Goal: Complete application form: Complete application form

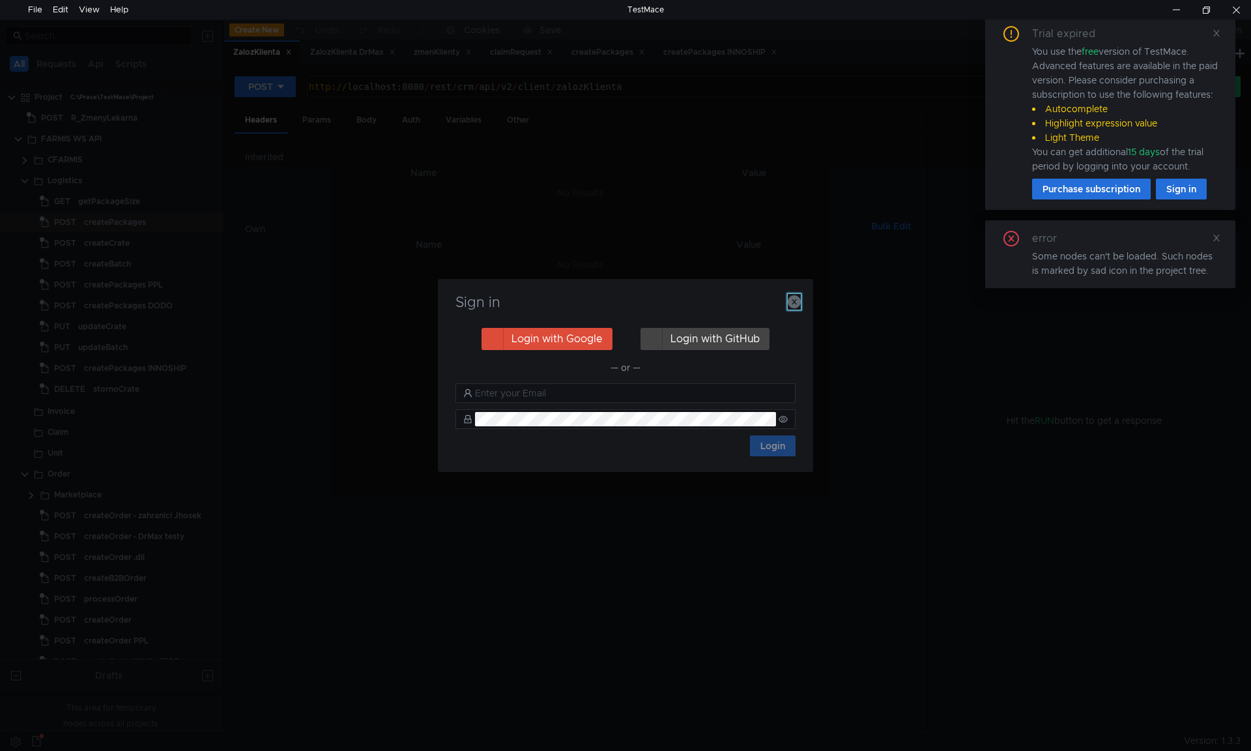
click at [798, 304] on icon "button" at bounding box center [794, 301] width 13 height 13
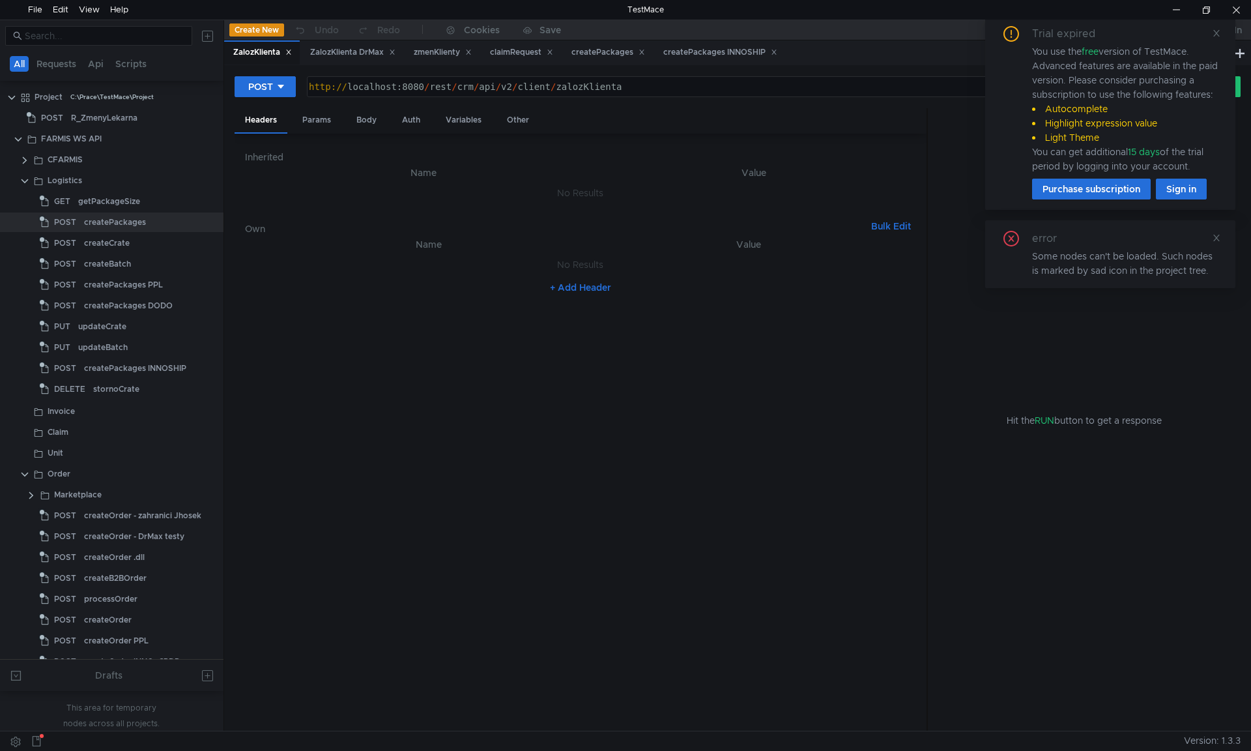
click at [1209, 237] on div "error Some nodes can't be loaded. Such nodes is marked by sad icon in the proje…" at bounding box center [1110, 254] width 219 height 47
click at [1211, 237] on div "error Some nodes can't be loaded. Such nodes is marked by sad icon in the proje…" at bounding box center [1110, 254] width 219 height 47
click at [1215, 36] on icon at bounding box center [1216, 33] width 7 height 7
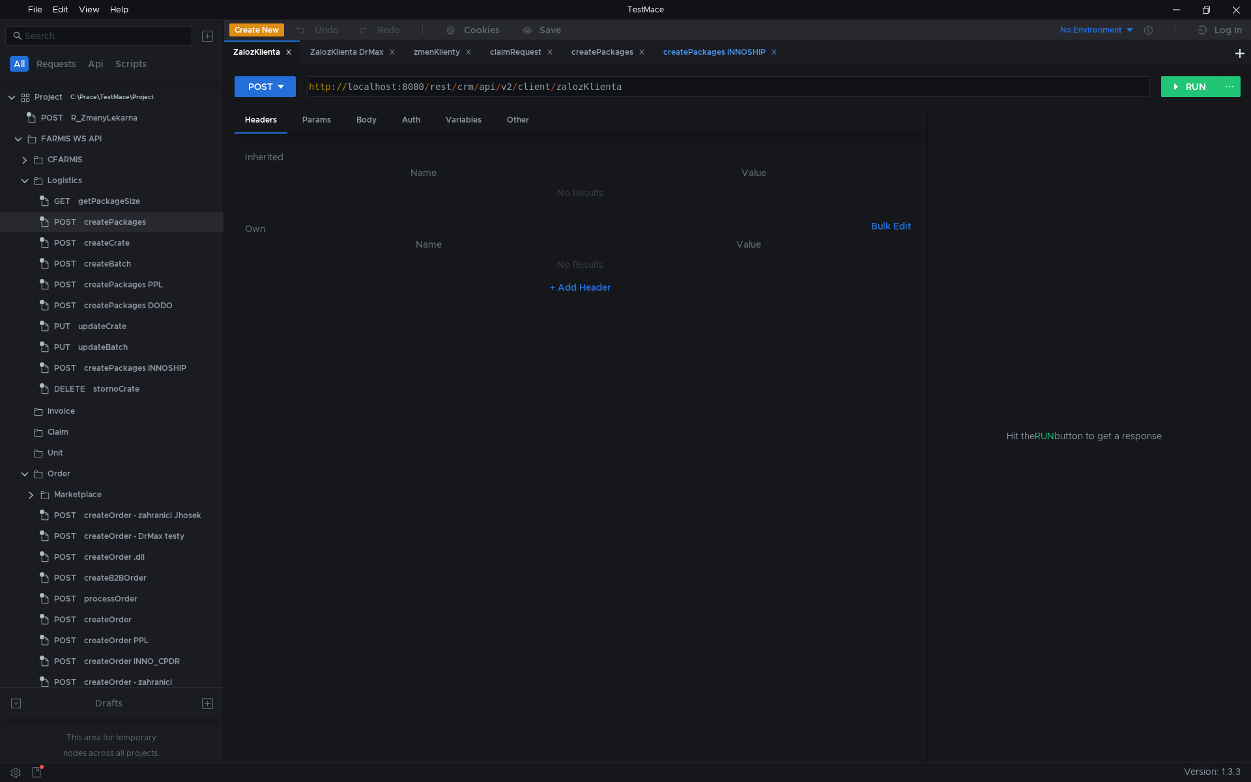
click at [725, 55] on div "createPackages INNOSHIP" at bounding box center [720, 53] width 114 height 14
click at [777, 50] on icon at bounding box center [774, 52] width 7 height 7
click at [602, 53] on div "createPackages" at bounding box center [609, 53] width 74 height 14
click at [371, 114] on div "Body" at bounding box center [366, 120] width 41 height 24
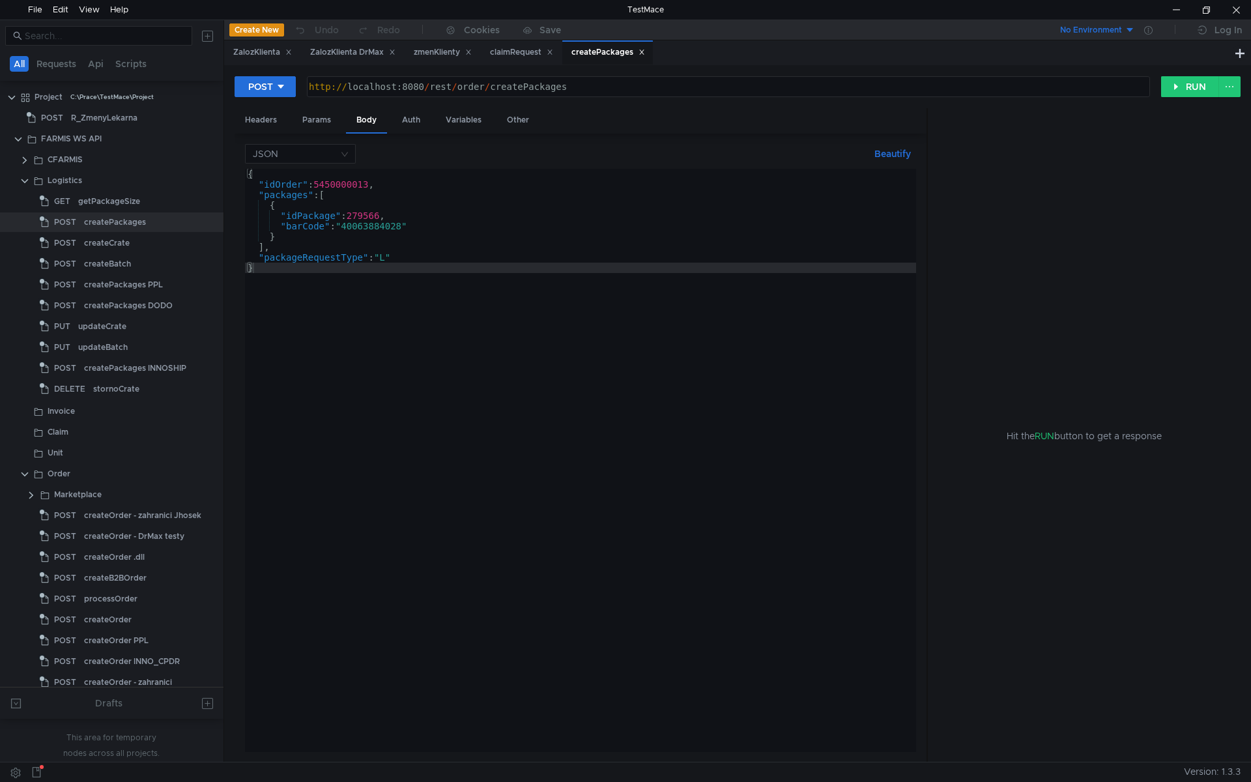
type textarea ""packageRequestType": "L""
click at [466, 253] on div "{ "idOrder" : 5450000013 , "packages" : [ { "idPackage" : 279566 , "barCode" : …" at bounding box center [580, 471] width 671 height 604
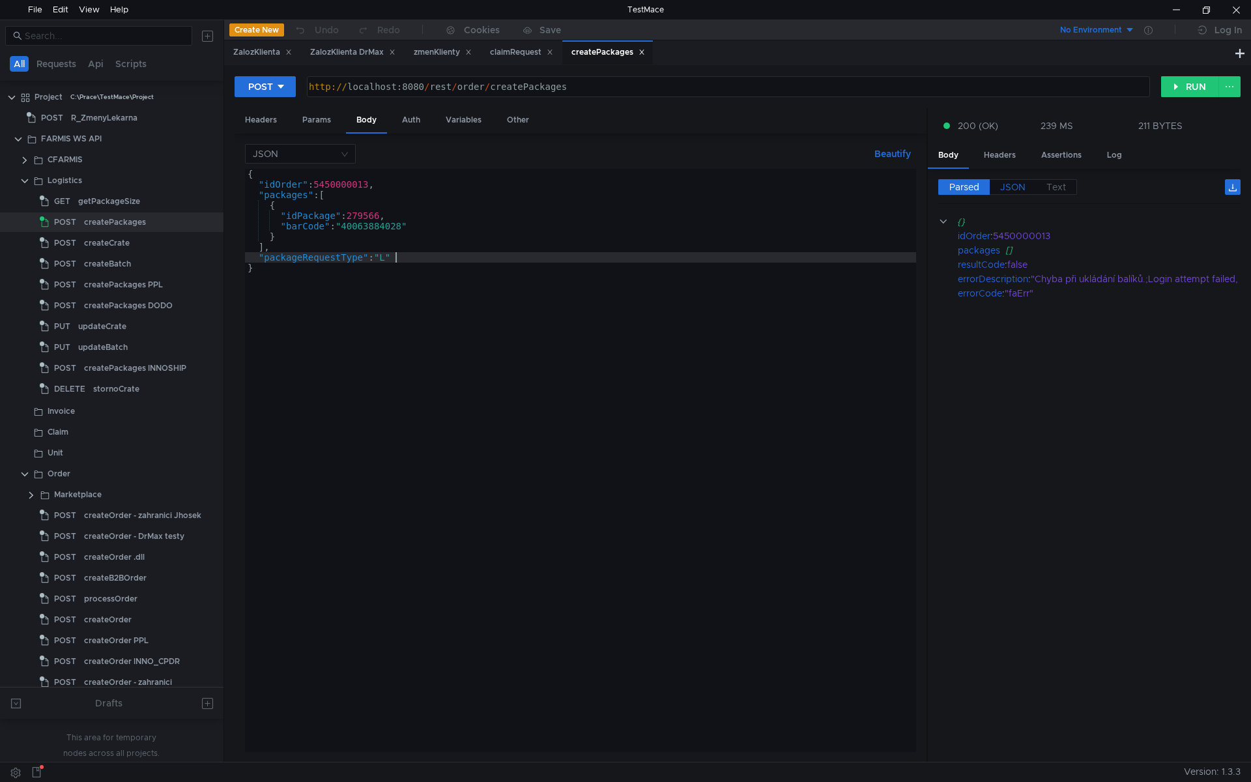
click at [1012, 184] on span "JSON" at bounding box center [1012, 187] width 25 height 12
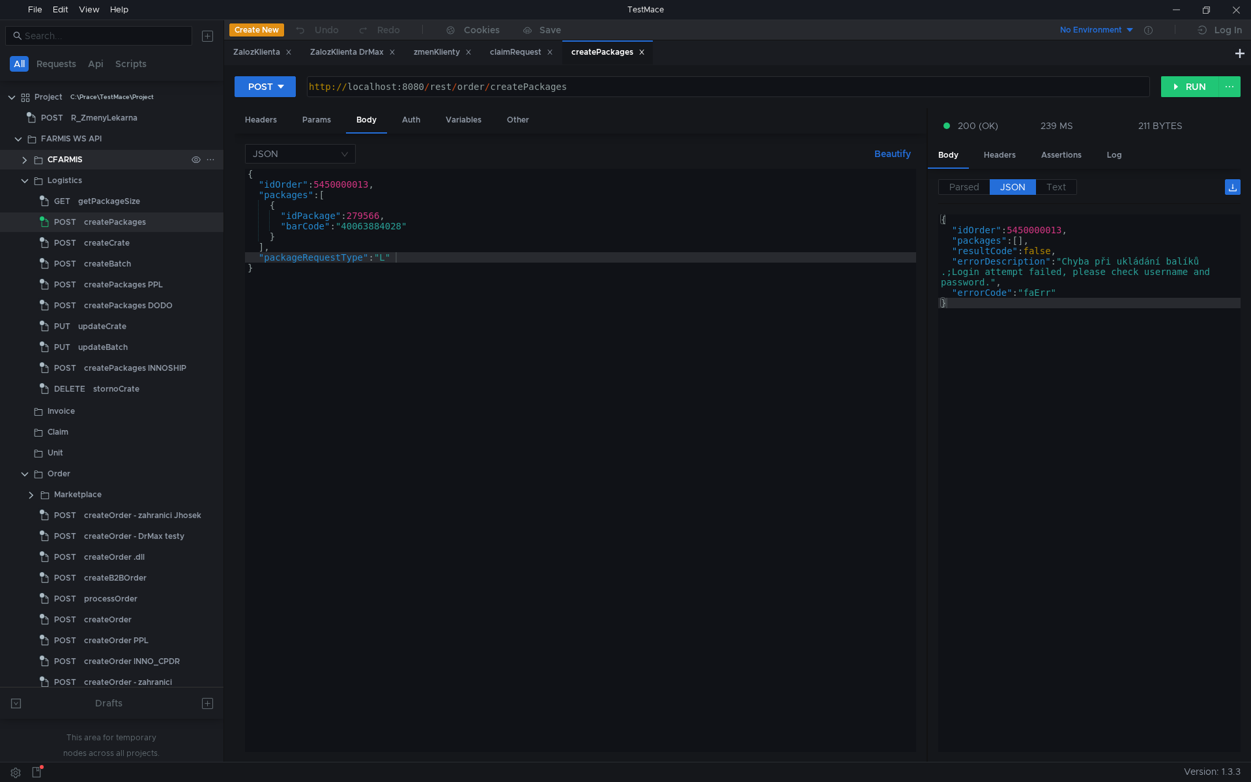
click at [23, 165] on clr-icon at bounding box center [25, 160] width 10 height 10
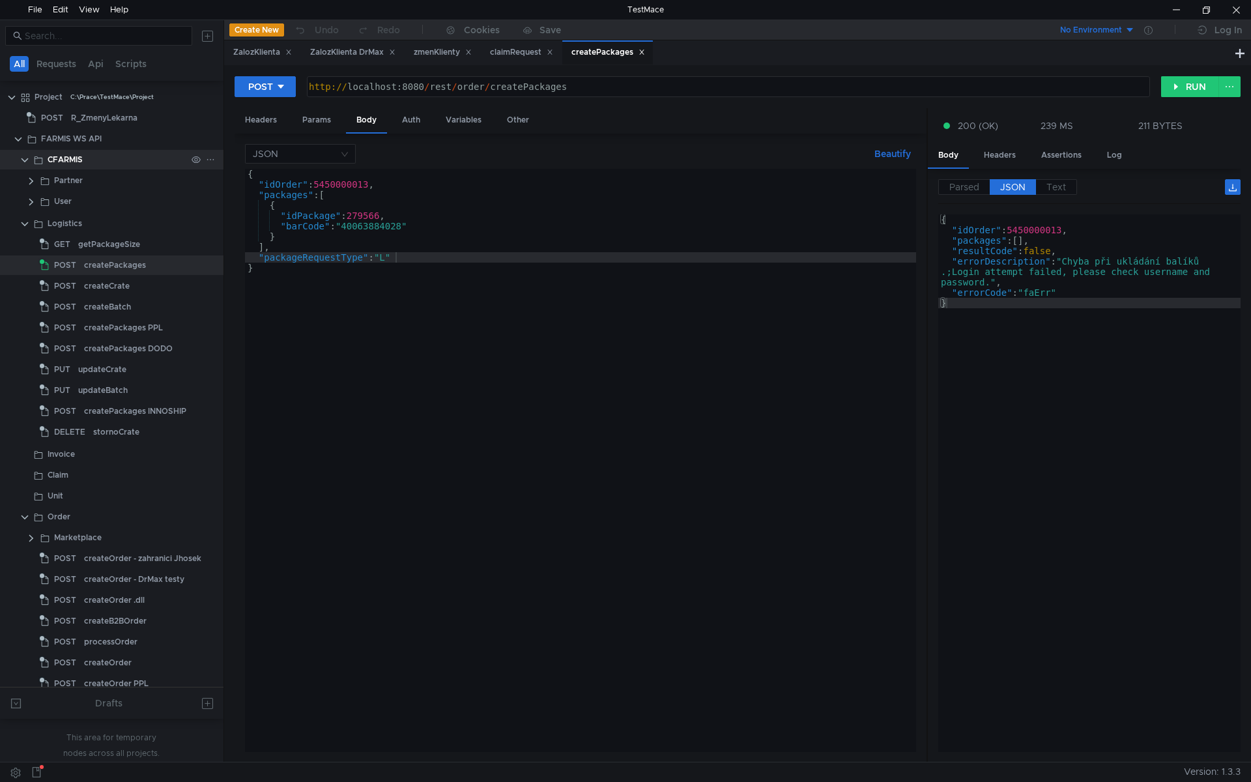
click at [24, 162] on clr-icon at bounding box center [25, 160] width 10 height 10
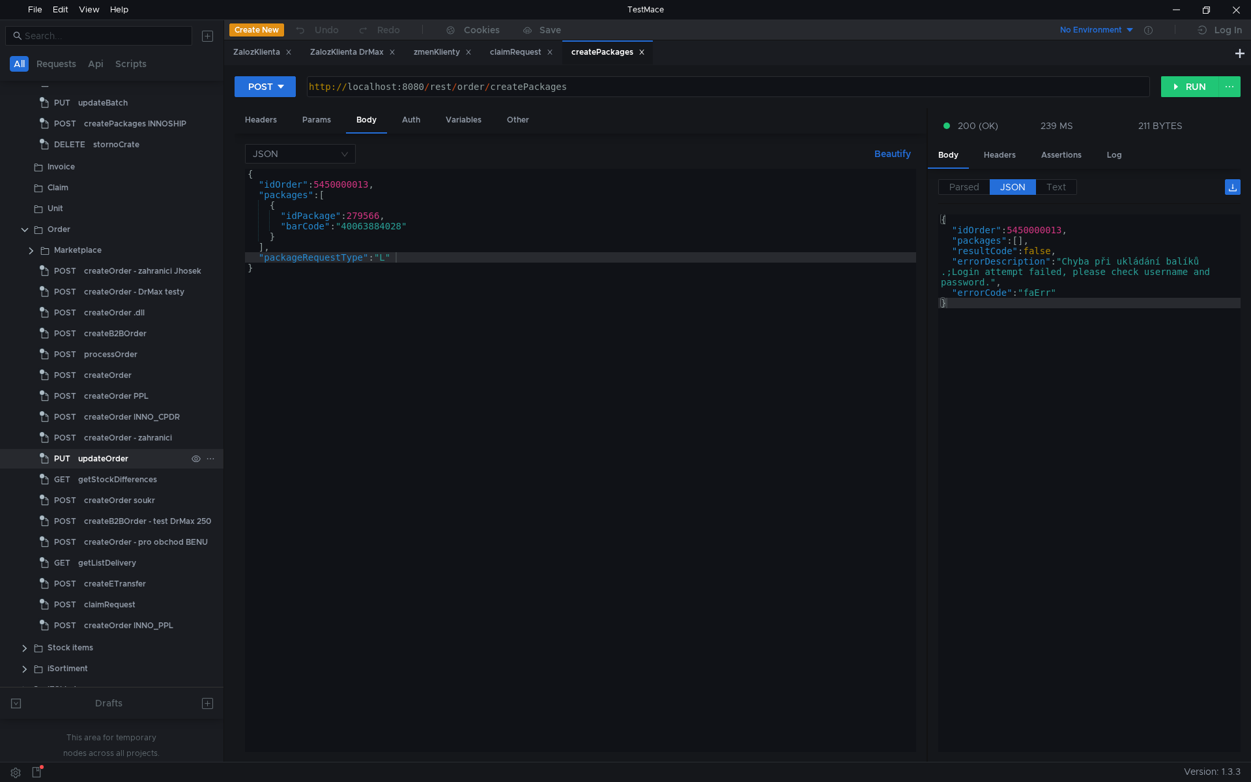
scroll to position [261, 0]
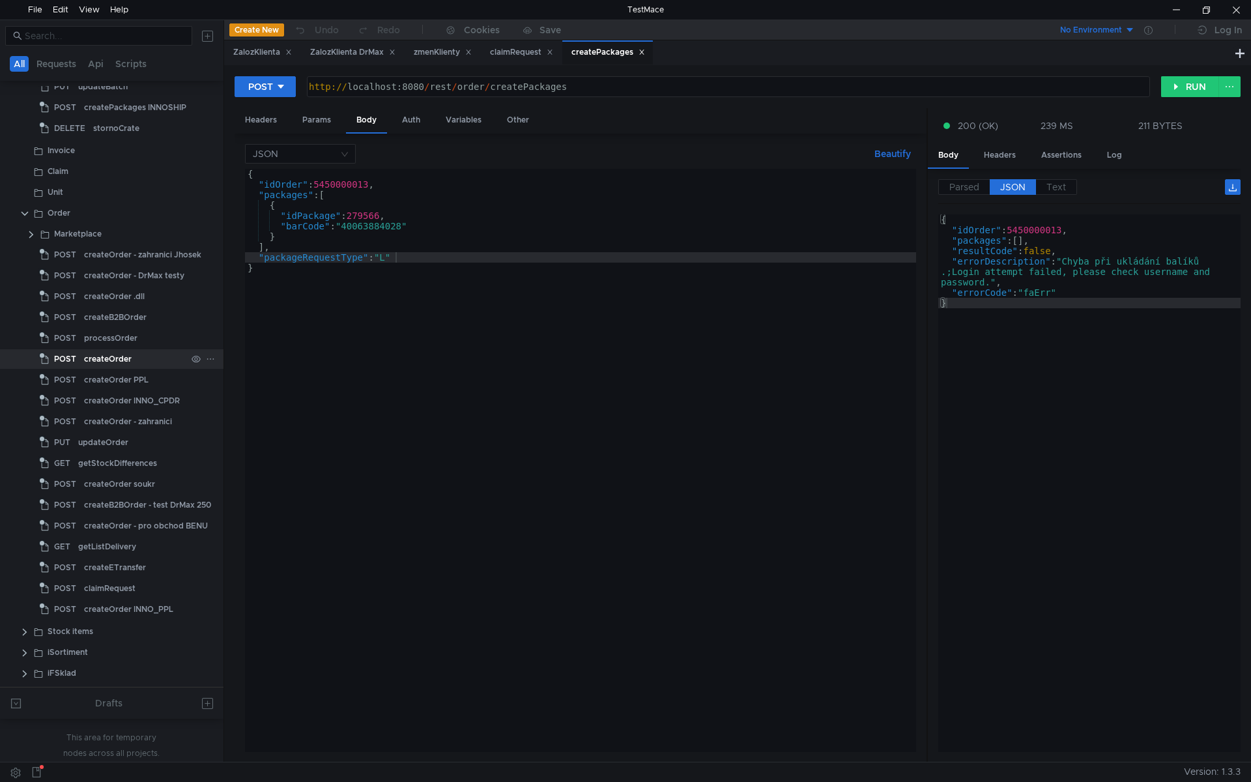
click at [119, 359] on div "createOrder" at bounding box center [108, 359] width 48 height 20
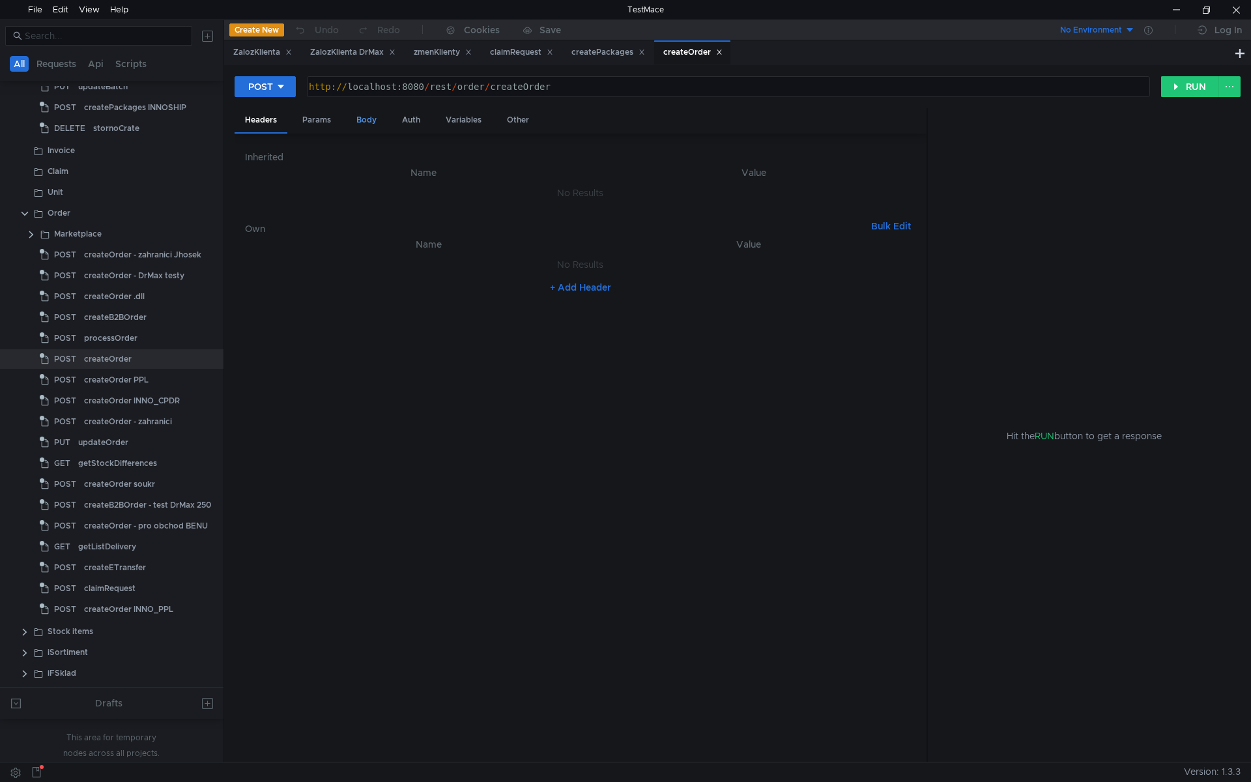
click at [370, 115] on div "Body" at bounding box center [366, 120] width 41 height 24
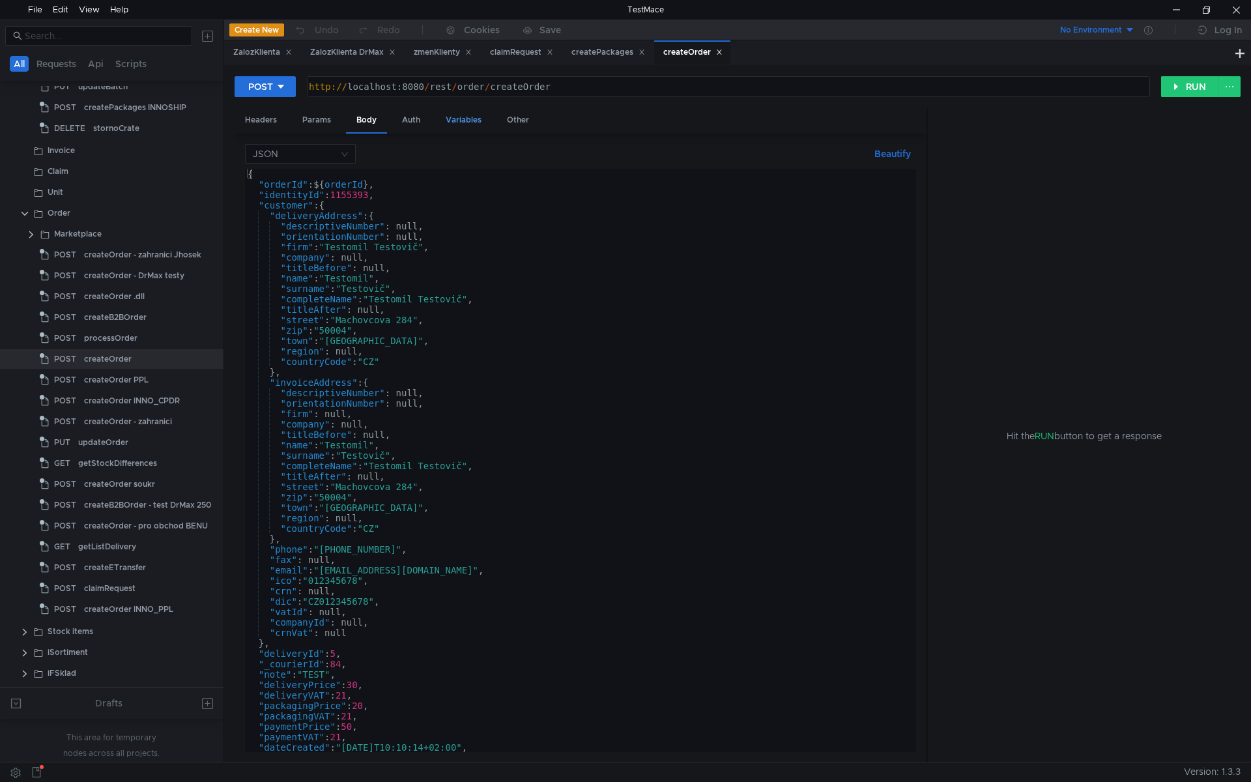
click at [474, 115] on div "Variables" at bounding box center [463, 120] width 57 height 24
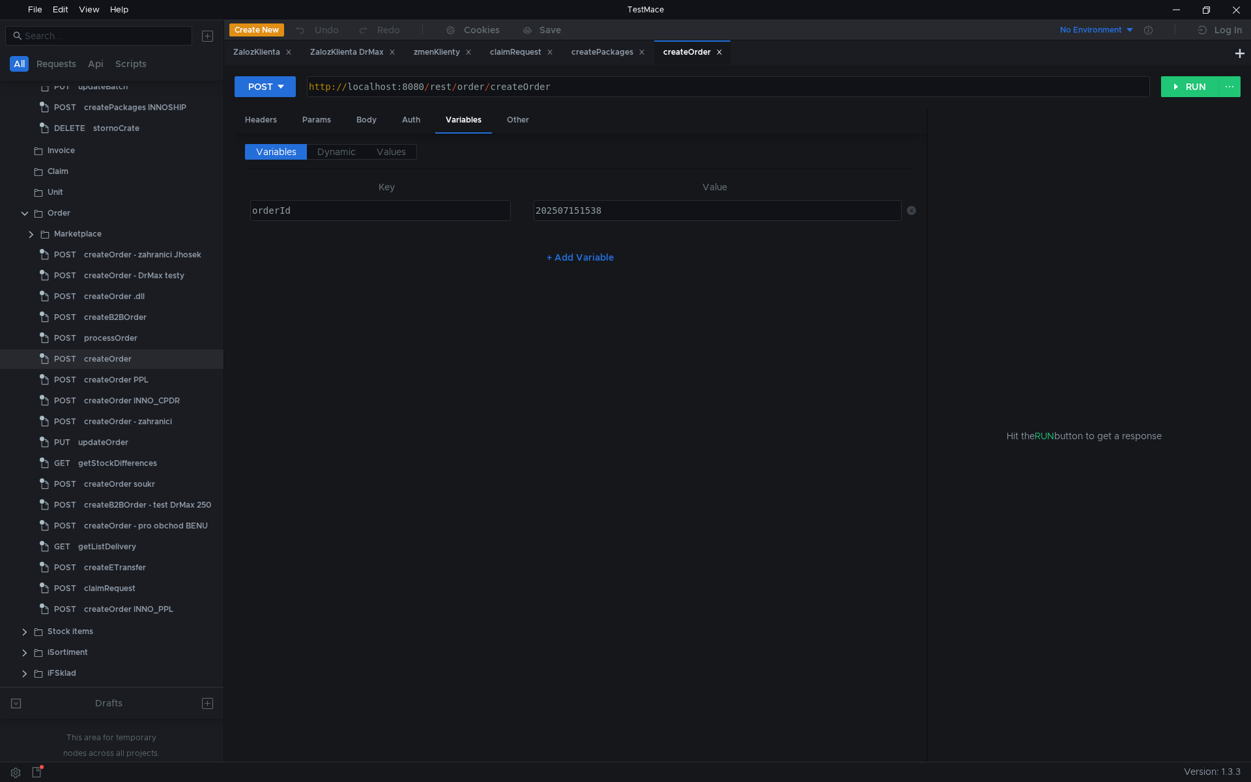
click at [651, 205] on div "202507151538" at bounding box center [717, 211] width 367 height 20
drag, startPoint x: 607, startPoint y: 212, endPoint x: 570, endPoint y: 215, distance: 37.2
click at [570, 215] on div "202507151538" at bounding box center [716, 220] width 367 height 31
type textarea "202510021057"
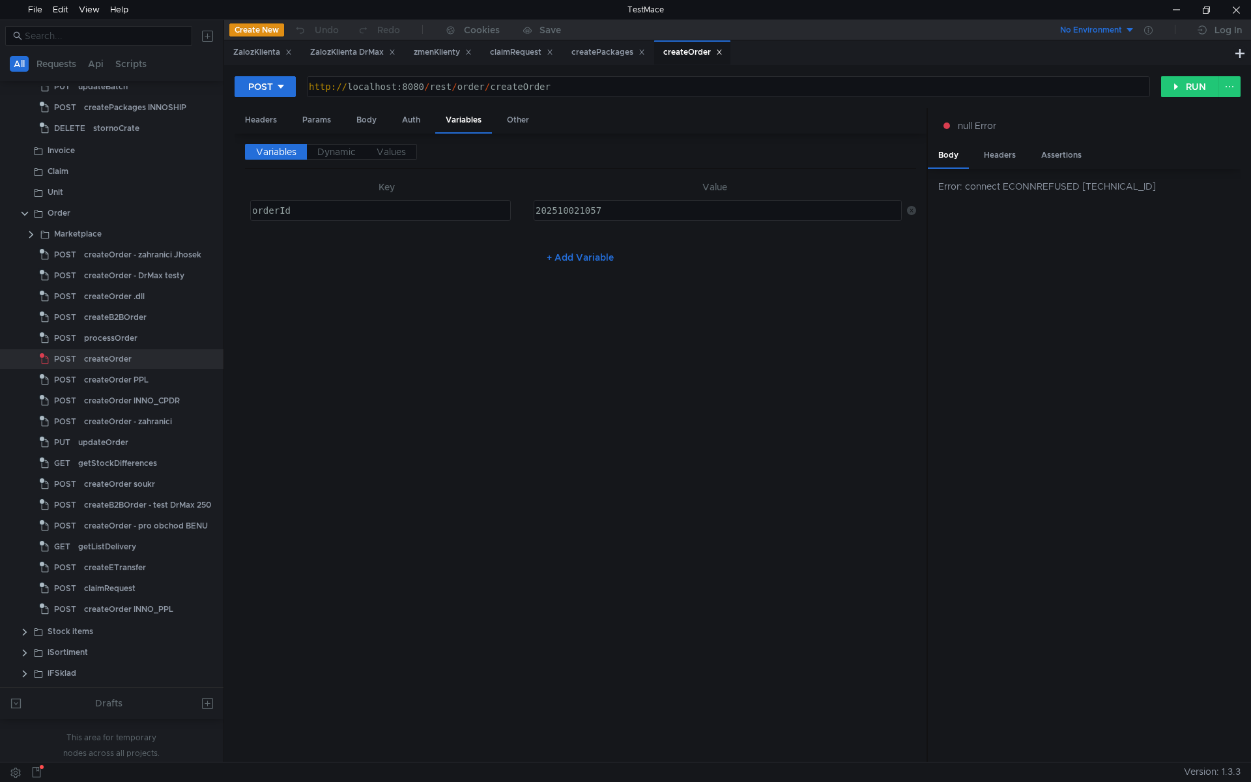
click at [510, 441] on div "Variables Dynamic Values Key Value orderId הההההההההההההההההההההההההההההההההההה…" at bounding box center [580, 448] width 671 height 608
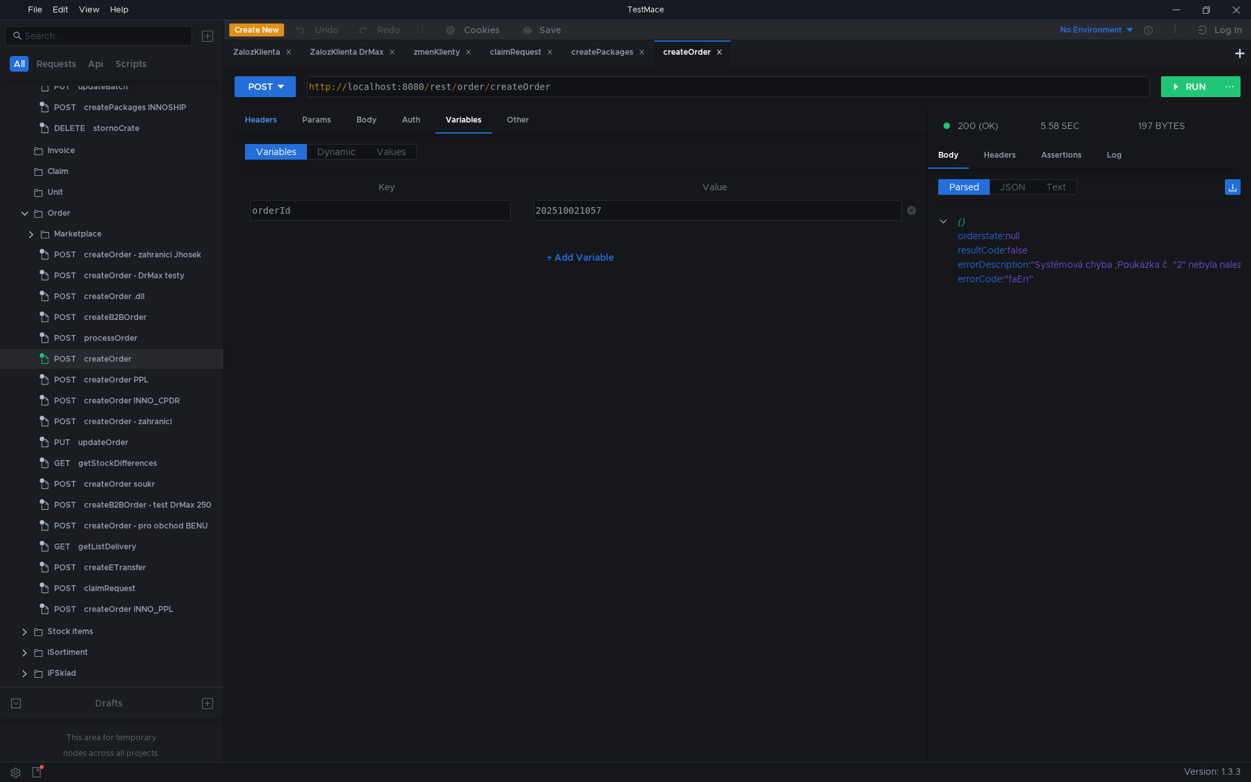
click at [259, 117] on div "Headers" at bounding box center [261, 120] width 53 height 24
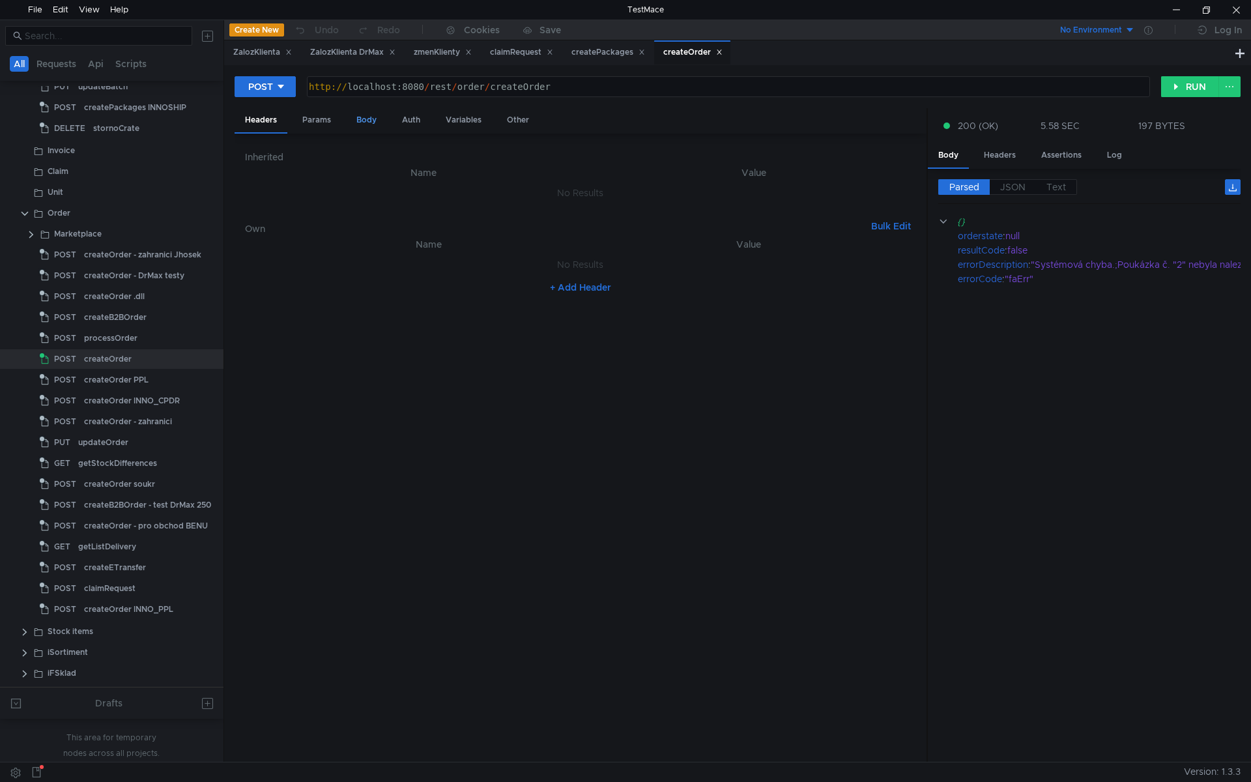
click at [360, 120] on div "Body" at bounding box center [366, 120] width 41 height 24
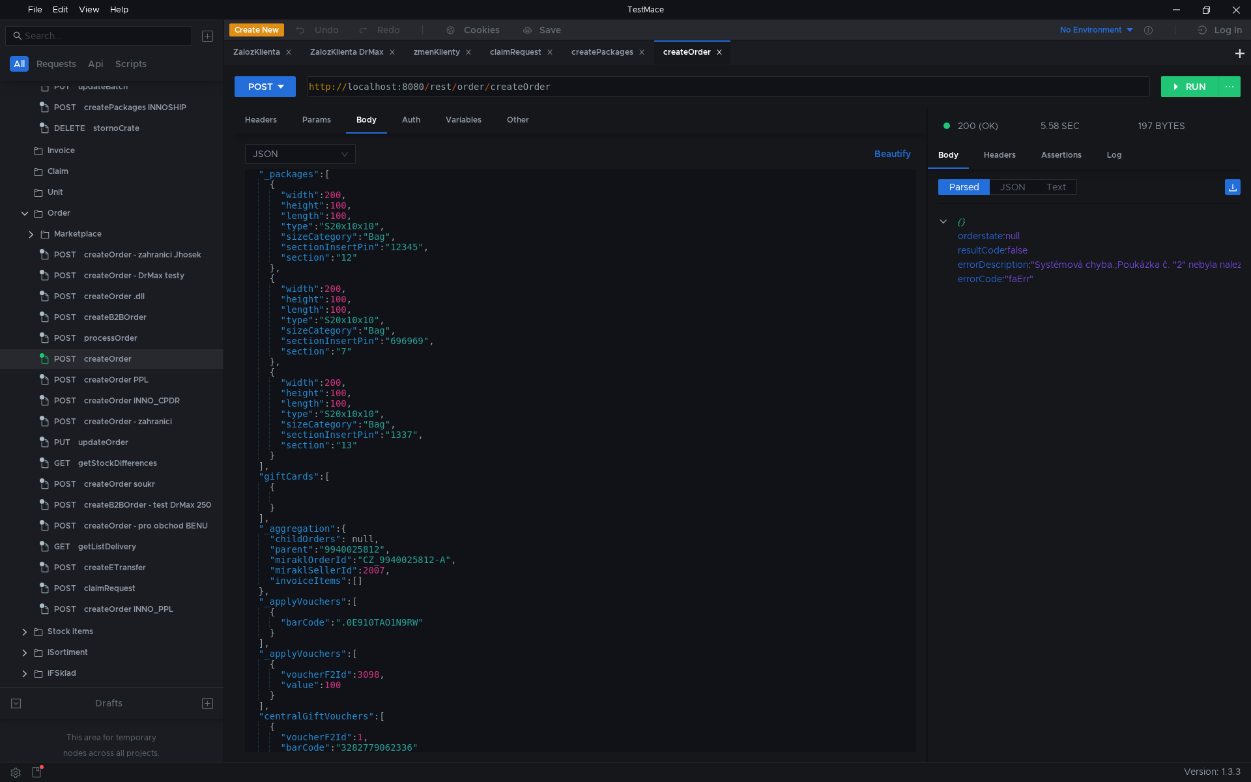
scroll to position [1012, 0]
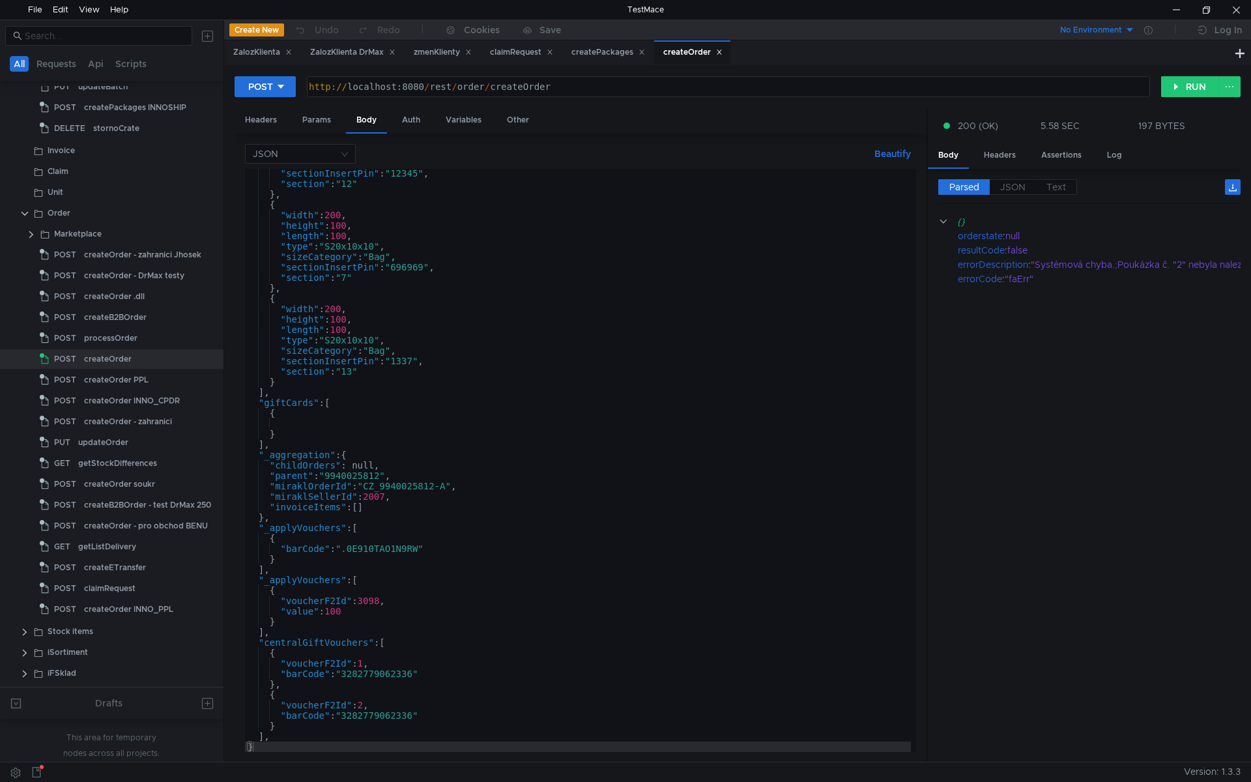
click at [266, 644] on div ""sectionInsertPin" : "12345" , "section" : "12" } , { "width" : 200 , "height" …" at bounding box center [578, 470] width 666 height 604
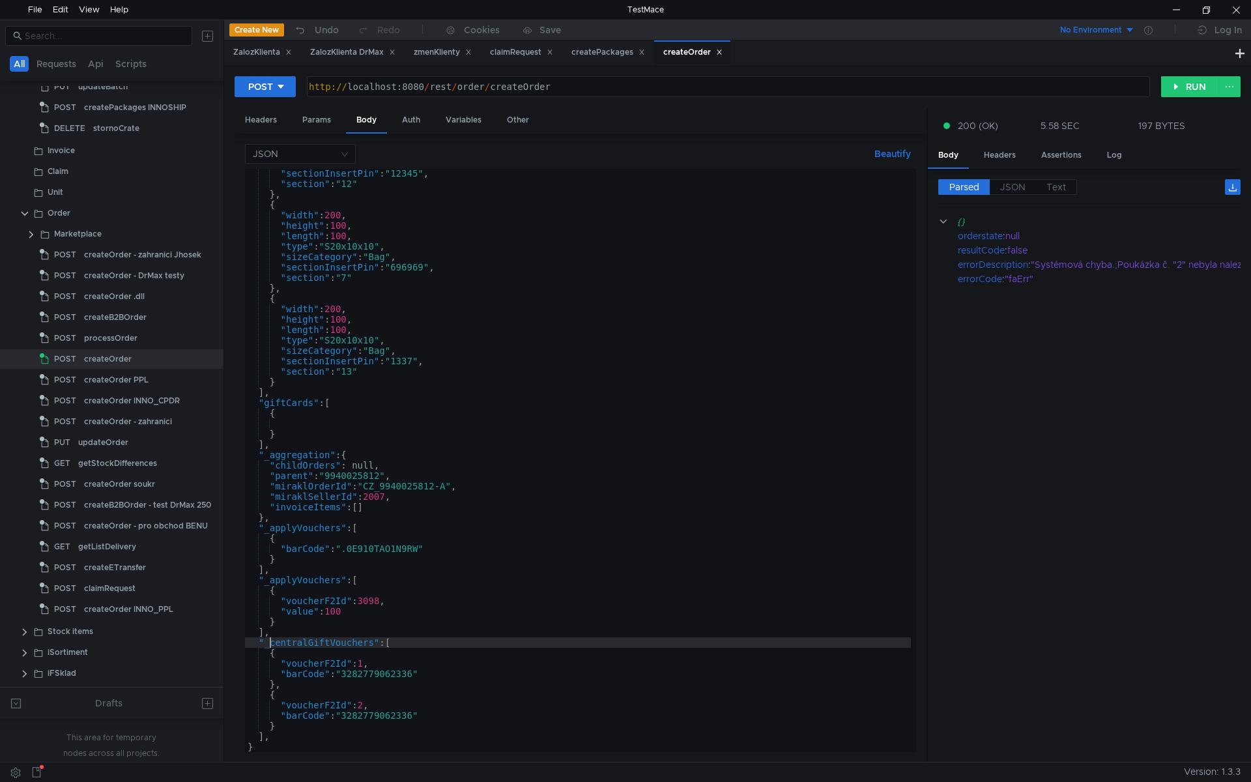
scroll to position [439, 0]
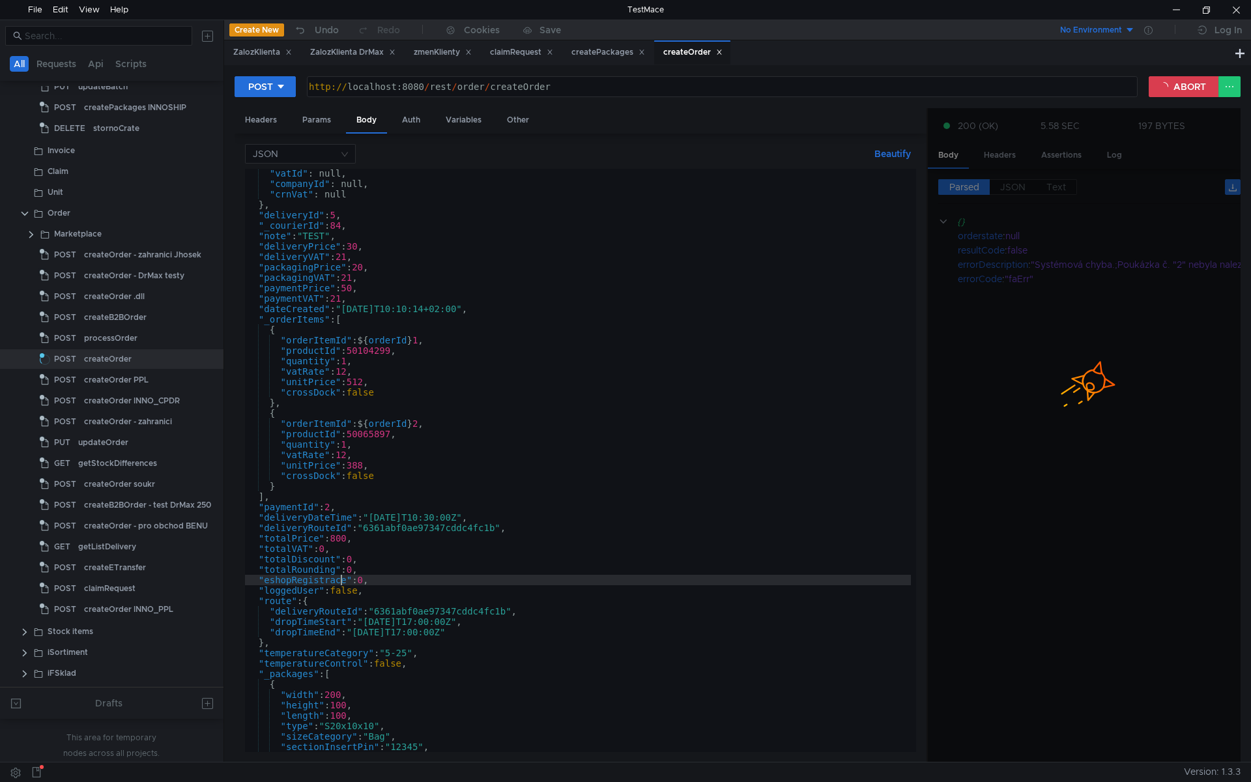
click at [341, 576] on div ""vatId" : null, "companyId" : null, "crnVat" : null } , "deliveryId" : 5 , "_co…" at bounding box center [578, 470] width 666 height 604
click at [266, 323] on div ""vatId" : null, "companyId" : null, "crnVat" : null } , "deliveryId" : 5 , "_co…" at bounding box center [578, 470] width 666 height 604
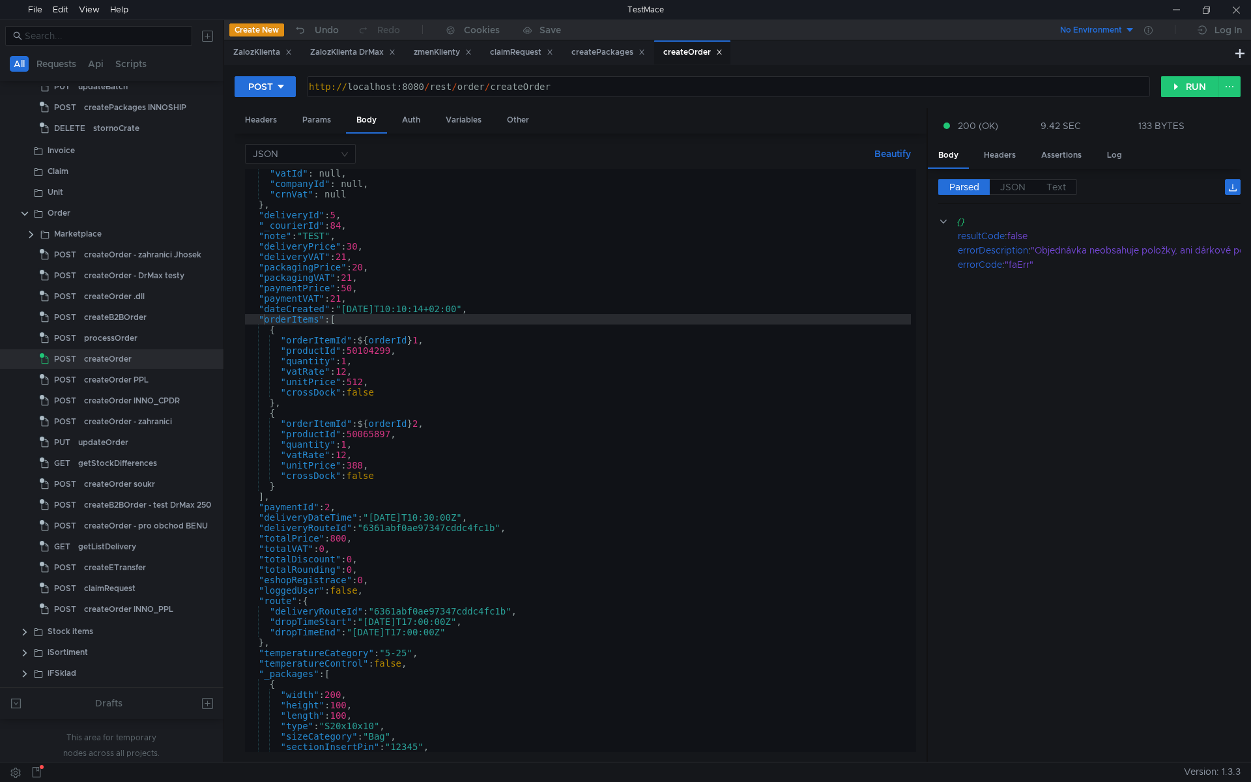
click at [537, 347] on div ""vatId" : null, "companyId" : null, "crnVat" : null } , "deliveryId" : 5 , "_co…" at bounding box center [578, 470] width 666 height 604
type textarea ""productId": 50104299,"
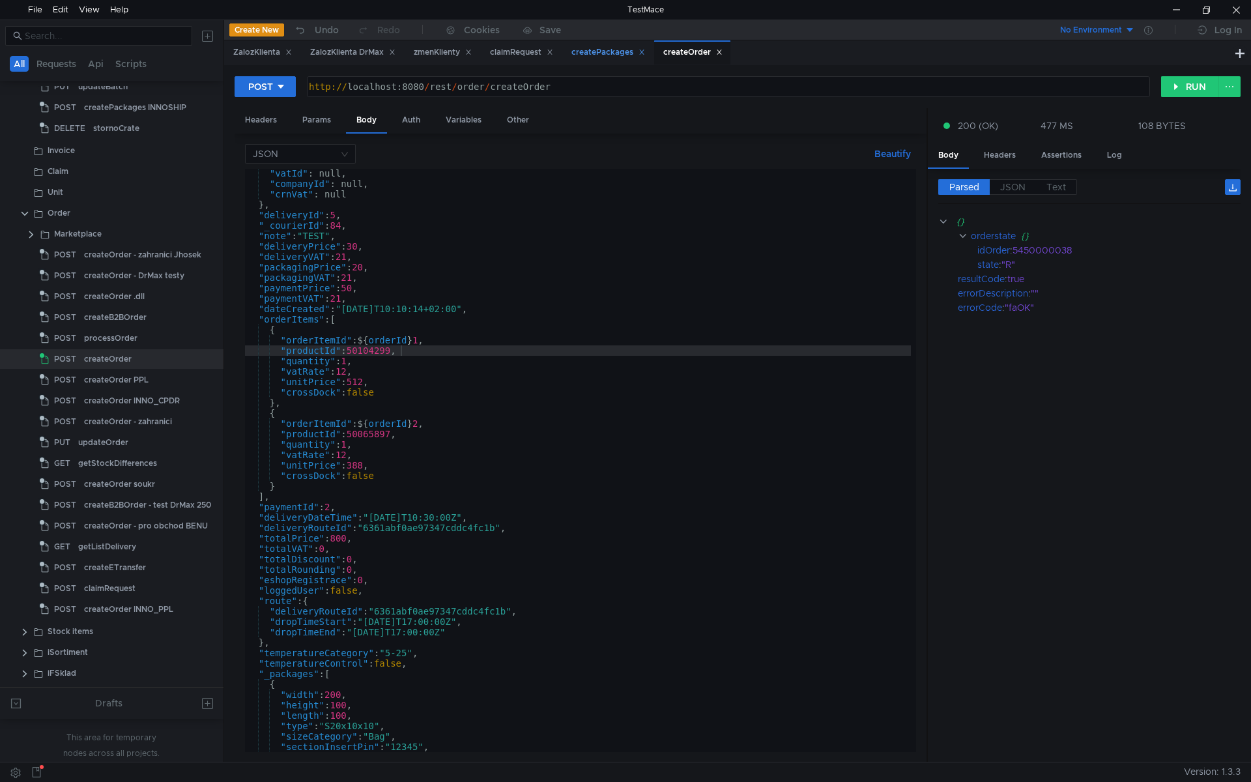
click at [615, 48] on div "createPackages" at bounding box center [609, 53] width 74 height 14
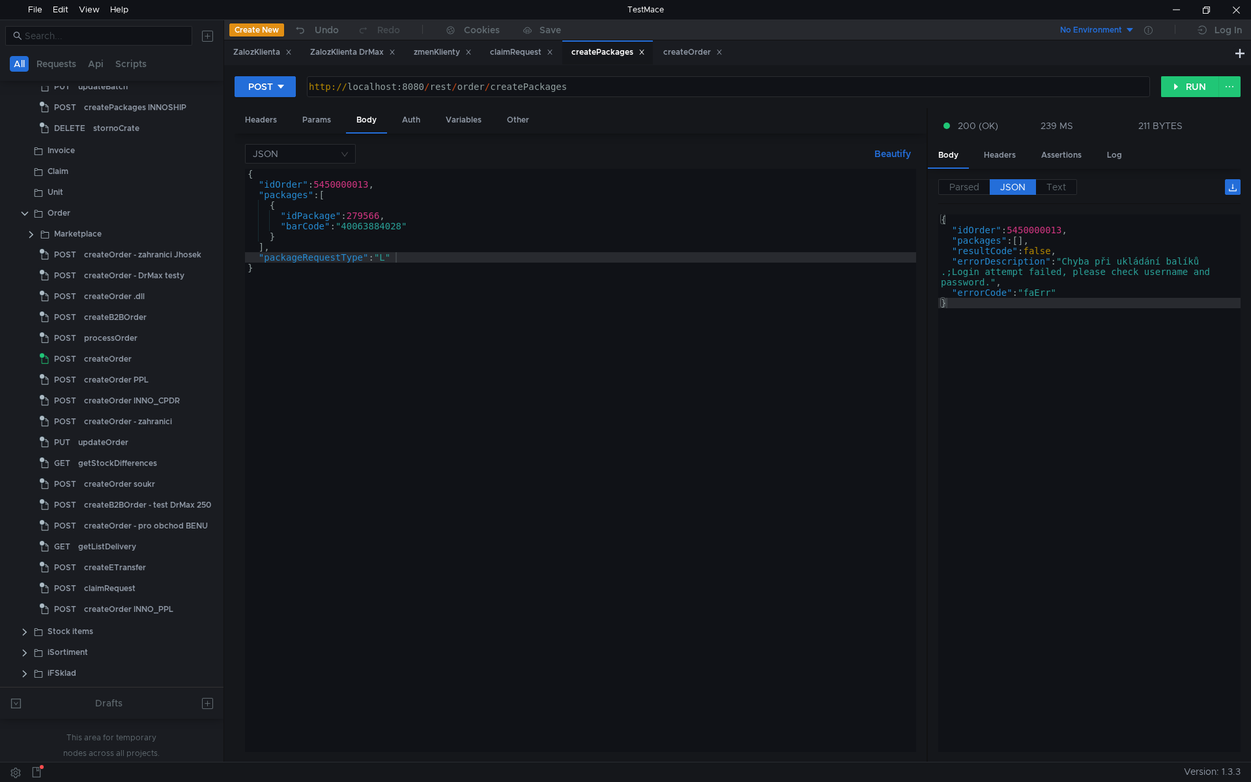
scroll to position [0, 0]
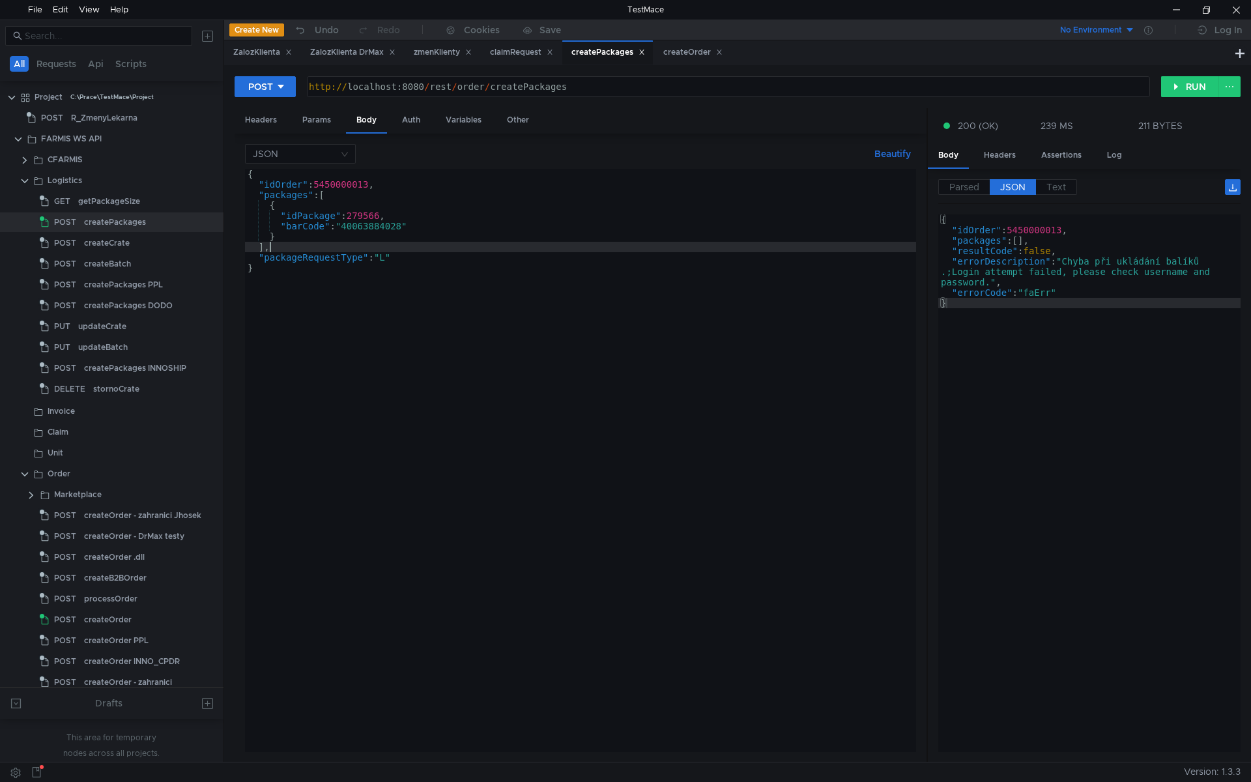
type textarea "],"
click at [441, 248] on div "{ "idOrder" : 5450000013 , "packages" : [ { "idPackage" : 279566 , "barCode" : …" at bounding box center [580, 471] width 671 height 604
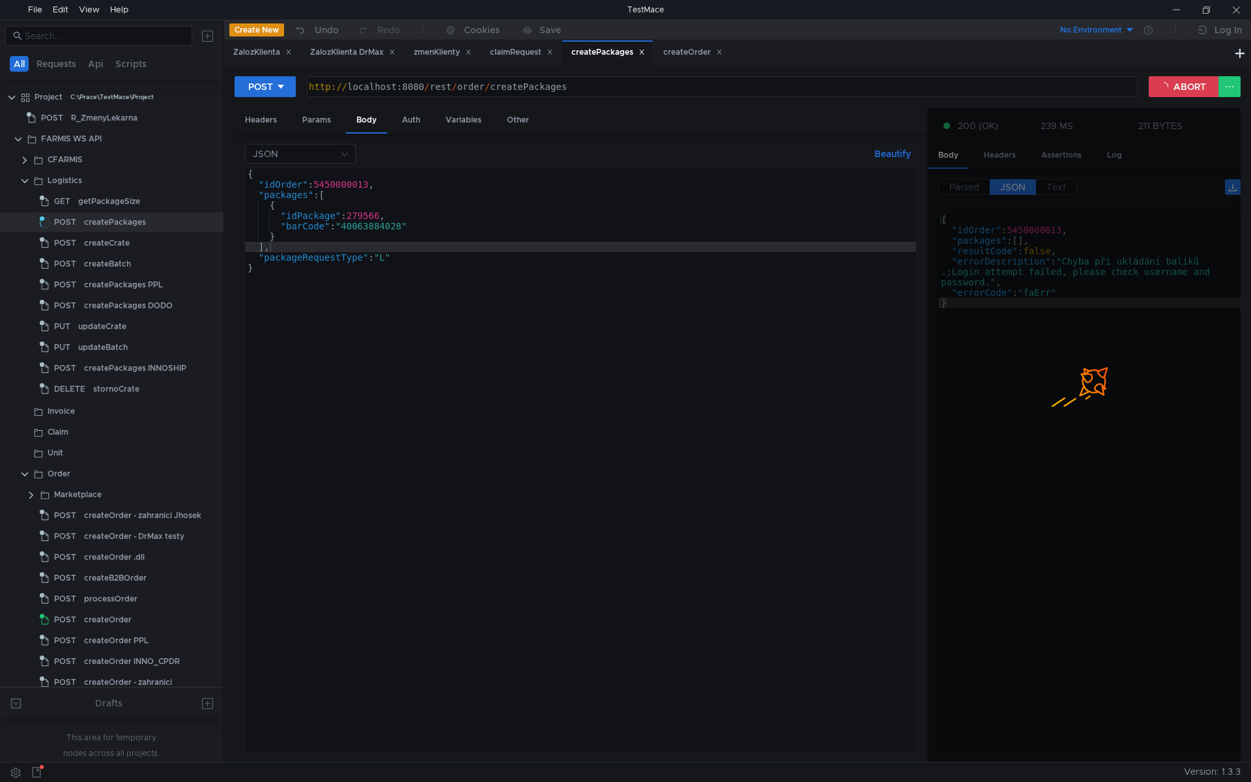
type textarea "http://localhost:8080/rest/order/createPackages"
click at [534, 82] on div "http:// localhost:8080 / rest / order / createPackages" at bounding box center [721, 96] width 830 height 31
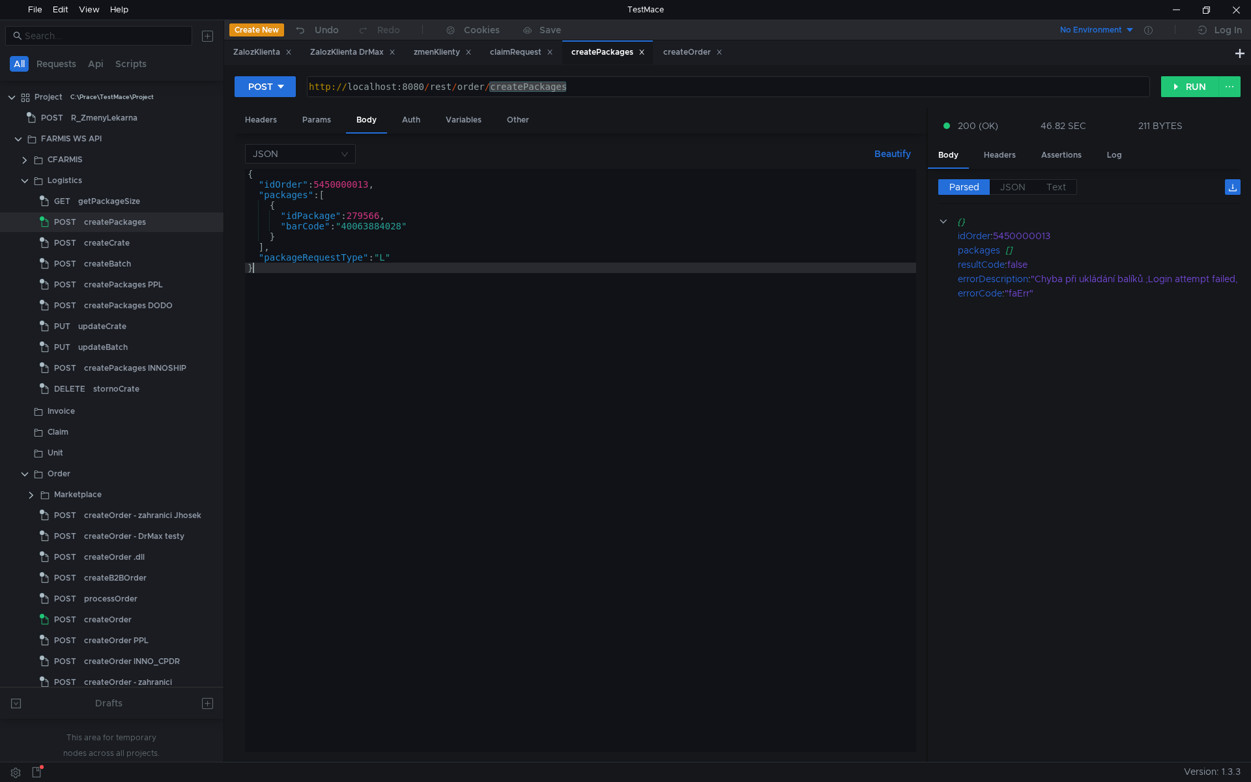
click at [439, 309] on div "{ "idOrder" : 5450000013 , "packages" : [ { "idPackage" : 279566 , "barCode" : …" at bounding box center [580, 471] width 671 height 604
click at [463, 256] on div "{ "idOrder" : 5450000013 , "packages" : [ { "idPackage" : 279566 , "barCode" : …" at bounding box center [580, 471] width 671 height 604
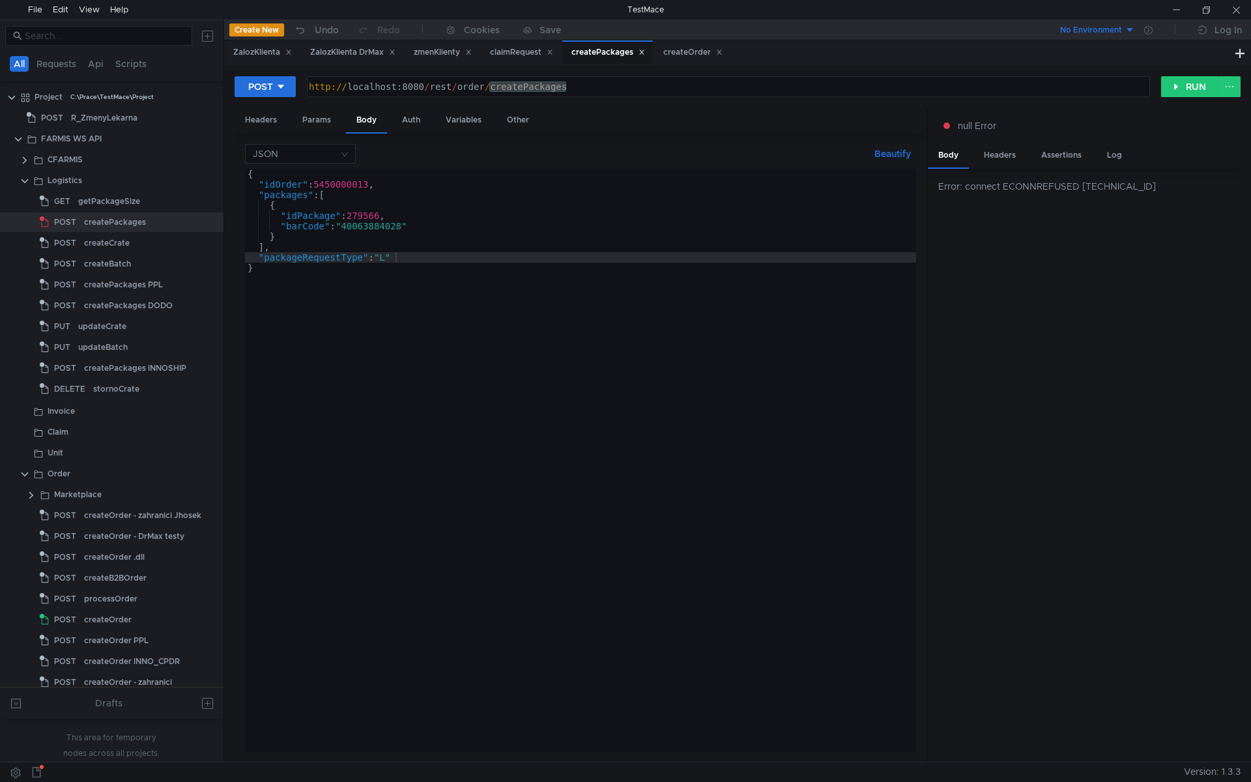
click at [447, 373] on div "{ "idOrder" : 5450000013 , "packages" : [ { "idPackage" : 279566 , "barCode" : …" at bounding box center [580, 471] width 671 height 604
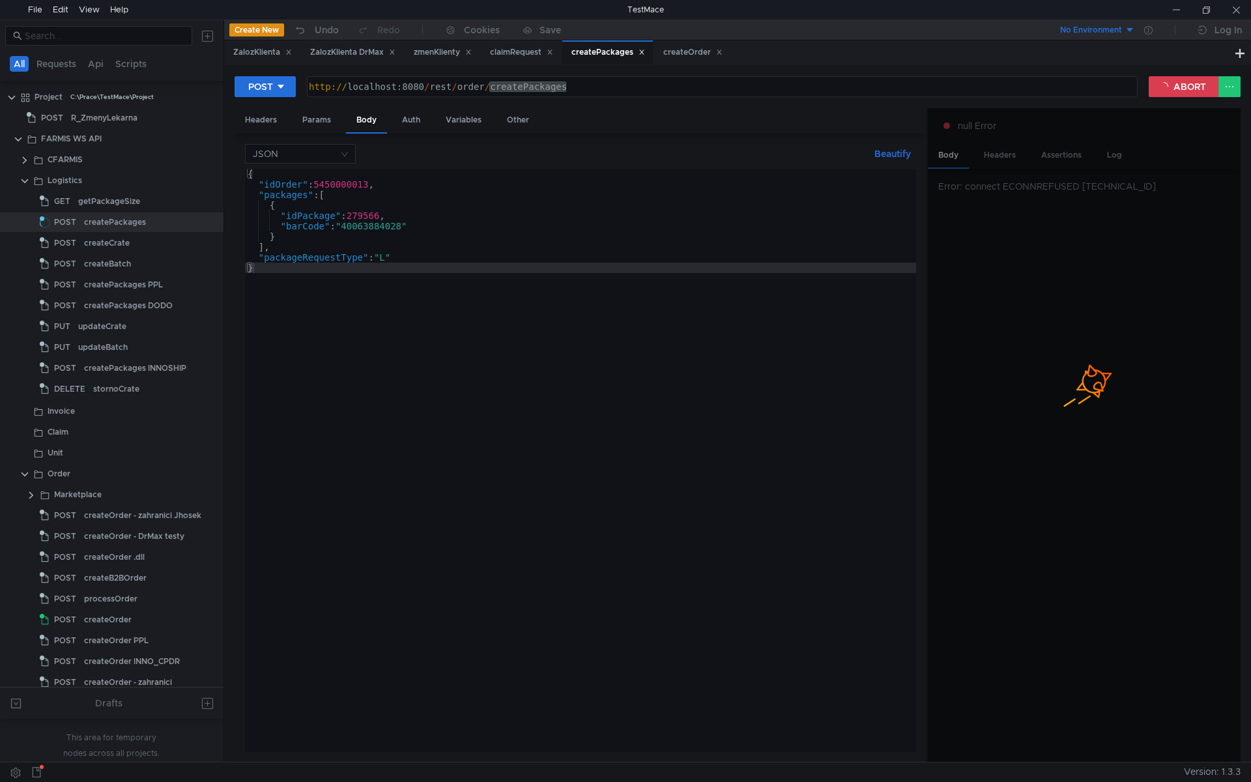
click at [392, 258] on div "{ "idOrder" : 5450000013 , "packages" : [ { "idPackage" : 279566 , "barCode" : …" at bounding box center [580, 471] width 671 height 604
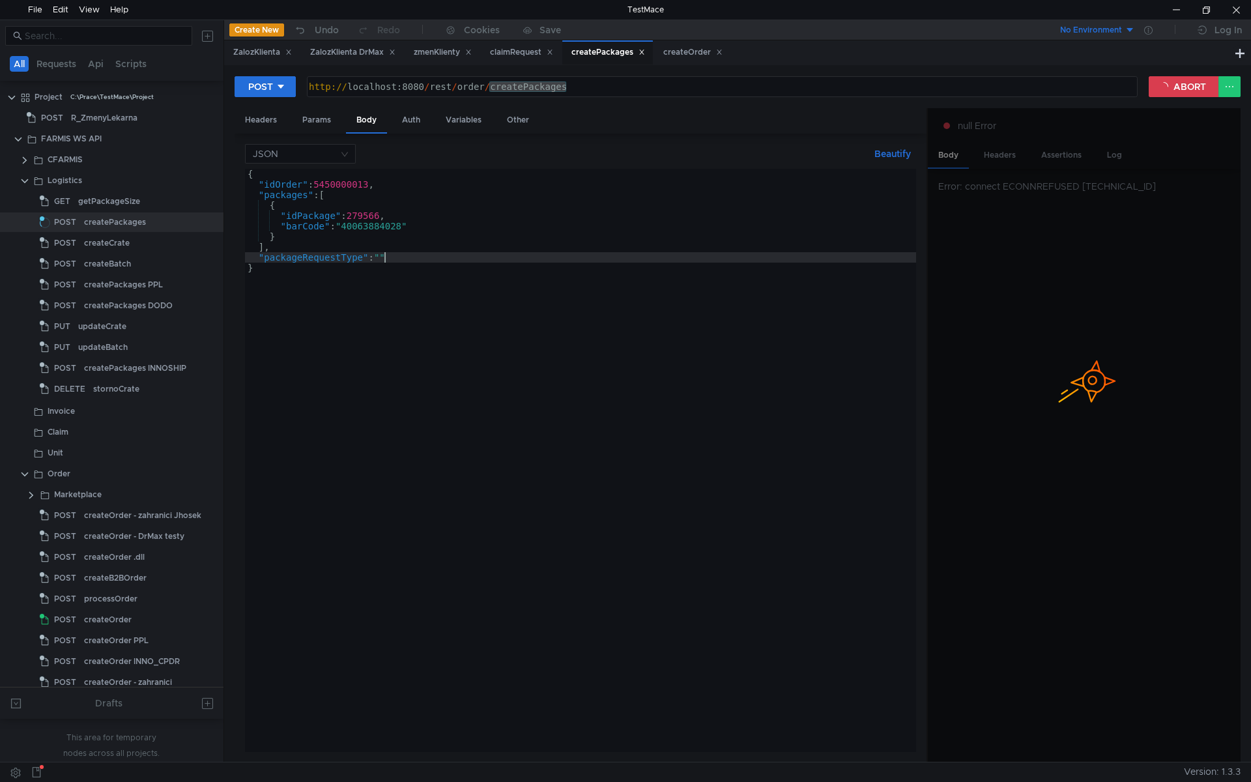
scroll to position [0, 10]
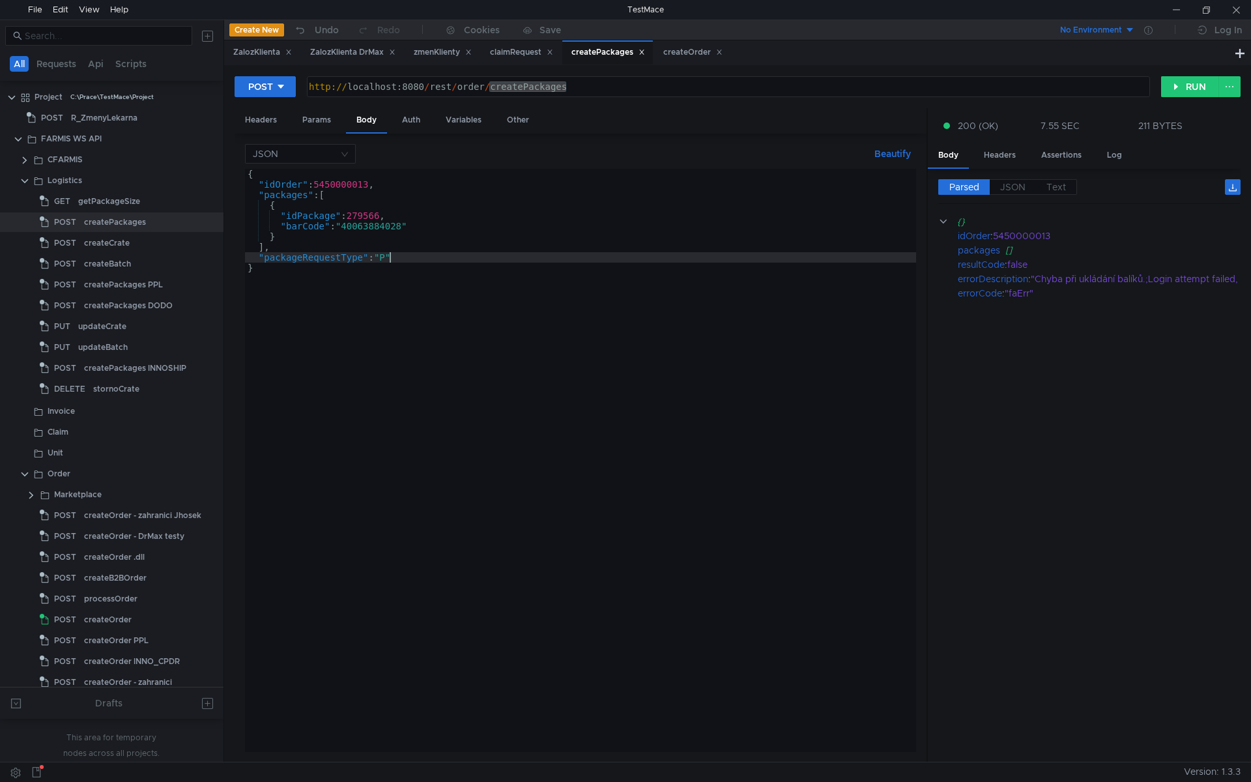
click at [461, 359] on div "{ "idOrder" : 5450000013 , "packages" : [ { "idPackage" : 279566 , "barCode" : …" at bounding box center [580, 471] width 671 height 604
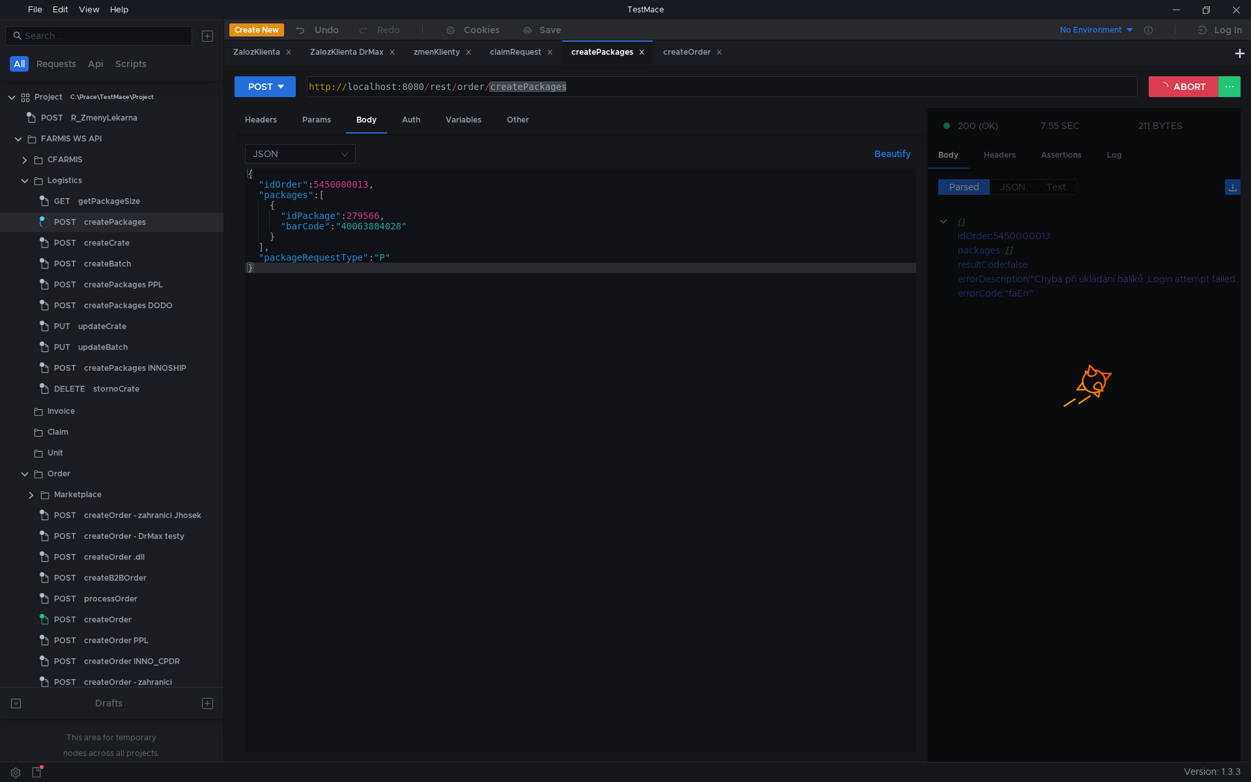
click at [370, 230] on div "{ "idOrder" : 5450000013 , "packages" : [ { "idPackage" : 279566 , "barCode" : …" at bounding box center [580, 471] width 671 height 604
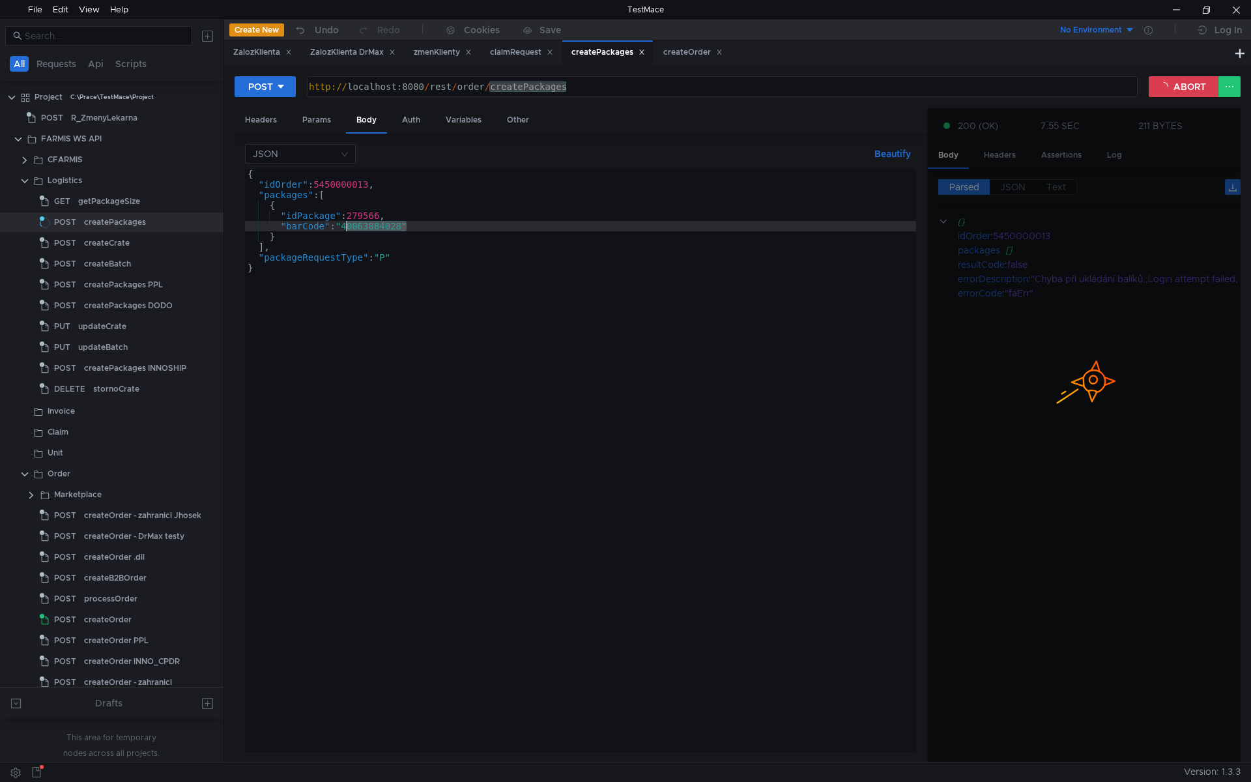
click at [370, 230] on div "{ "idOrder" : 5450000013 , "packages" : [ { "idPackage" : 279566 , "barCode" : …" at bounding box center [580, 471] width 671 height 604
click at [369, 237] on div "{ "idOrder" : 5450000013 , "packages" : [ { "idPackage" : 279566 , "barCode" : …" at bounding box center [580, 471] width 671 height 604
click at [395, 230] on div "{ "idOrder" : 5450000013 , "packages" : [ { "idPackage" : 279566 , "barCode" : …" at bounding box center [580, 471] width 671 height 604
click at [403, 227] on div "{ "idOrder" : 5450000013 , "packages" : [ { "idPackage" : 279566 , "barCode" : …" at bounding box center [580, 471] width 671 height 604
click at [371, 220] on div "{ "idOrder" : 5450000013 , "packages" : [ { "idPackage" : 279566 , "barCode" : …" at bounding box center [580, 471] width 671 height 604
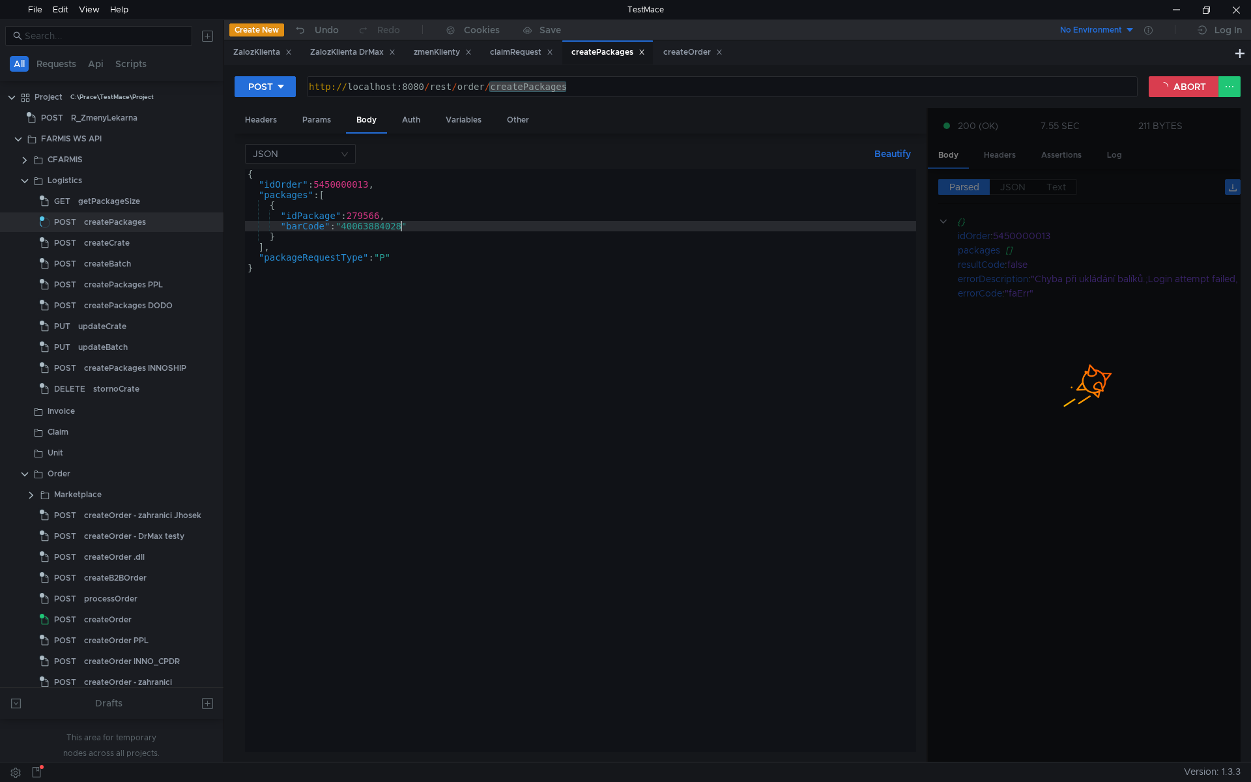
click at [371, 220] on div "{ "idOrder" : 5450000013 , "packages" : [ { "idPackage" : 279566 , "barCode" : …" at bounding box center [580, 471] width 671 height 604
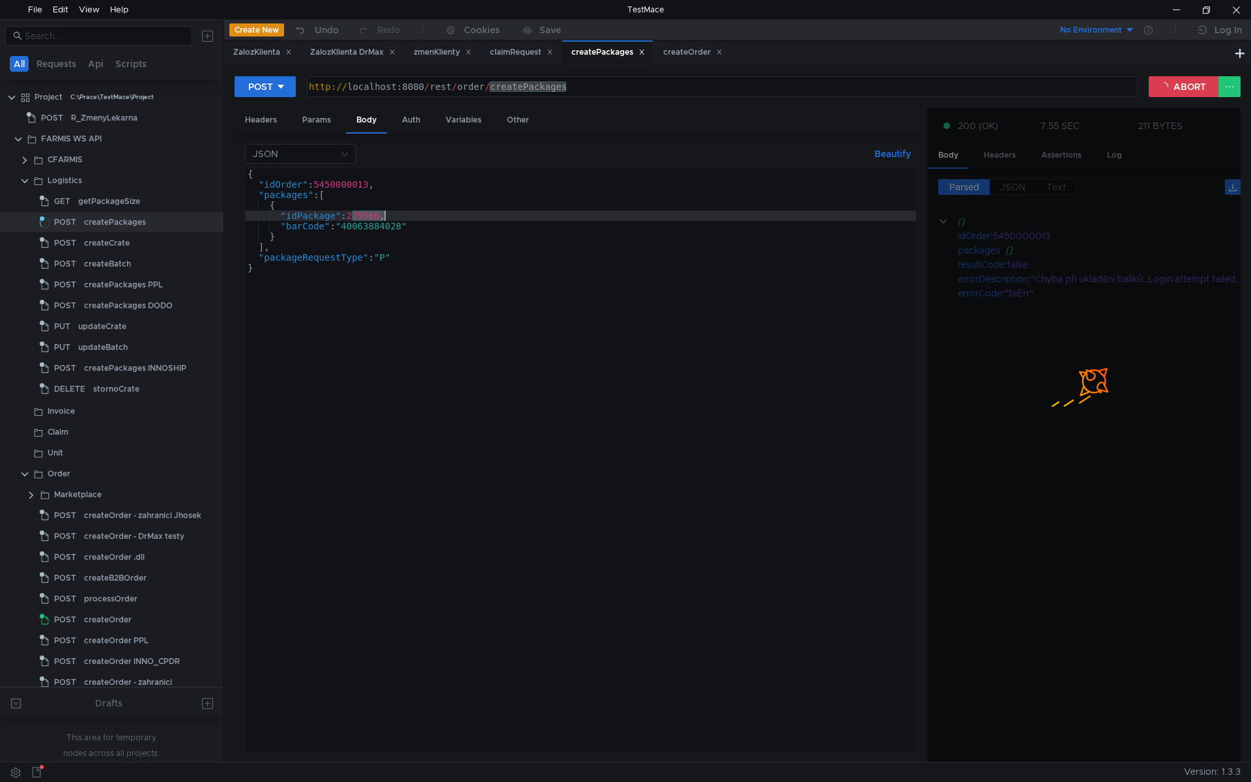
click at [375, 227] on div "{ "idOrder" : 5450000013 , "packages" : [ { "idPackage" : 279566 , "barCode" : …" at bounding box center [580, 471] width 671 height 604
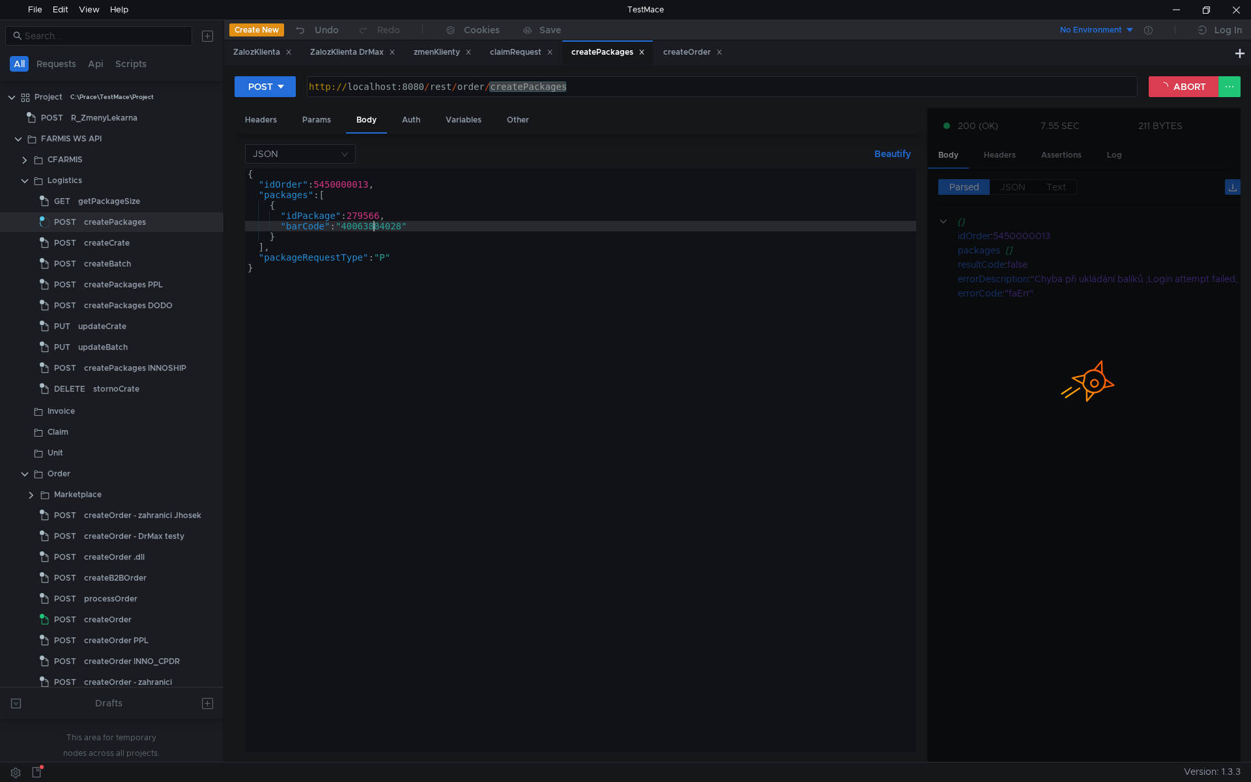
click at [375, 227] on div "{ "idOrder" : 5450000013 , "packages" : [ { "idPackage" : 279566 , "barCode" : …" at bounding box center [580, 471] width 671 height 604
paste textarea "279566"
click at [370, 237] on div "{ "idOrder" : 5450000013 , "packages" : [ { "idPackage" : 279566 , "barCode" : …" at bounding box center [580, 471] width 671 height 604
type textarea "}"
click at [1181, 81] on button "ABORT" at bounding box center [1184, 86] width 70 height 21
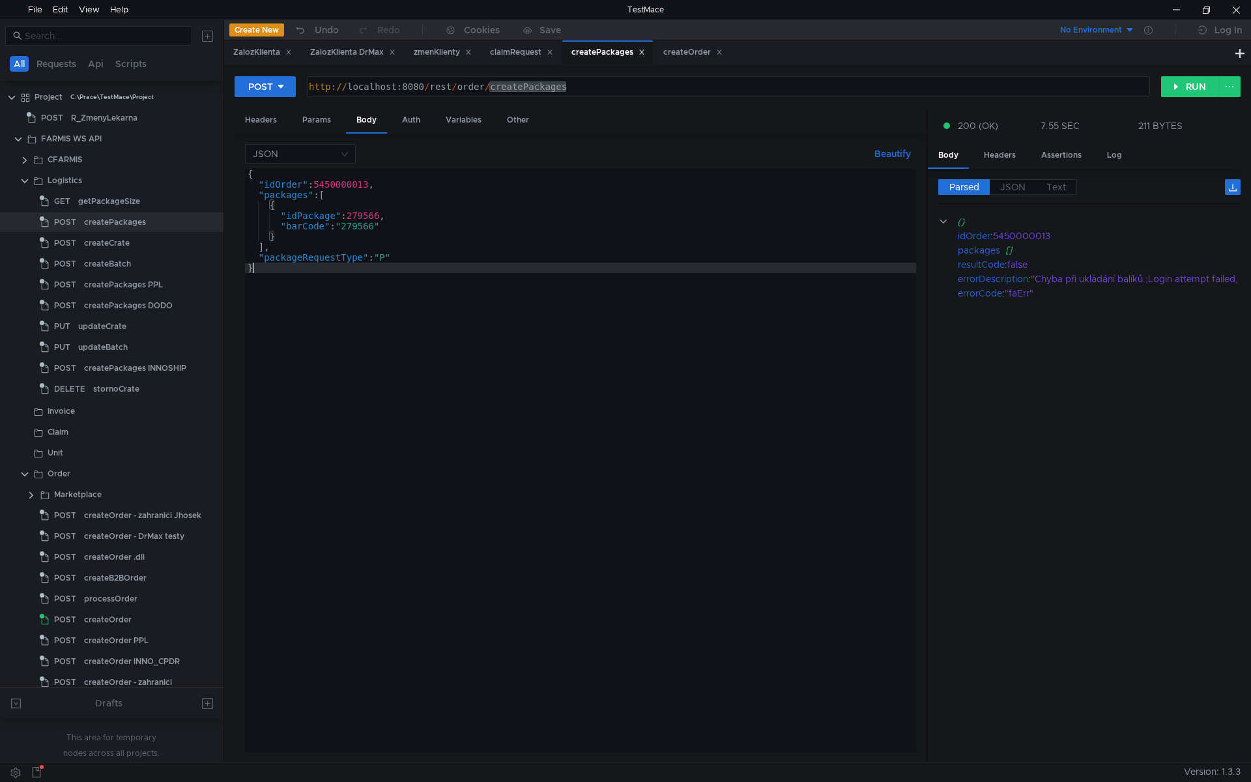
click at [704, 336] on div "{ "idOrder" : 5450000013 , "packages" : [ { "idPackage" : 279566 , "barCode" : …" at bounding box center [580, 471] width 671 height 604
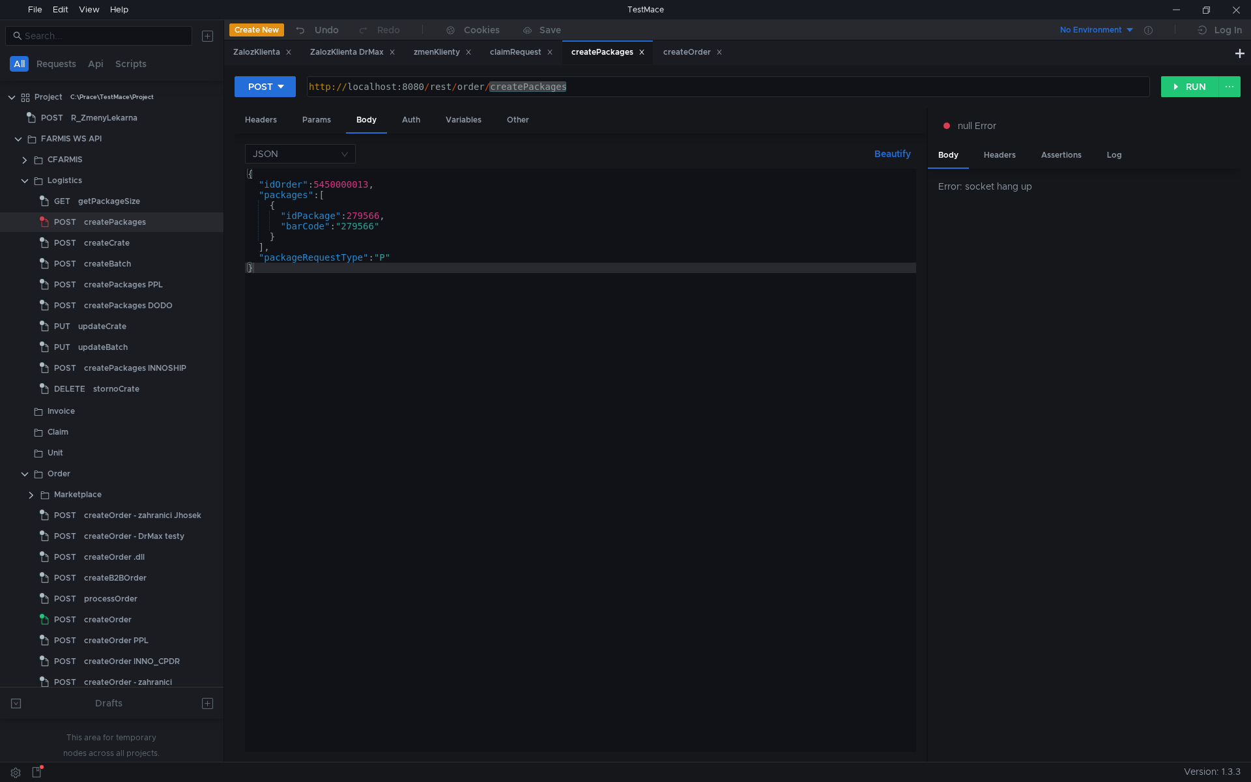
click at [528, 530] on div "{ "idOrder" : 5450000013 , "packages" : [ { "idPackage" : 279566 , "barCode" : …" at bounding box center [580, 471] width 671 height 604
click at [514, 349] on div "{ "idOrder" : 5450000013 , "packages" : [ { "idPackage" : 279566 , "barCode" : …" at bounding box center [580, 471] width 671 height 604
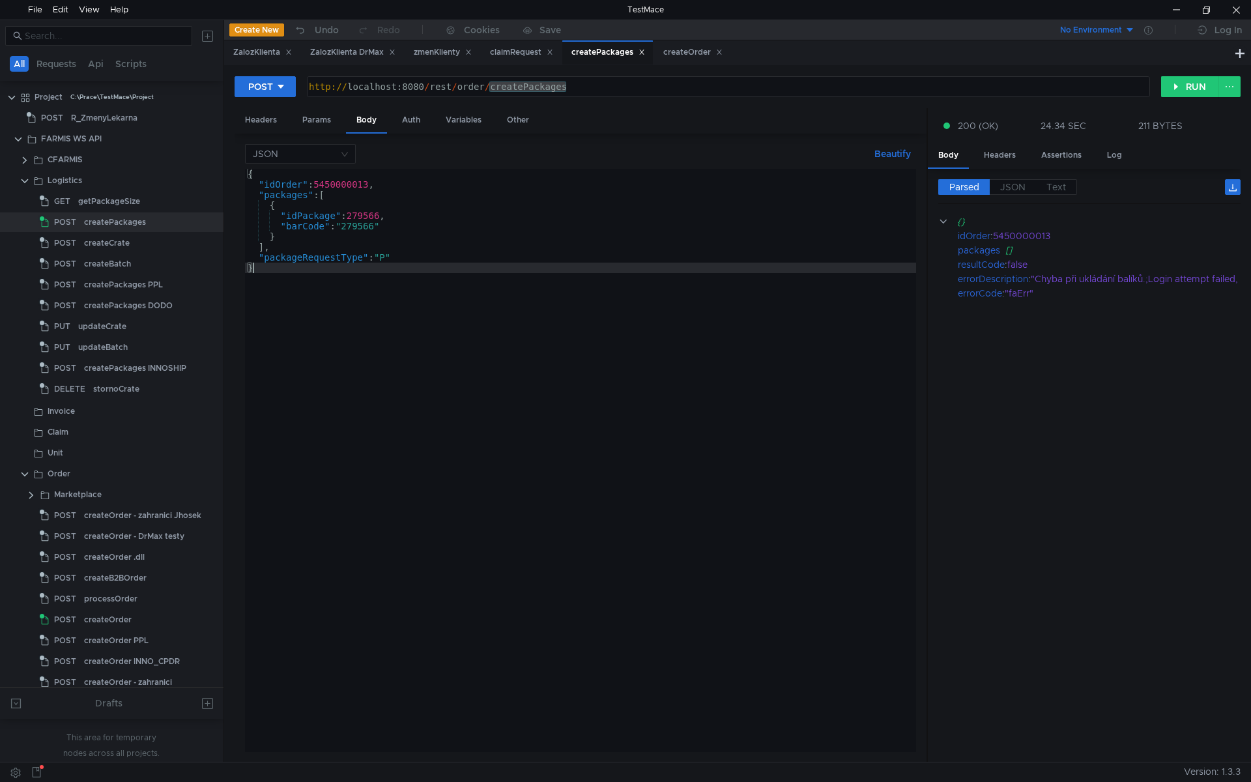
click at [547, 268] on div "{ "idOrder" : 5450000013 , "packages" : [ { "idPackage" : 279566 , "barCode" : …" at bounding box center [580, 471] width 671 height 604
click at [383, 359] on div "{ "idOrder" : 5450000013 , "packages" : [ { "idPackage" : 279566 , "barCode" : …" at bounding box center [580, 471] width 671 height 604
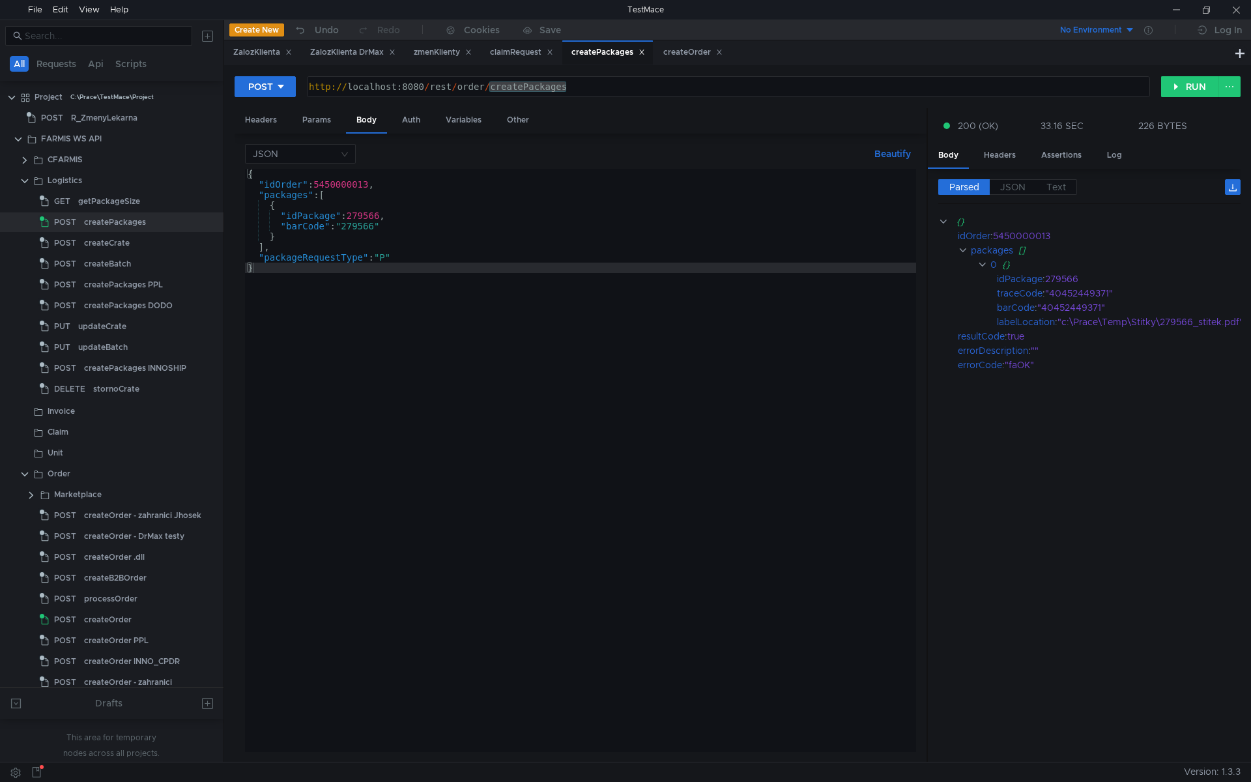
click at [476, 384] on div "{ "idOrder" : 5450000013 , "packages" : [ { "idPackage" : 279566 , "barCode" : …" at bounding box center [580, 471] width 671 height 604
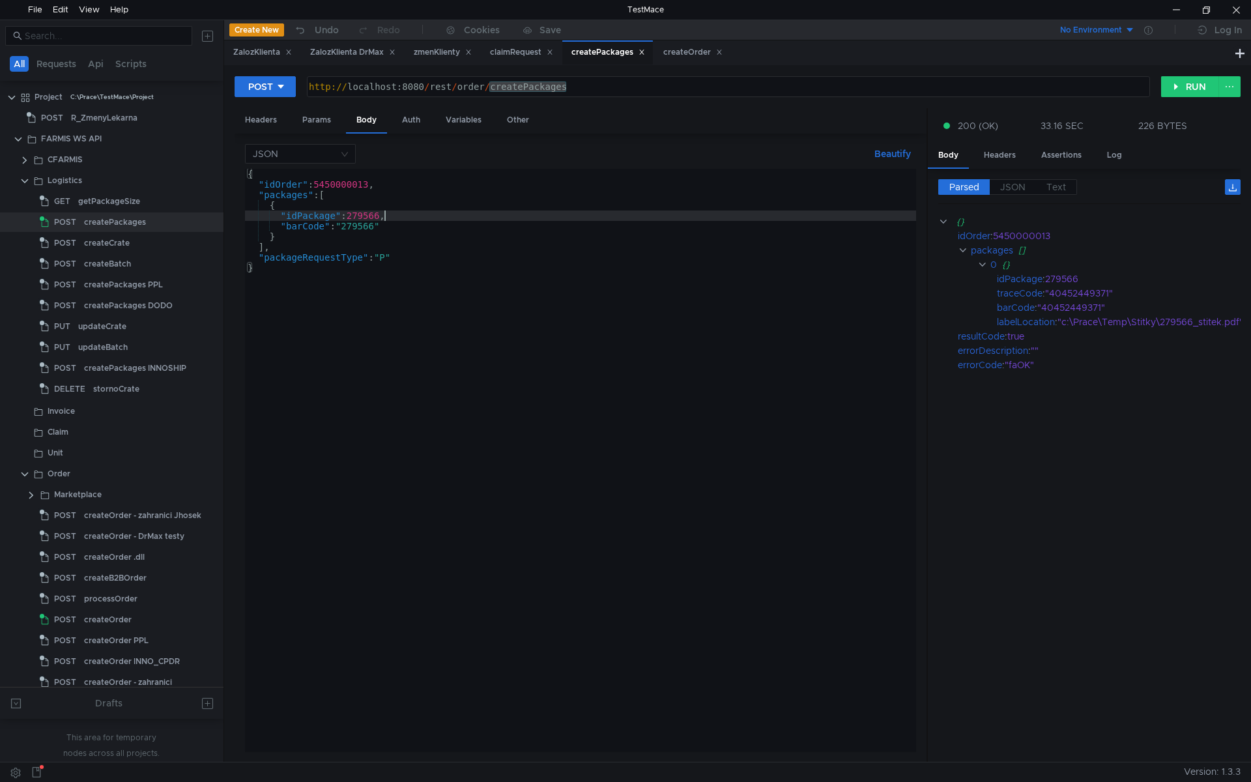
click at [383, 214] on div "{ "idOrder" : 5450000013 , "packages" : [ { "idPackage" : 279566 , "barCode" : …" at bounding box center [580, 471] width 671 height 604
type textarea ""idPackage": 279567,"
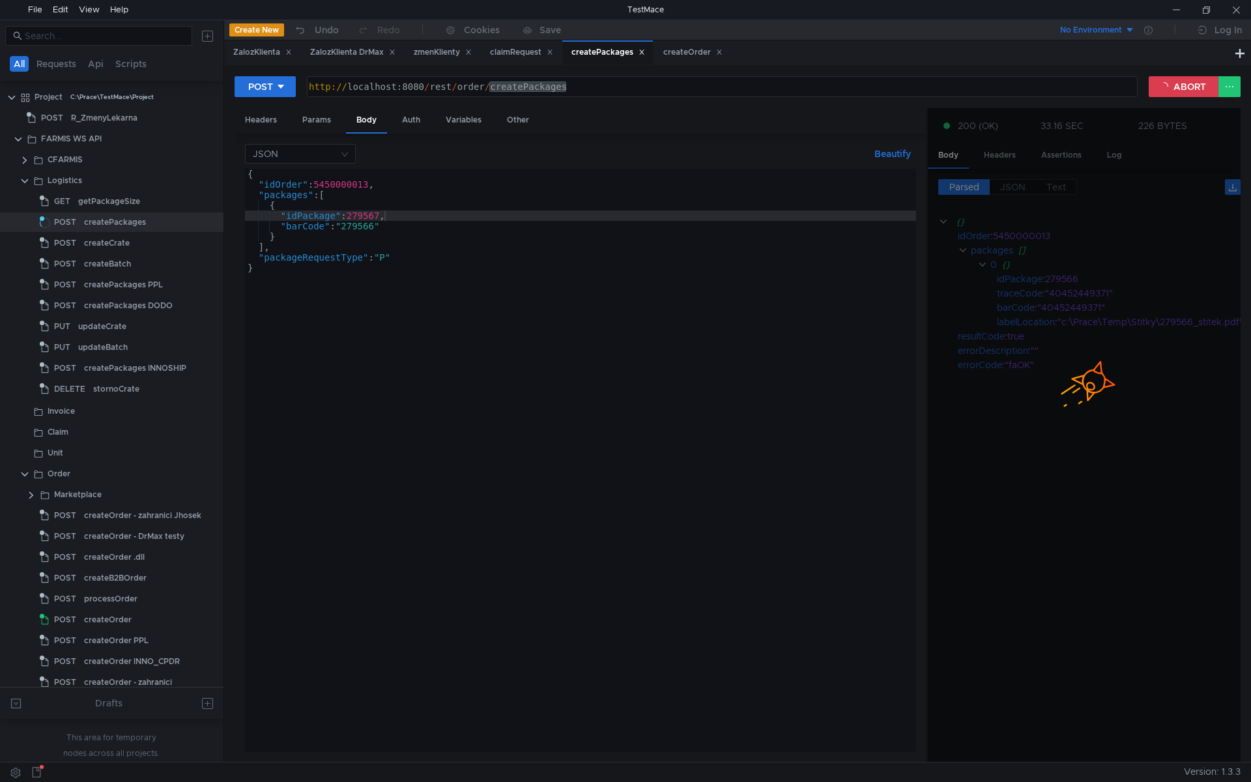
scroll to position [0, 10]
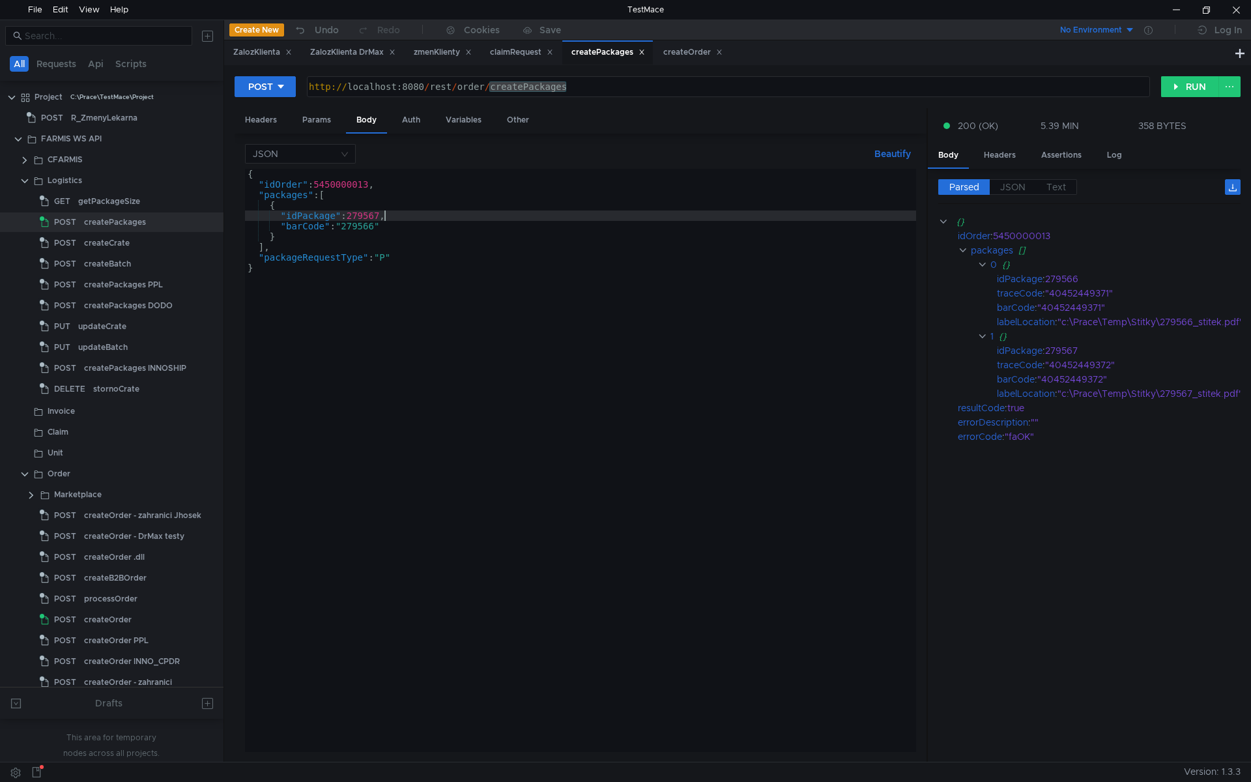
click at [470, 330] on div "{ "idOrder" : 5450000013 , "packages" : [ { "idPackage" : 279567 , "barCode" : …" at bounding box center [580, 471] width 671 height 604
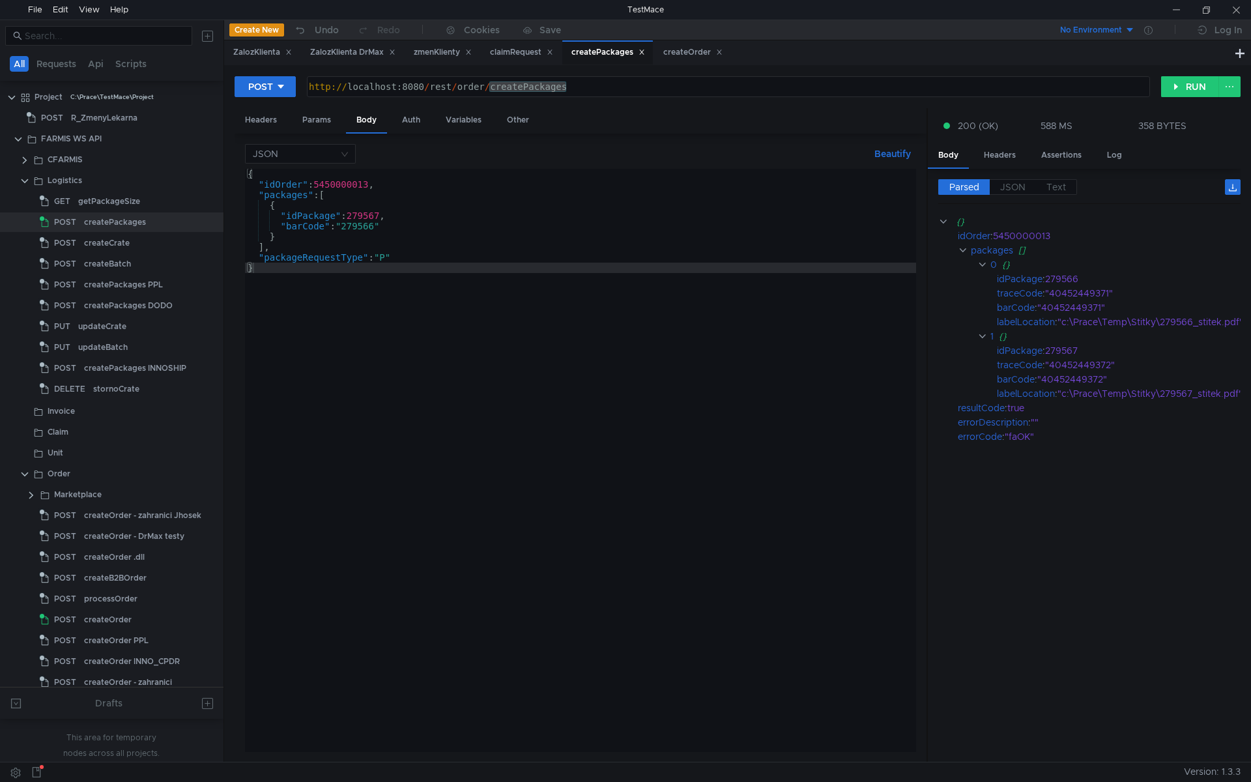
drag, startPoint x: 383, startPoint y: 216, endPoint x: 452, endPoint y: 241, distance: 73.0
click at [383, 216] on div "{ "idOrder" : 5450000013 , "packages" : [ { "idPackage" : 279567 , "barCode" : …" at bounding box center [580, 471] width 671 height 604
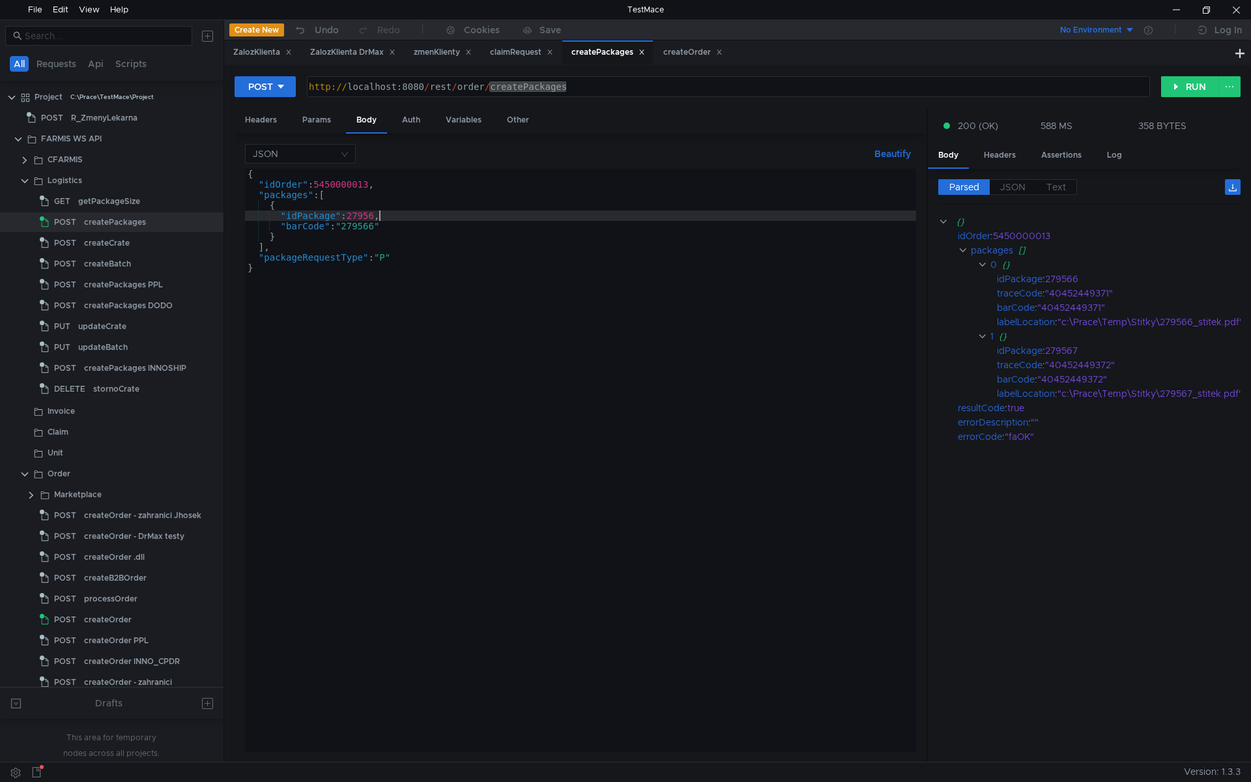
scroll to position [0, 10]
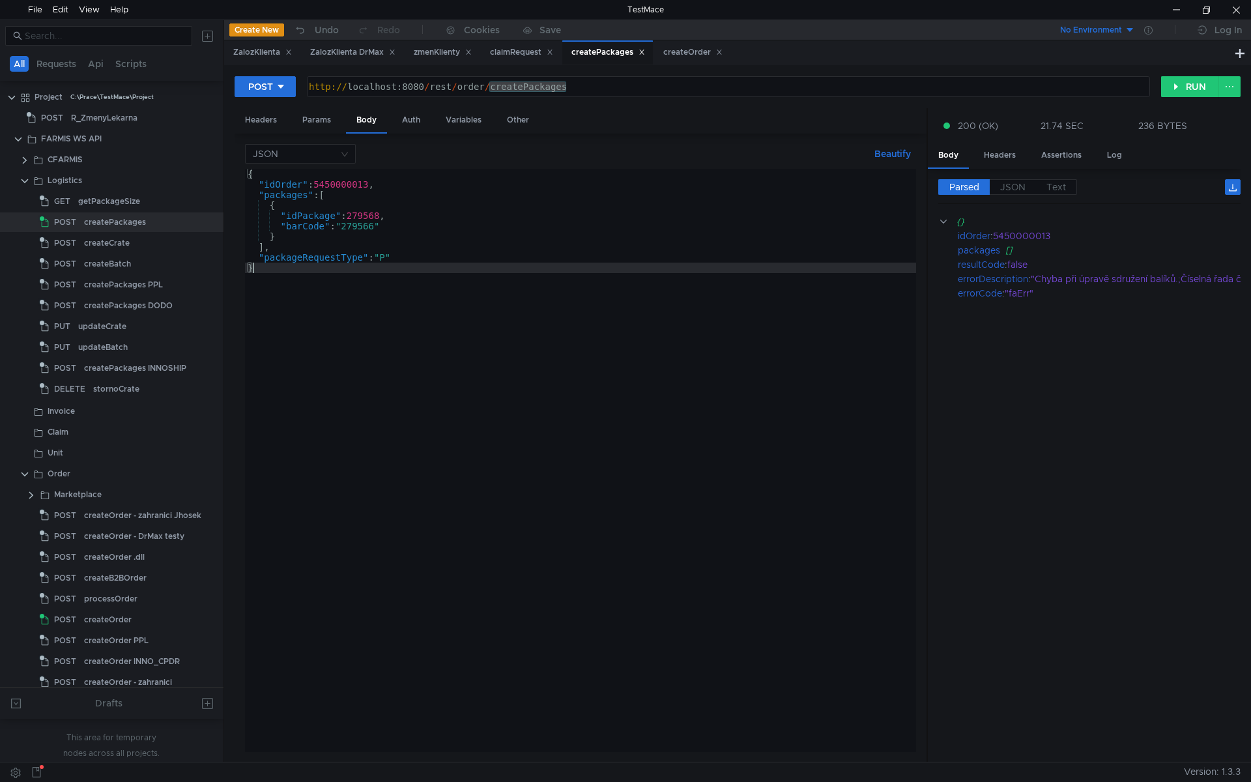
click at [461, 403] on div "{ "idOrder" : 5450000013 , "packages" : [ { "idPackage" : 279568 , "barCode" : …" at bounding box center [580, 471] width 671 height 604
type textarea "}"
click at [994, 188] on label "JSON" at bounding box center [1013, 187] width 46 height 16
click at [517, 268] on div "{ "idOrder" : 5450000013 , "packages" : [ { "idPackage" : 279568 , "barCode" : …" at bounding box center [580, 471] width 671 height 604
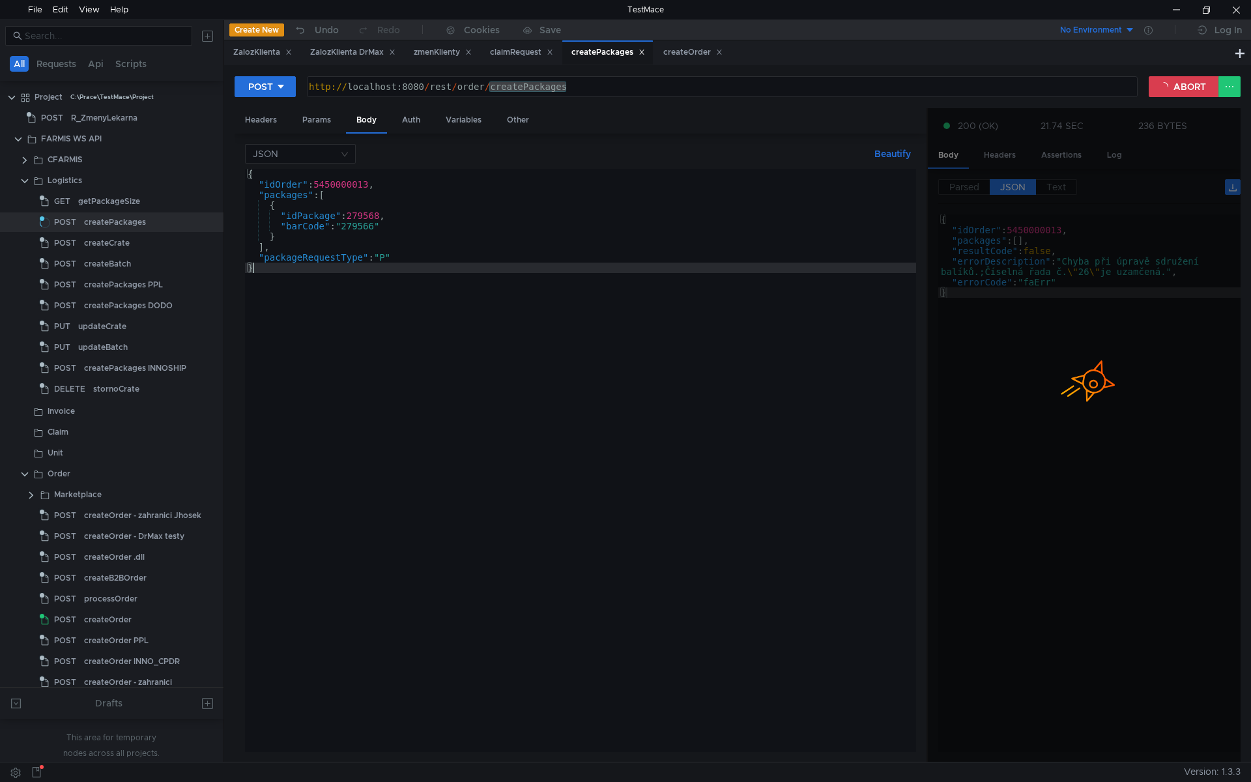
click at [394, 413] on div "{ "idOrder" : 5450000013 , "packages" : [ { "idPackage" : 279568 , "barCode" : …" at bounding box center [580, 471] width 671 height 604
click at [469, 379] on div "{ "idOrder" : 5450000013 , "packages" : [ { "idPackage" : 279568 , "barCode" : …" at bounding box center [580, 471] width 671 height 604
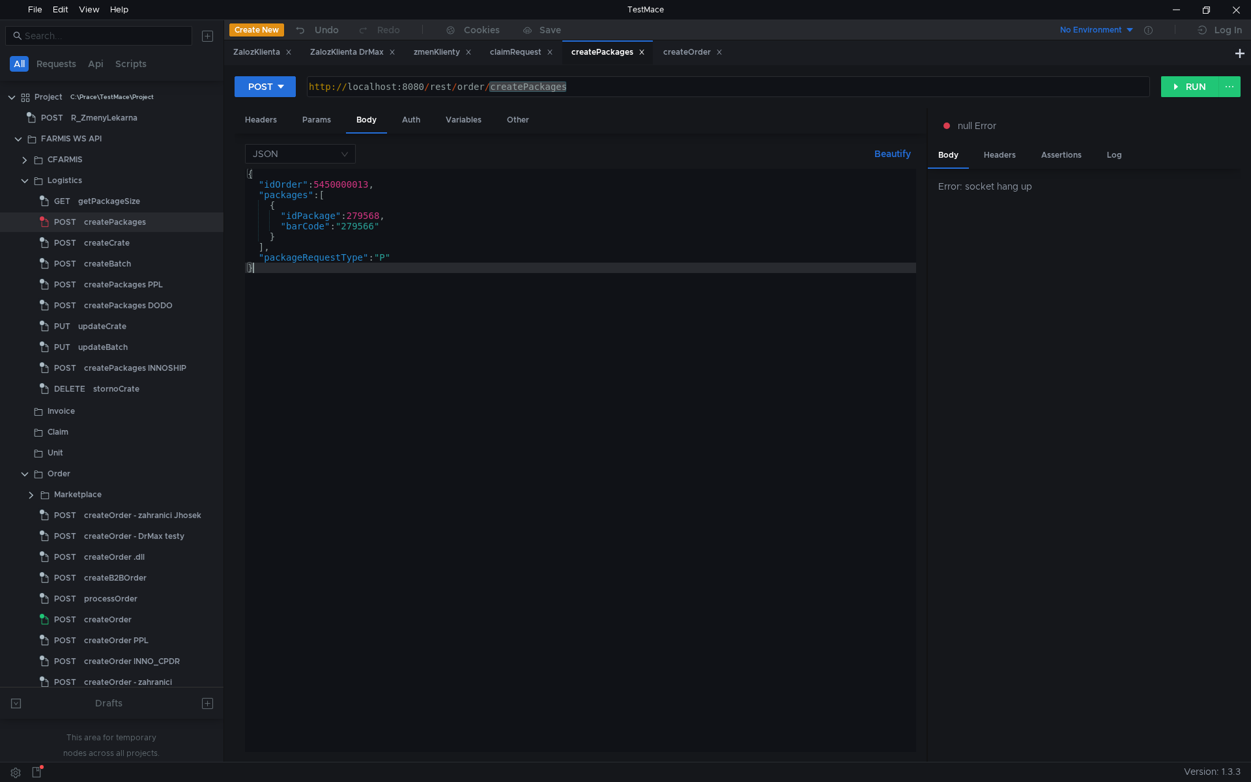
click at [644, 51] on icon at bounding box center [641, 52] width 5 height 5
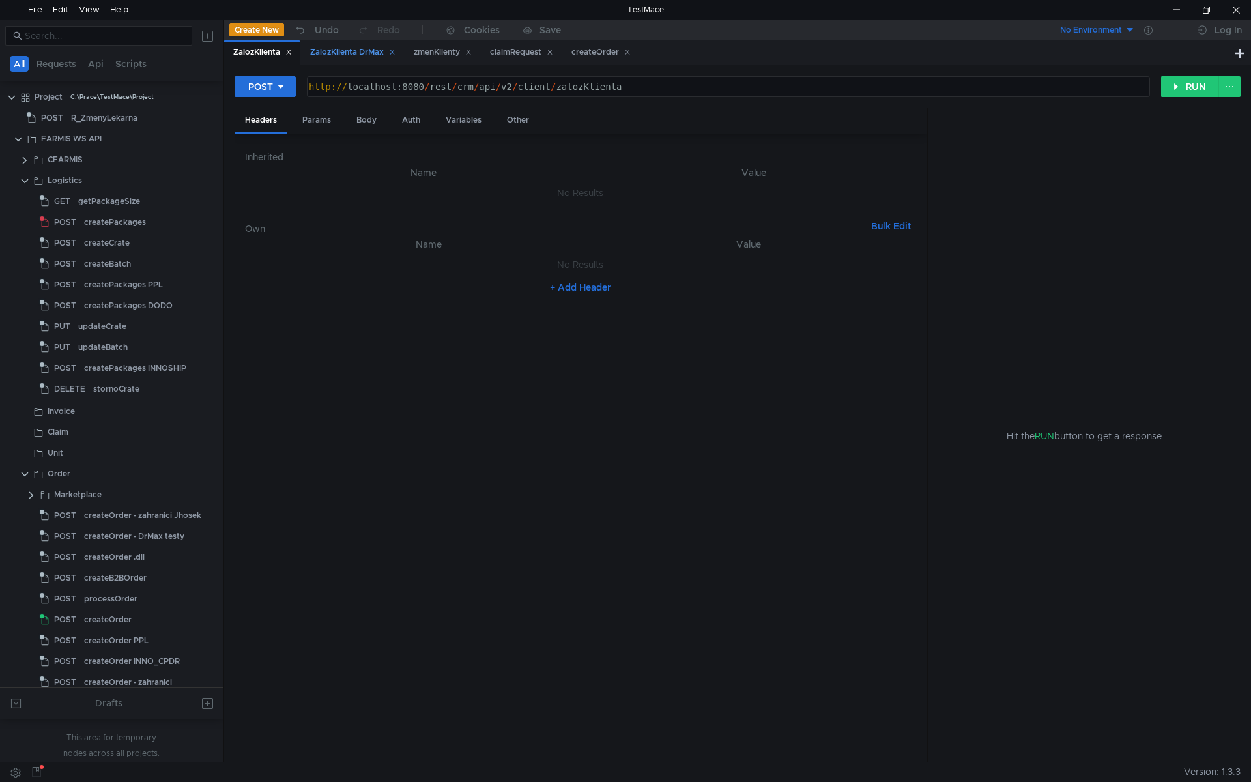
click at [355, 53] on div "ZalozKlienta DrMax" at bounding box center [352, 53] width 85 height 14
click at [369, 117] on div "Body" at bounding box center [366, 120] width 41 height 24
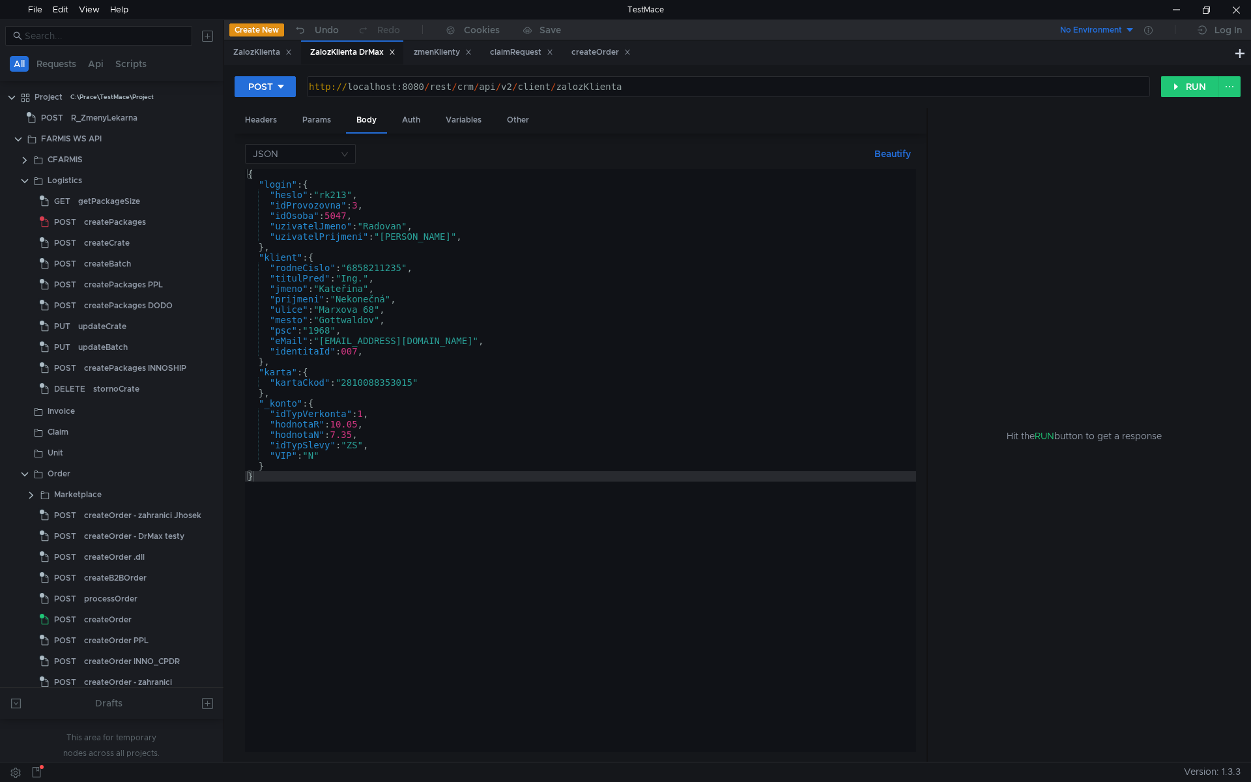
click at [416, 381] on div "{ "login" : { "heslo" : "rk213" , "idProvozovna" : 3 , "idOsoba" : 5047 , "uziv…" at bounding box center [580, 471] width 671 height 604
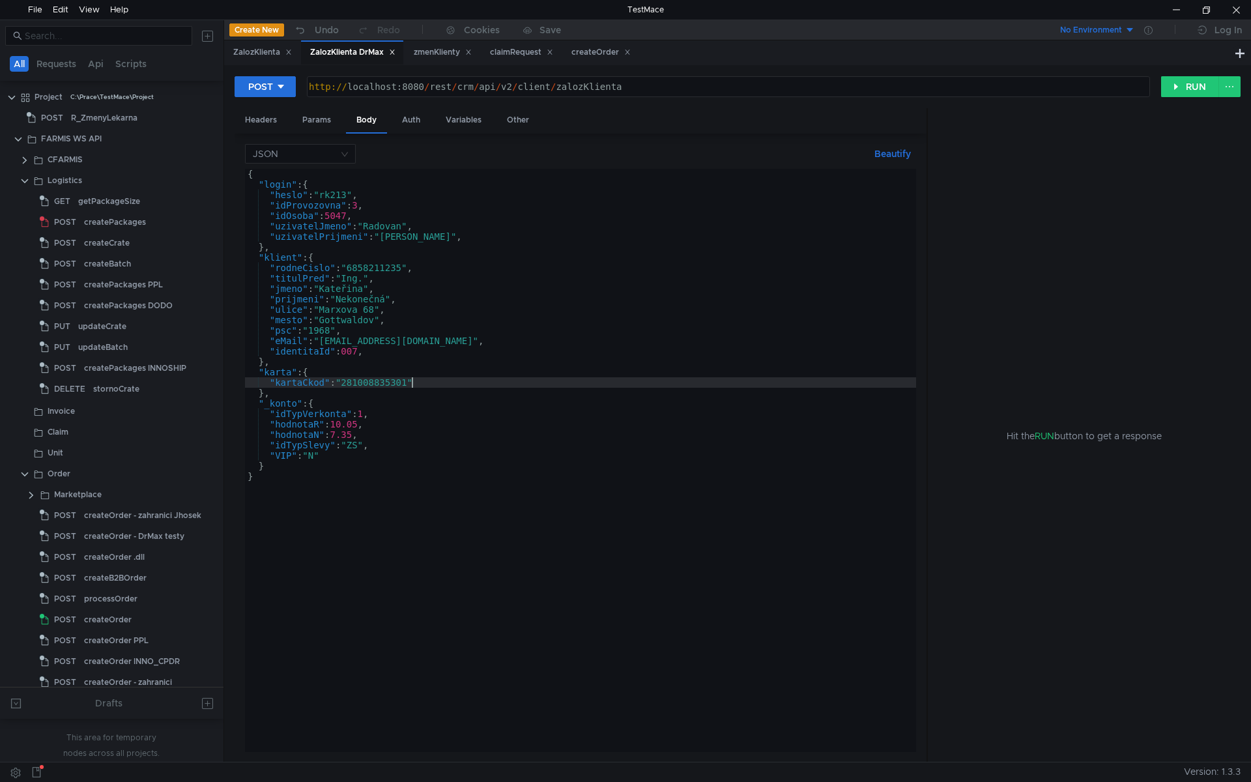
scroll to position [0, 12]
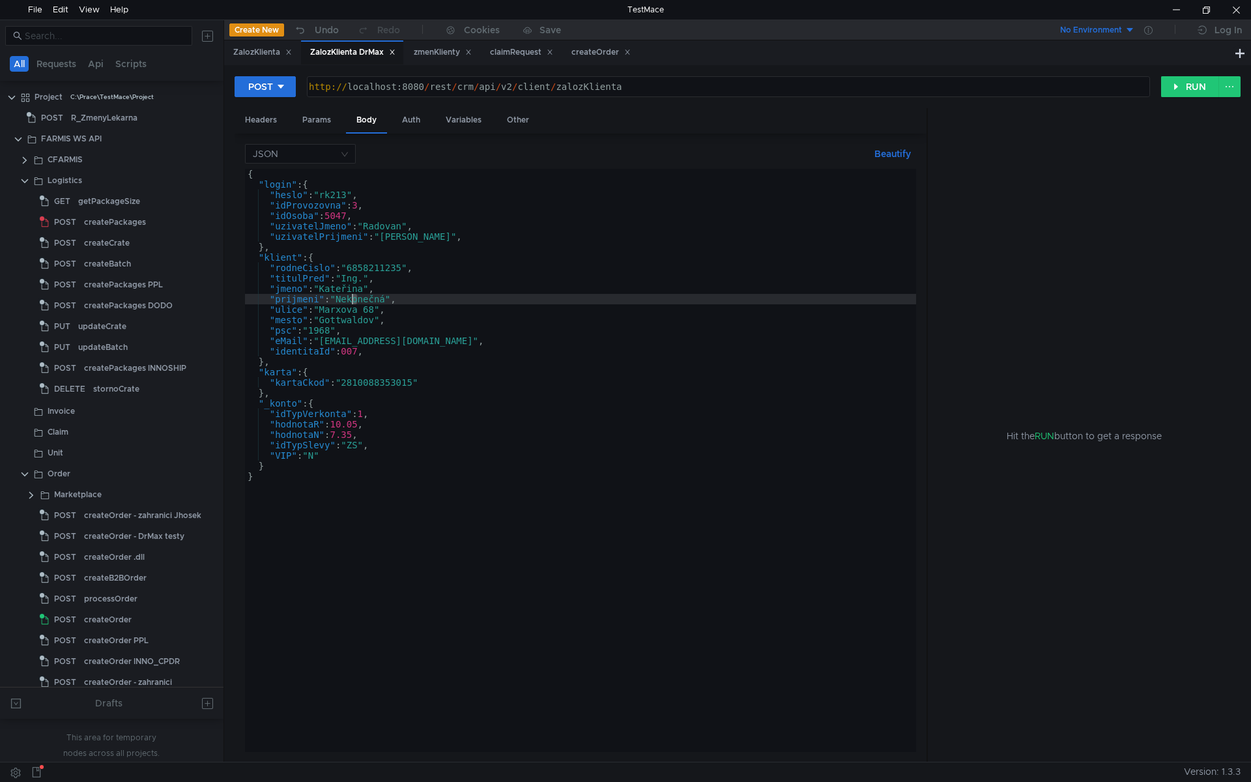
click at [352, 300] on div "{ "login" : { "heslo" : "rk213" , "idProvozovna" : 3 , "idOsoba" : 5047 , "uziv…" at bounding box center [580, 471] width 671 height 604
click at [366, 289] on div "{ "login" : { "heslo" : "rk213" , "idProvozovna" : 3 , "idOsoba" : 5047 , "uziv…" at bounding box center [580, 471] width 671 height 604
click at [377, 304] on div "{ "login" : { "heslo" : "rk213" , "idProvozovna" : 3 , "idOsoba" : 5047 , "uziv…" at bounding box center [580, 471] width 671 height 604
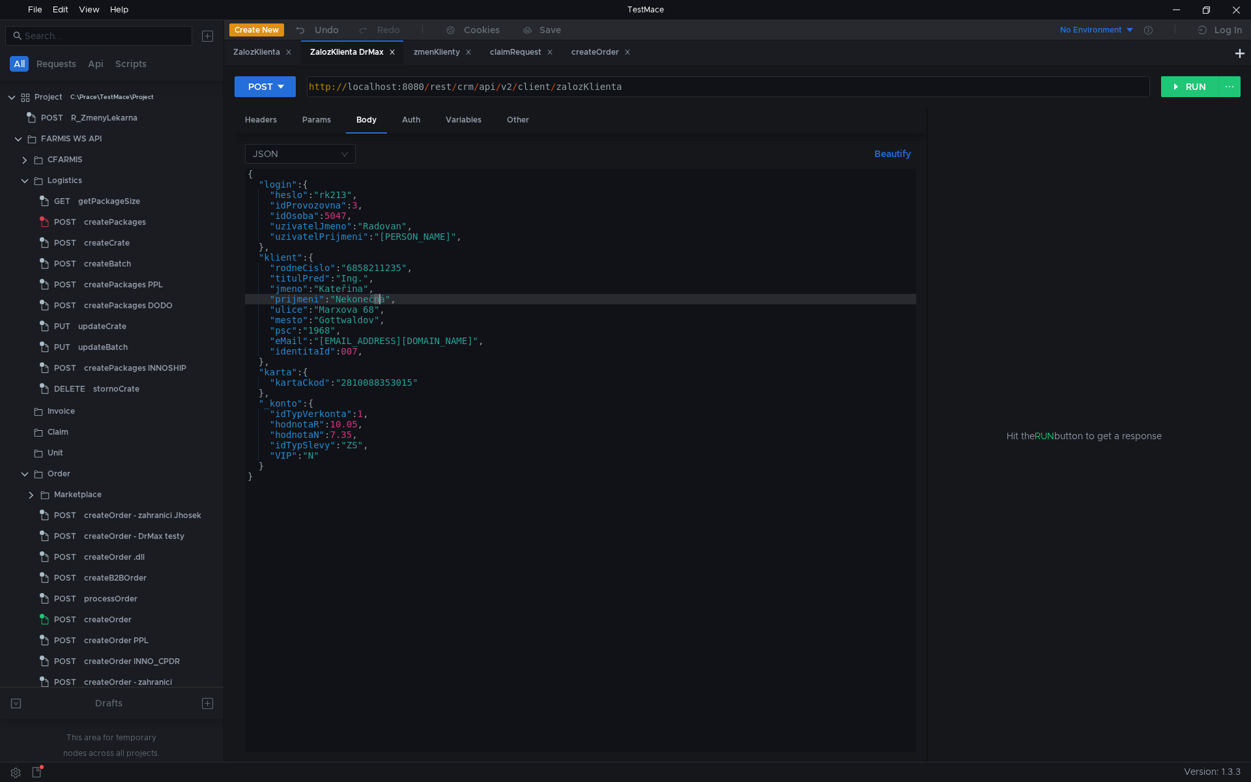
click at [369, 290] on div "{ "login" : { "heslo" : "rk213" , "idProvozovna" : 3 , "idOsoba" : 5047 , "uziv…" at bounding box center [580, 471] width 671 height 604
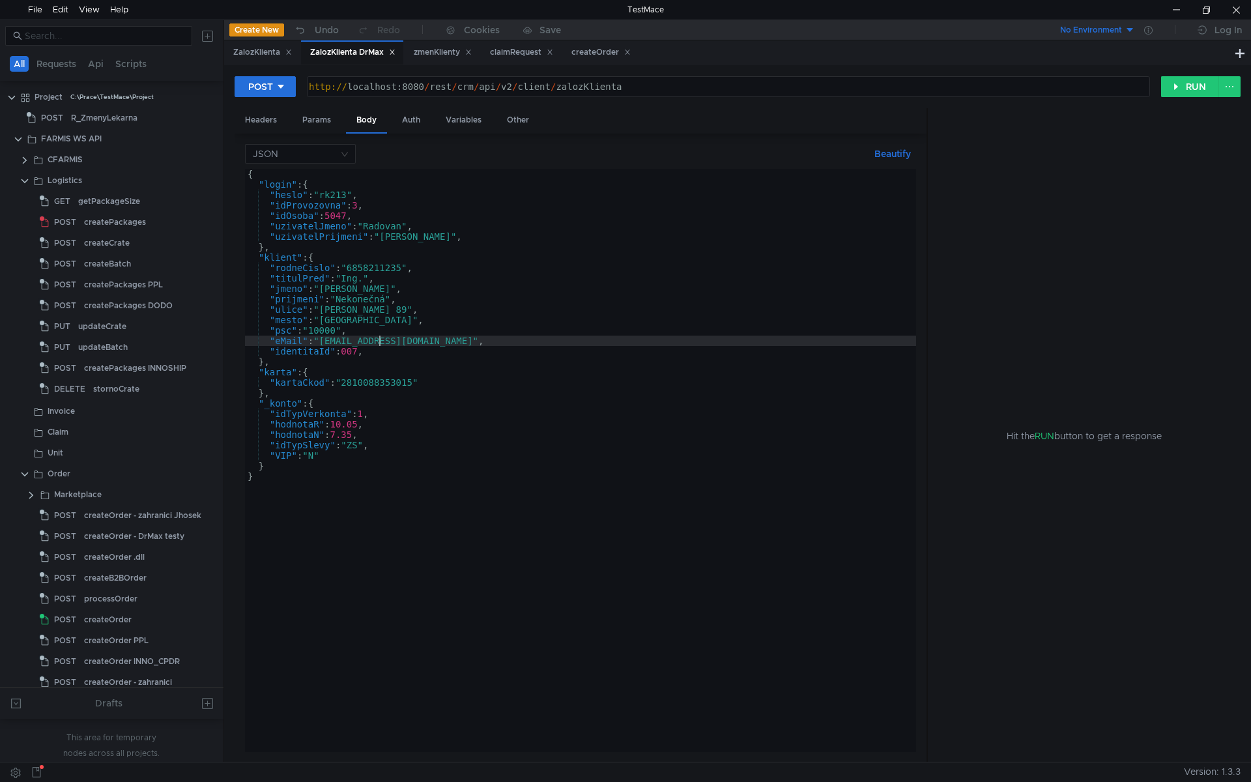
scroll to position [0, 10]
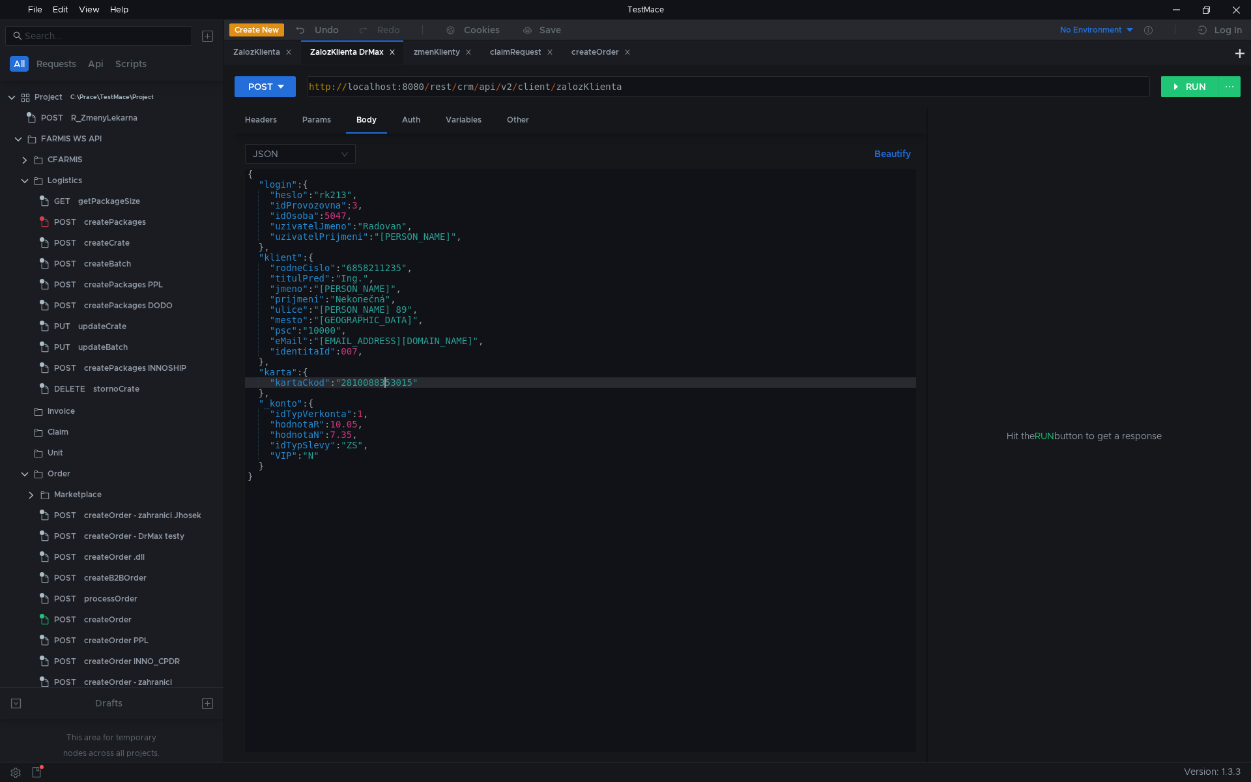
click at [386, 384] on div "{ "login" : { "heslo" : "rk213" , "idProvozovna" : 3 , "idOsoba" : 5047 , "uziv…" at bounding box center [580, 471] width 671 height 604
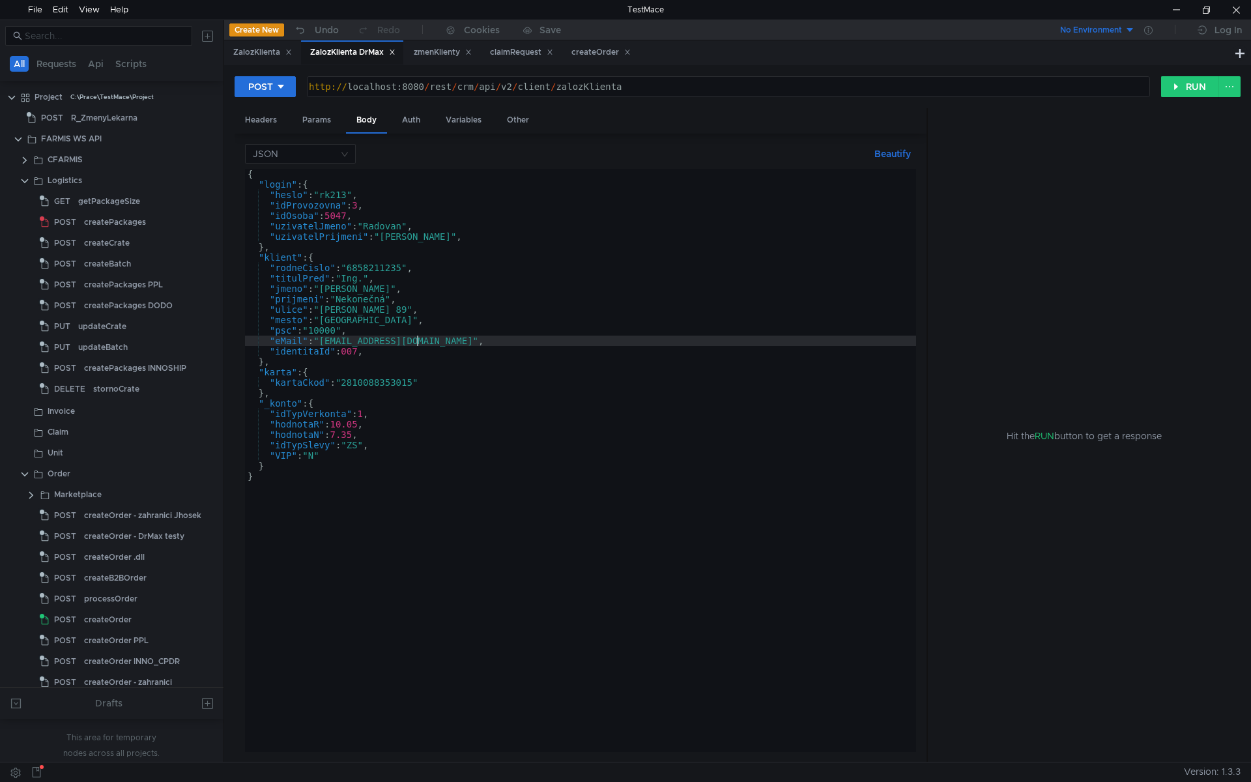
click at [414, 336] on div "{ "login" : { "heslo" : "rk213" , "idProvozovna" : 3 , "idOsoba" : 5047 , "uziv…" at bounding box center [580, 471] width 671 height 604
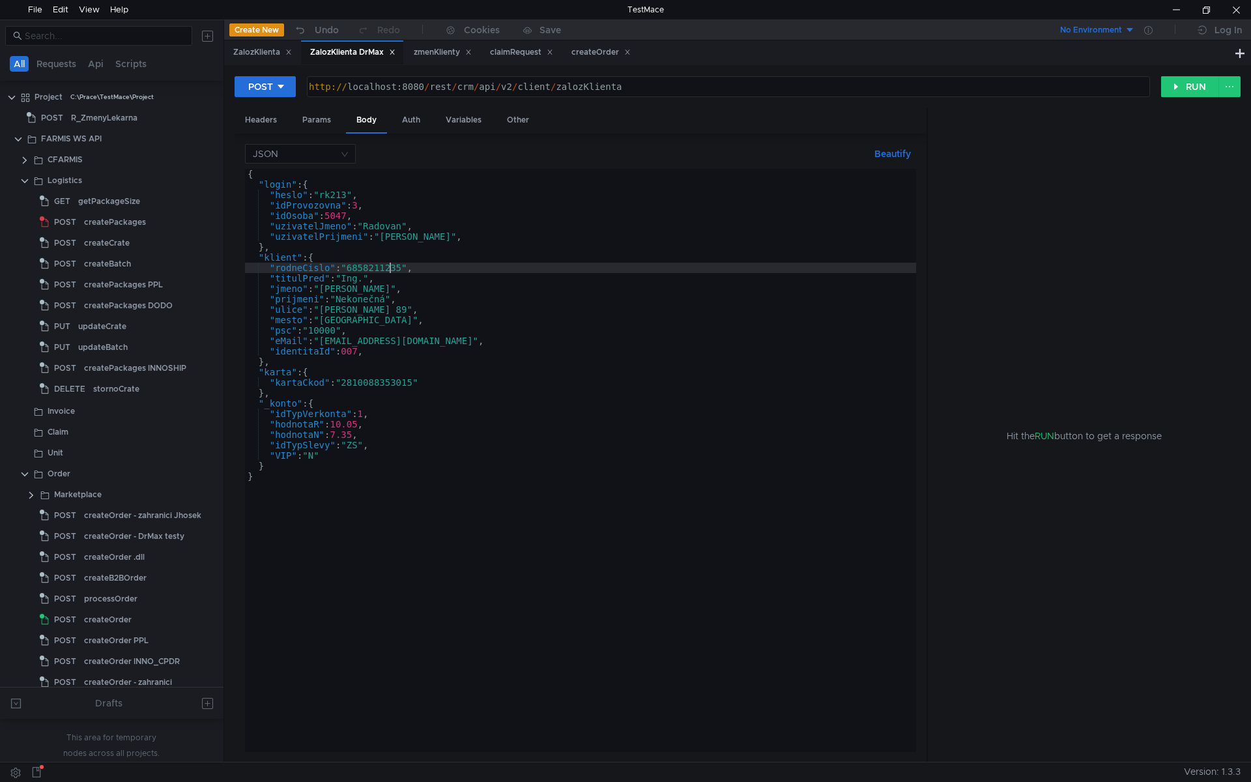
click at [392, 266] on div "{ "login" : { "heslo" : "rk213" , "idProvozovna" : 3 , "idOsoba" : 5047 , "uziv…" at bounding box center [580, 471] width 671 height 604
click at [270, 407] on div "{ "login" : { "heslo" : "rk213" , "idProvozovna" : 3 , "idOsoba" : 5047 , "uziv…" at bounding box center [580, 471] width 671 height 604
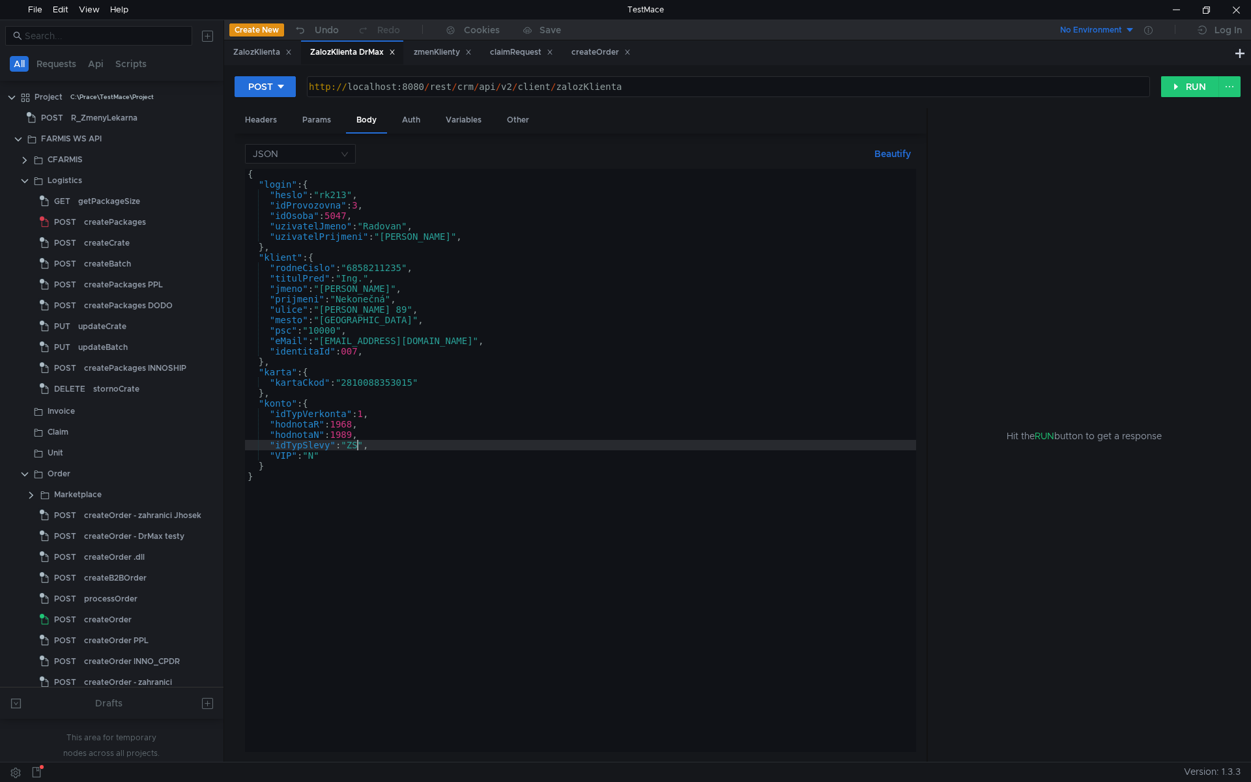
scroll to position [0, 5]
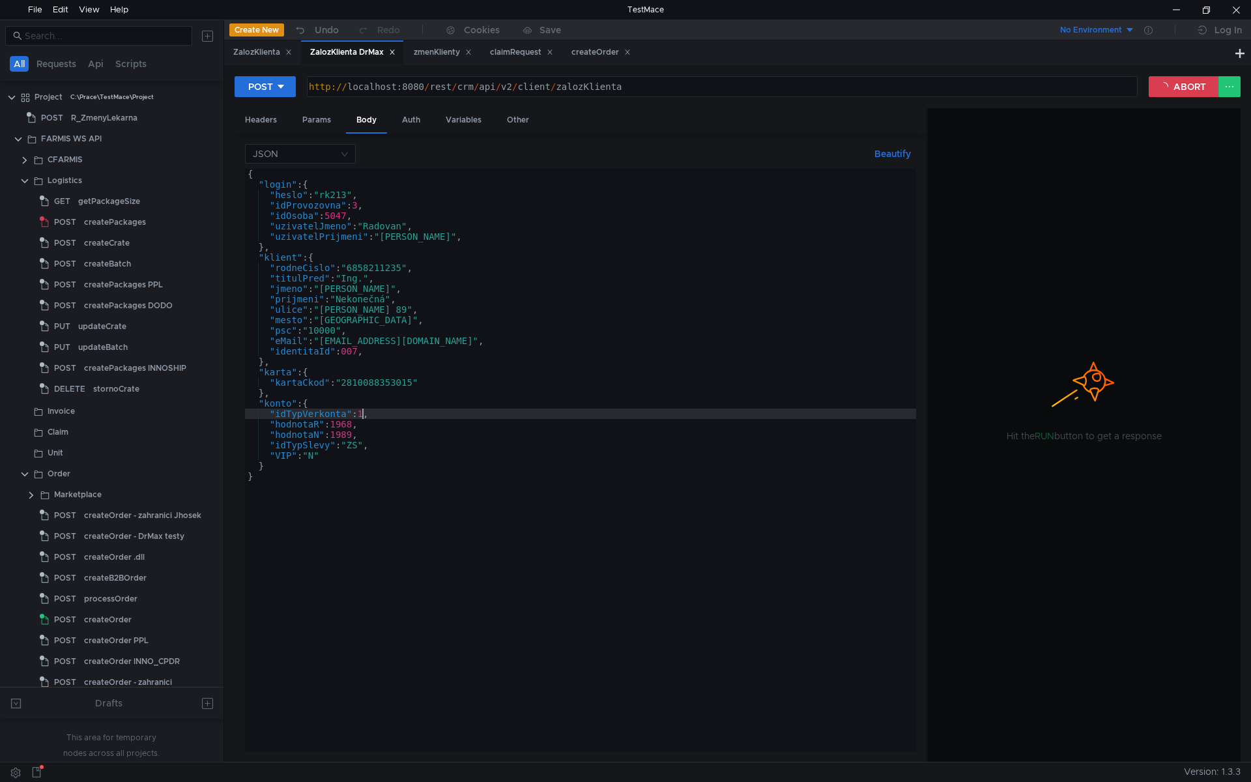
type textarea ""idTypVerkonta": 1,"
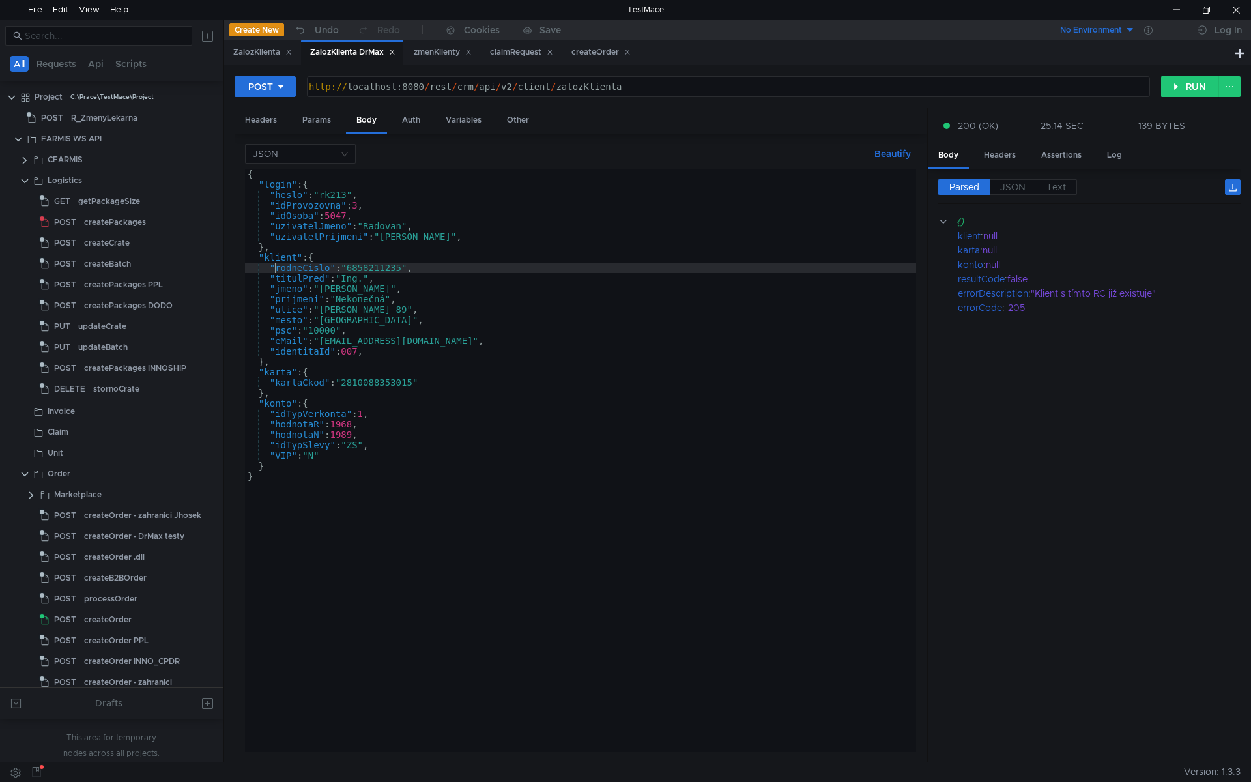
click at [276, 267] on div "{ "login" : { "heslo" : "rk213" , "idProvozovna" : 3 , "idOsoba" : 5047 , "uziv…" at bounding box center [580, 471] width 671 height 604
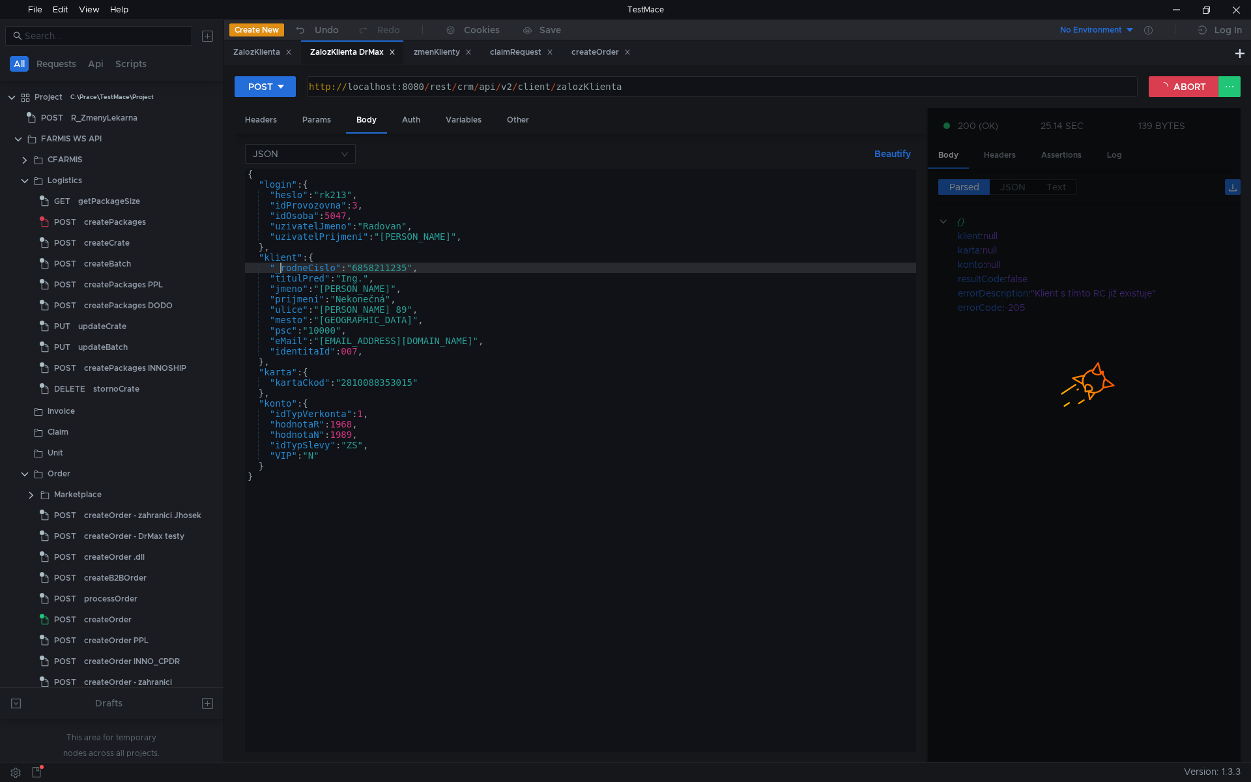
type textarea ""_rodneCislo": "6858211235","
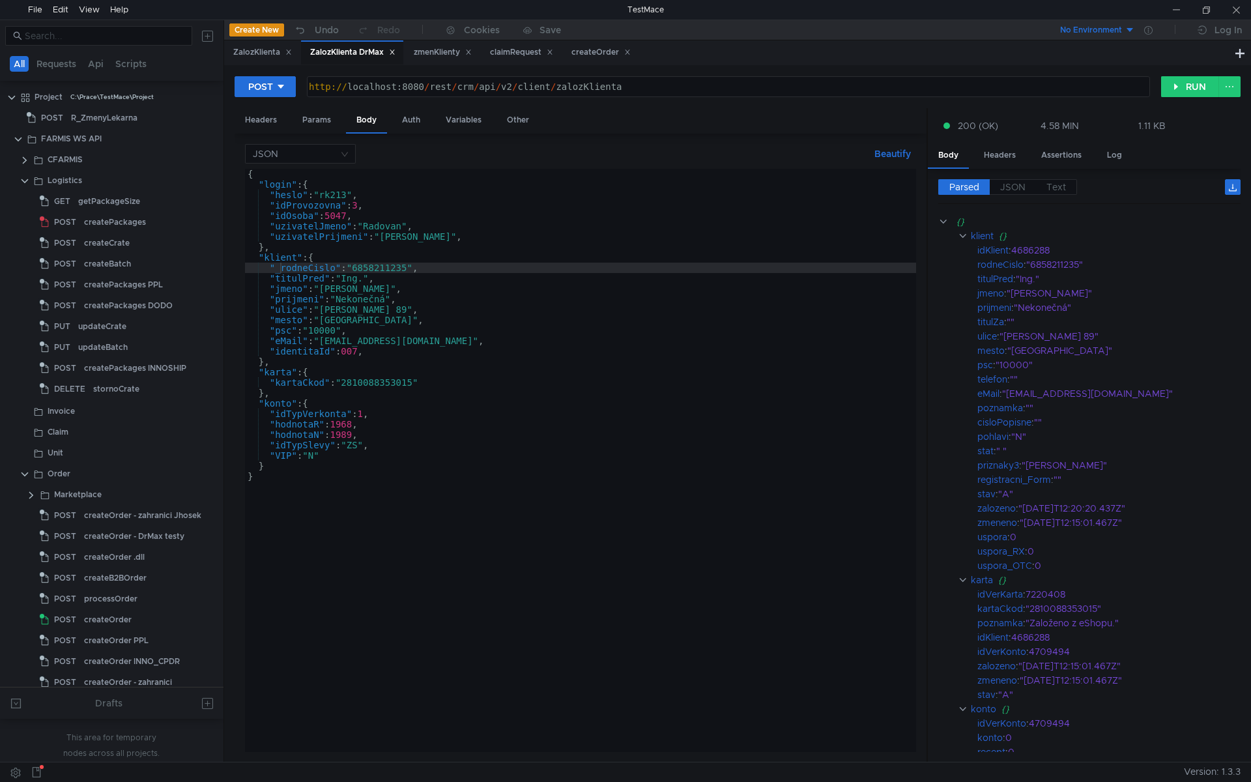
click at [381, 270] on div "{ "login" : { "heslo" : "rk213" , "idProvozovna" : 3 , "idOsoba" : 5047 , "uziv…" at bounding box center [580, 471] width 671 height 604
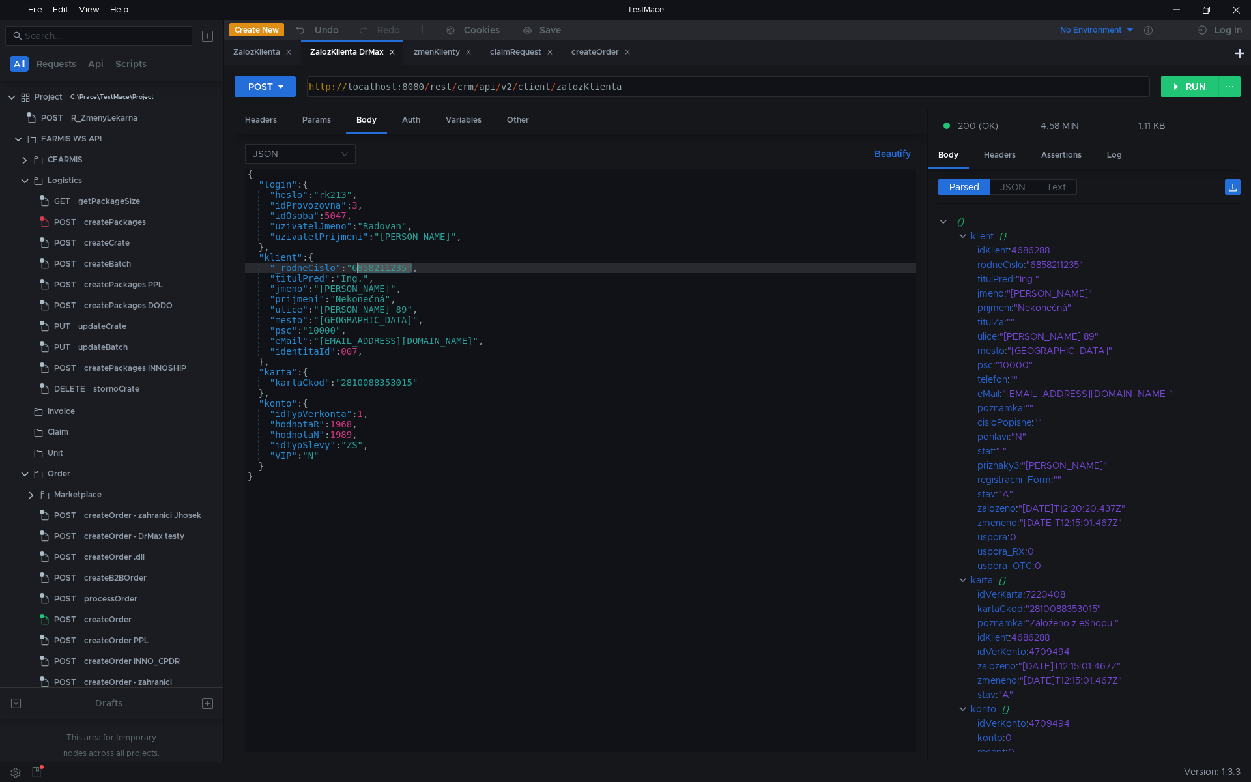
click at [381, 270] on div "{ "login" : { "heslo" : "rk213" , "idProvozovna" : 3 , "idOsoba" : 5047 , "uziv…" at bounding box center [580, 471] width 671 height 604
click at [451, 334] on div "{ "login" : { "heslo" : "rk213" , "idProvozovna" : 3 , "idOsoba" : 5047 , "uziv…" at bounding box center [580, 471] width 671 height 604
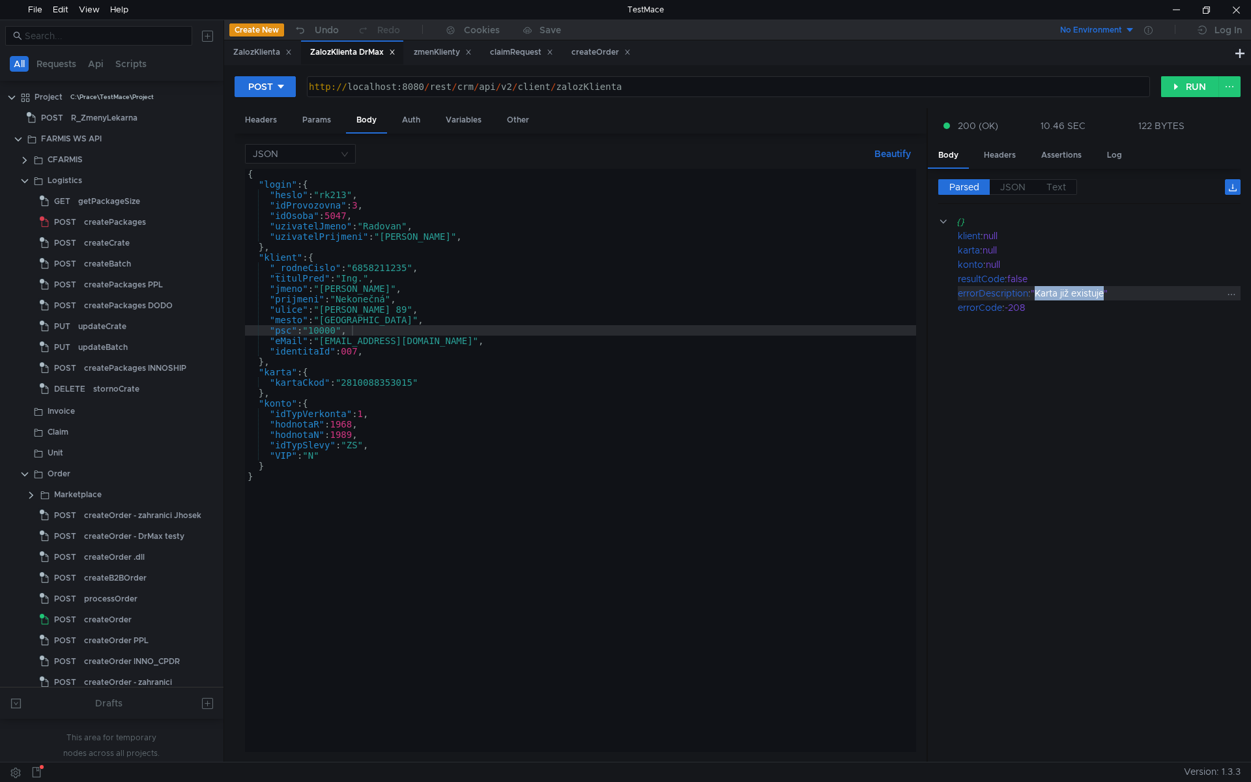
drag, startPoint x: 1039, startPoint y: 293, endPoint x: 1108, endPoint y: 292, distance: 69.1
click at [1108, 292] on div ""Karta již existuje"" at bounding box center [1129, 293] width 196 height 14
copy div "Karta již existuje"
click at [590, 347] on div "{ "login" : { "heslo" : "rk213" , "idProvozovna" : 3 , "idOsoba" : 5047 , "uziv…" at bounding box center [580, 471] width 671 height 604
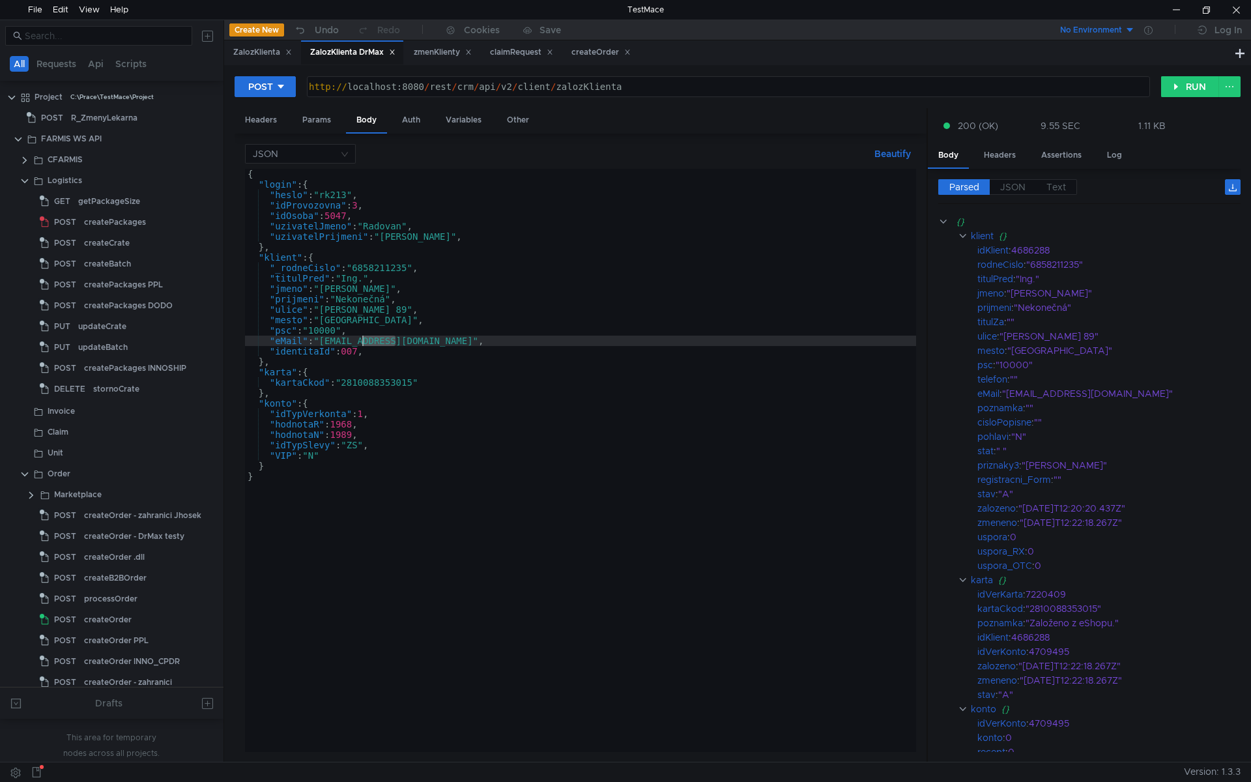
drag, startPoint x: 395, startPoint y: 343, endPoint x: 362, endPoint y: 343, distance: 33.2
click at [362, 343] on div "{ "login" : { "heslo" : "rk213" , "idProvozovna" : 3 , "idOsoba" : 5047 , "uziv…" at bounding box center [580, 471] width 671 height 604
click at [415, 311] on div "{ "login" : { "heslo" : "rk213" , "idProvozovna" : 3 , "idOsoba" : 5047 , "uziv…" at bounding box center [580, 471] width 671 height 604
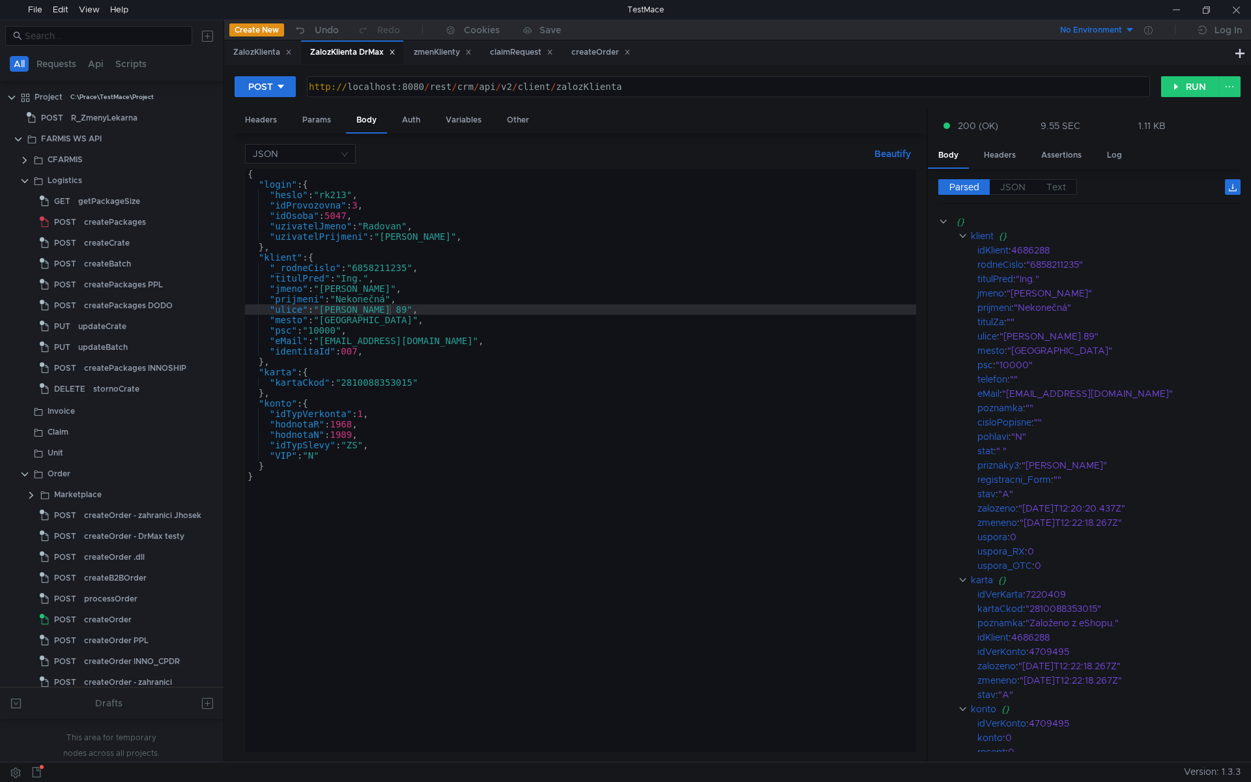
click at [528, 429] on div "{ "login" : { "heslo" : "rk213" , "idProvozovna" : 3 , "idOsoba" : 5047 , "uziv…" at bounding box center [580, 471] width 671 height 604
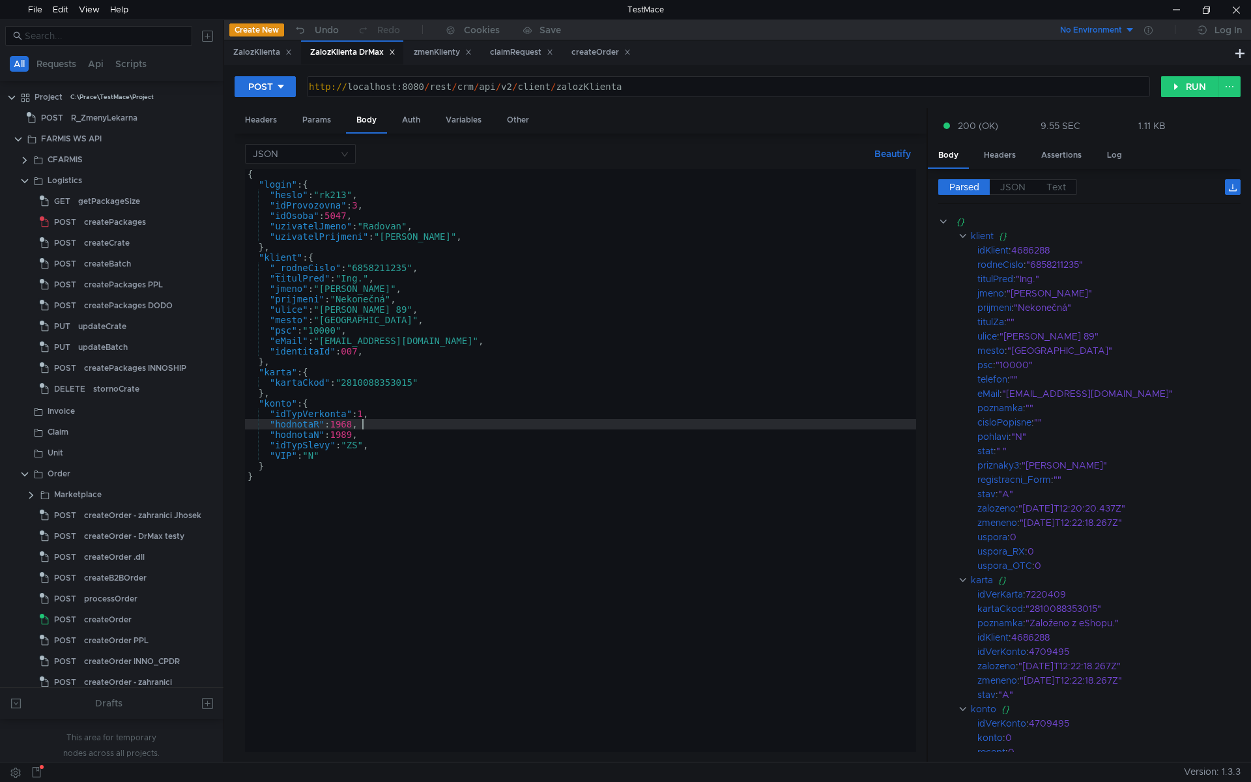
scroll to position [0, 8]
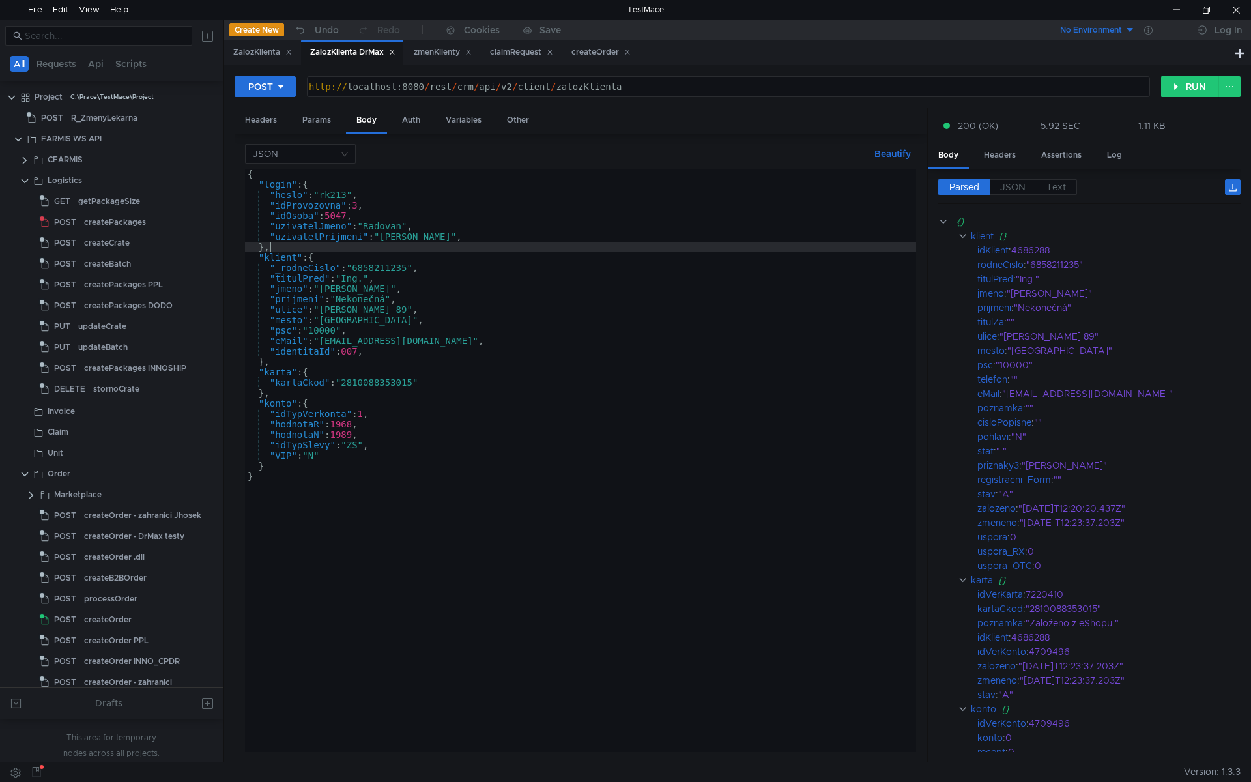
click at [475, 250] on div "{ "login" : { "heslo" : "rk213" , "idProvozovna" : 3 , "idOsoba" : 5047 , "uziv…" at bounding box center [580, 471] width 671 height 604
type textarea "},"
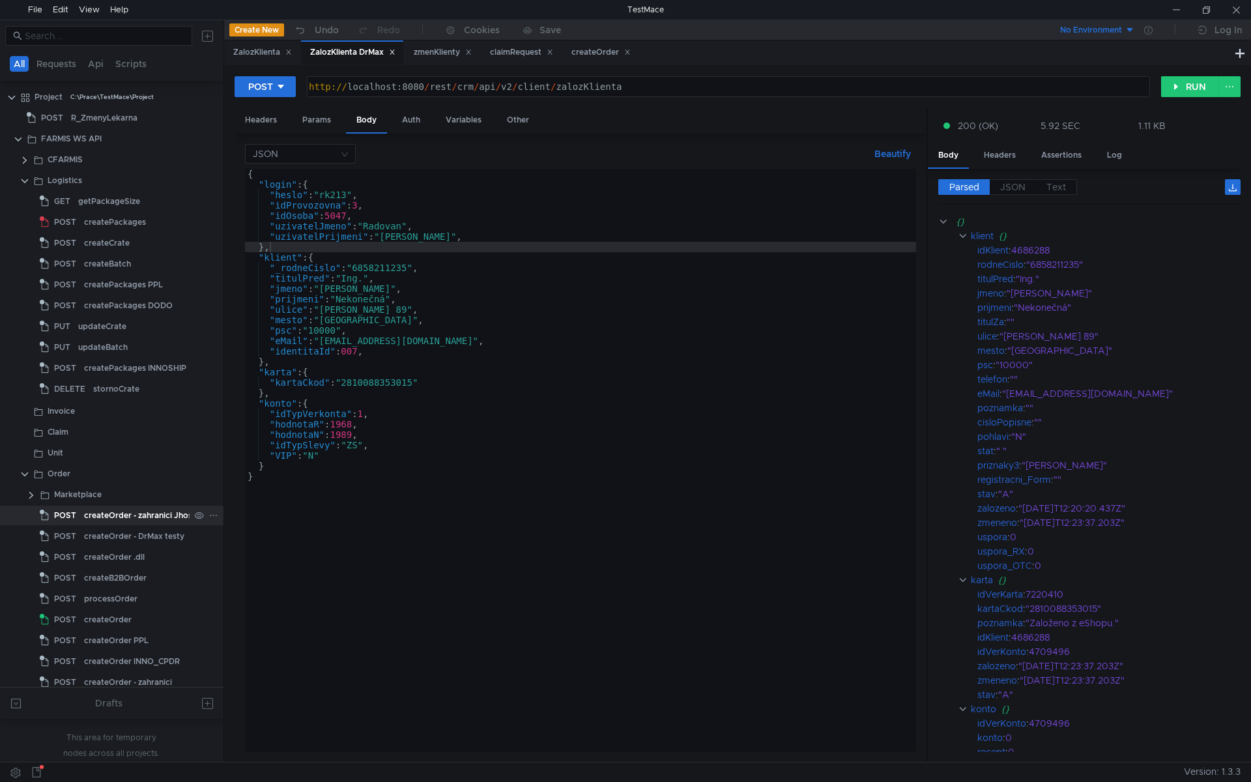
scroll to position [0, 1]
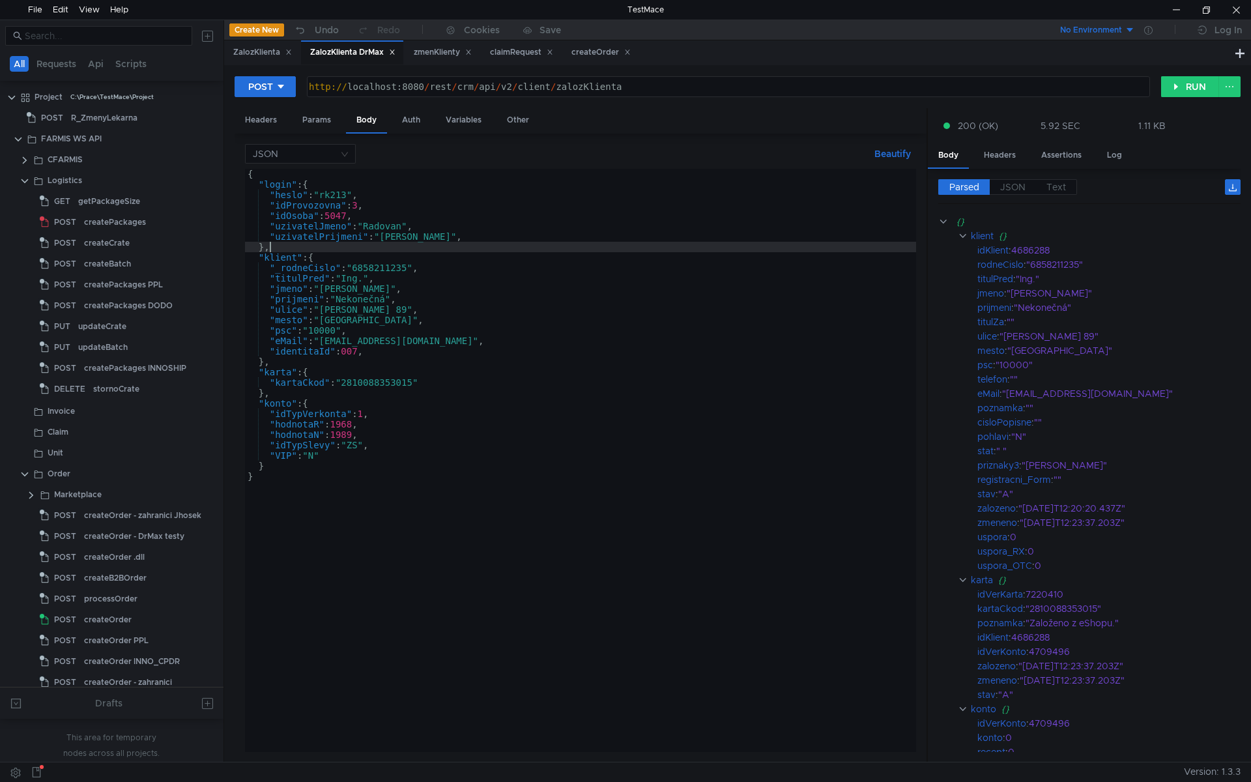
click at [405, 381] on div "{ "login" : { "heslo" : "rk213" , "idProvozovna" : 3 , "idOsoba" : 5047 , "uziv…" at bounding box center [580, 471] width 671 height 604
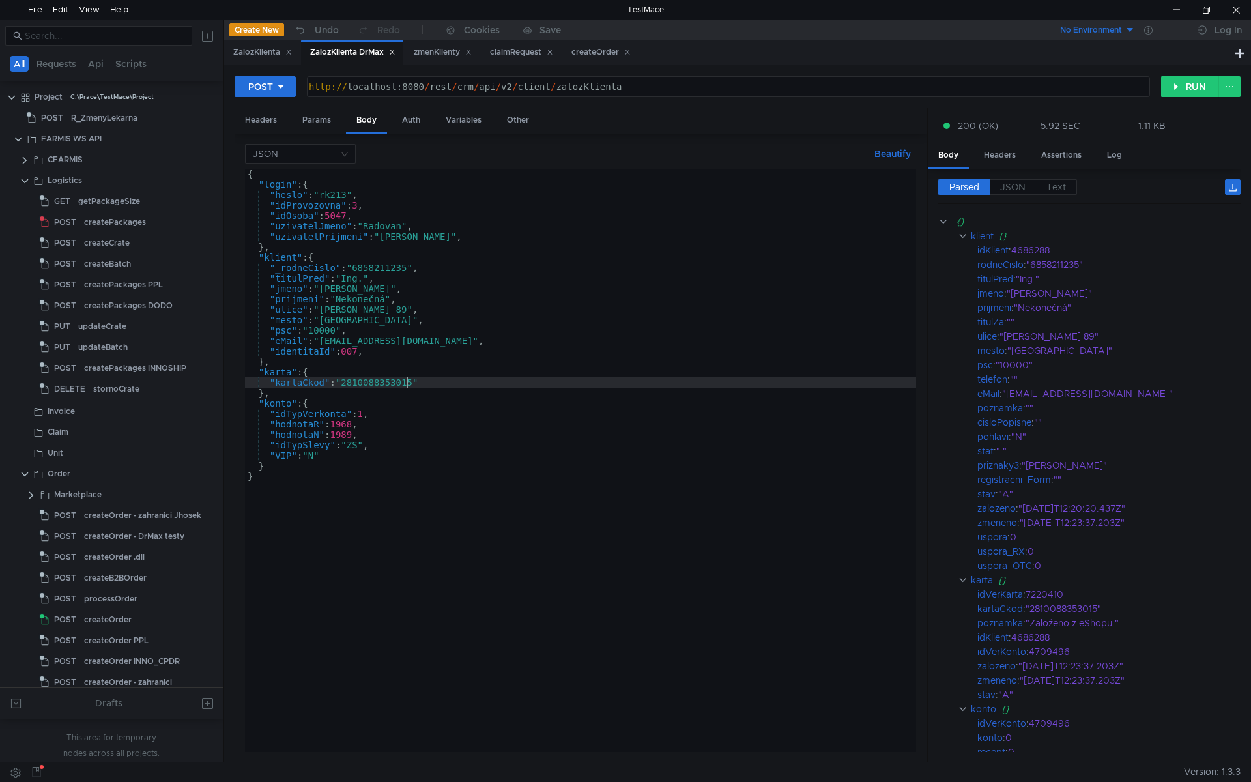
click at [379, 288] on div "{ "login" : { "heslo" : "rk213" , "idProvozovna" : 3 , "idOsoba" : 5047 , "uziv…" at bounding box center [580, 471] width 671 height 604
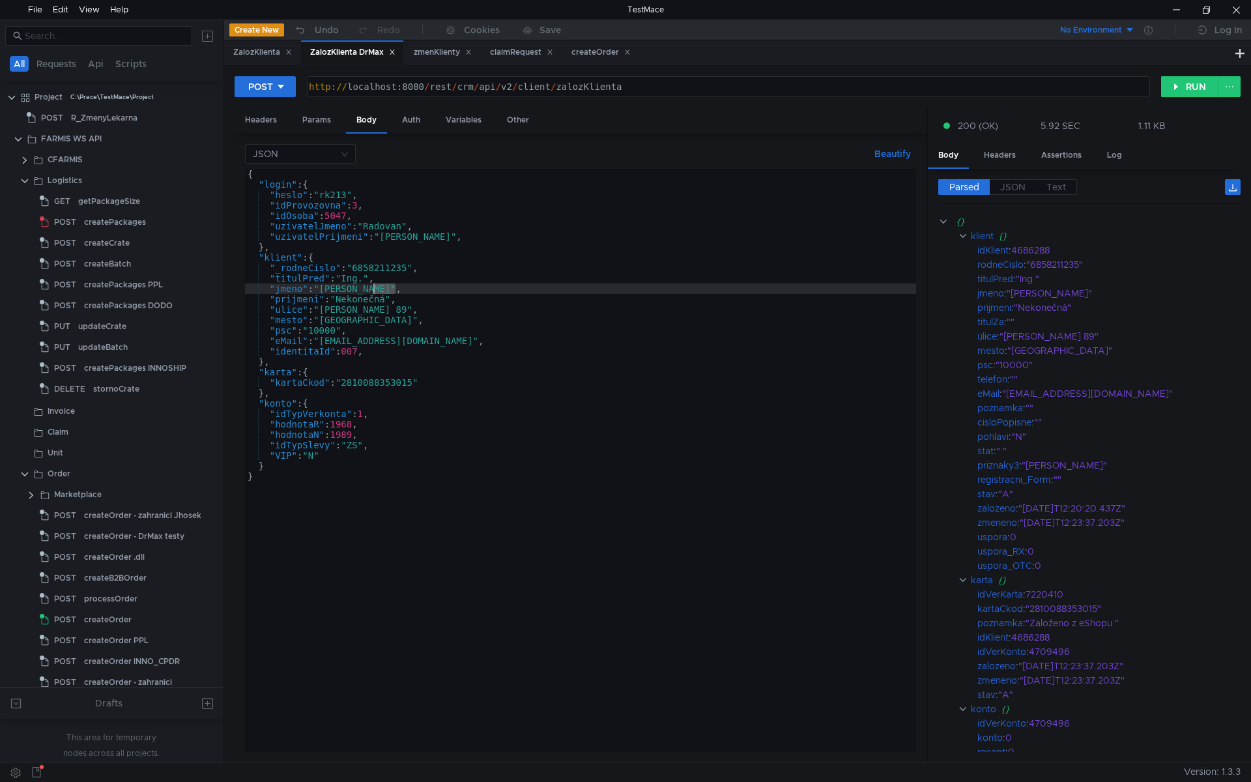
click at [379, 288] on div "{ "login" : { "heslo" : "rk213" , "idProvozovna" : 3 , "idOsoba" : 5047 , "uziv…" at bounding box center [580, 471] width 671 height 604
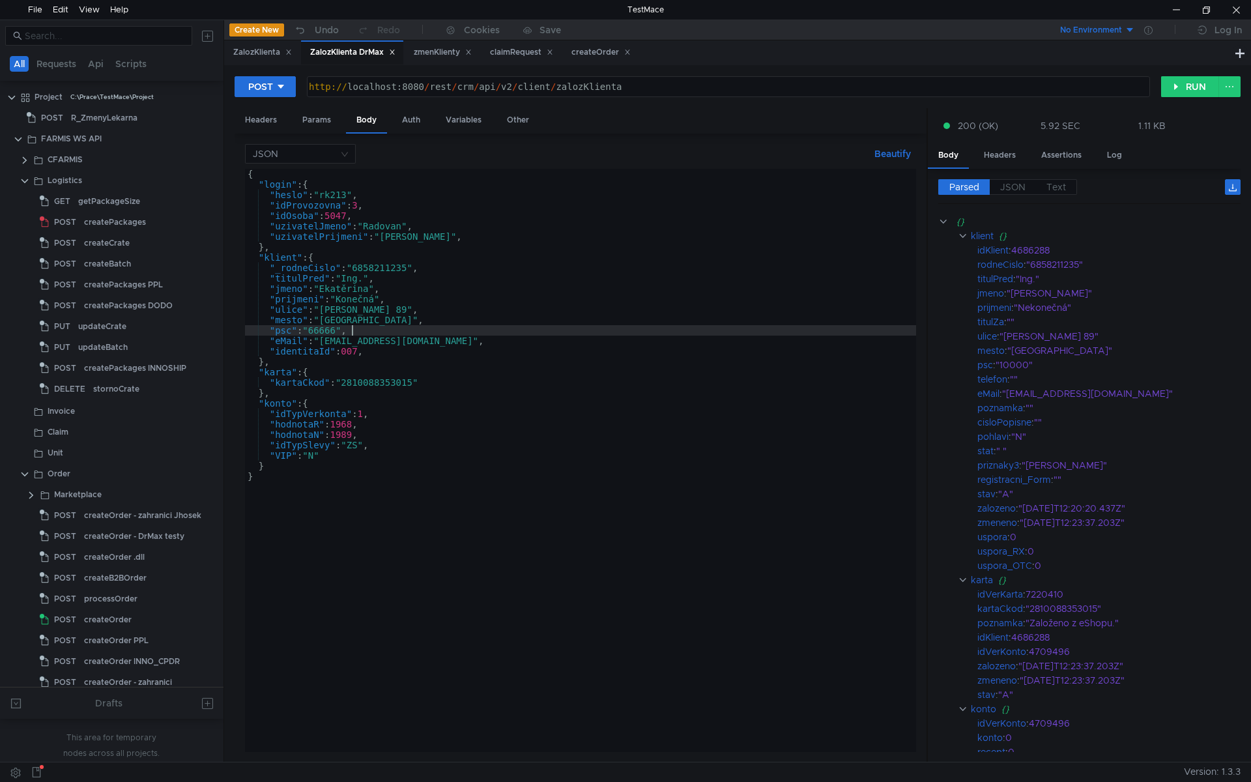
scroll to position [0, 7]
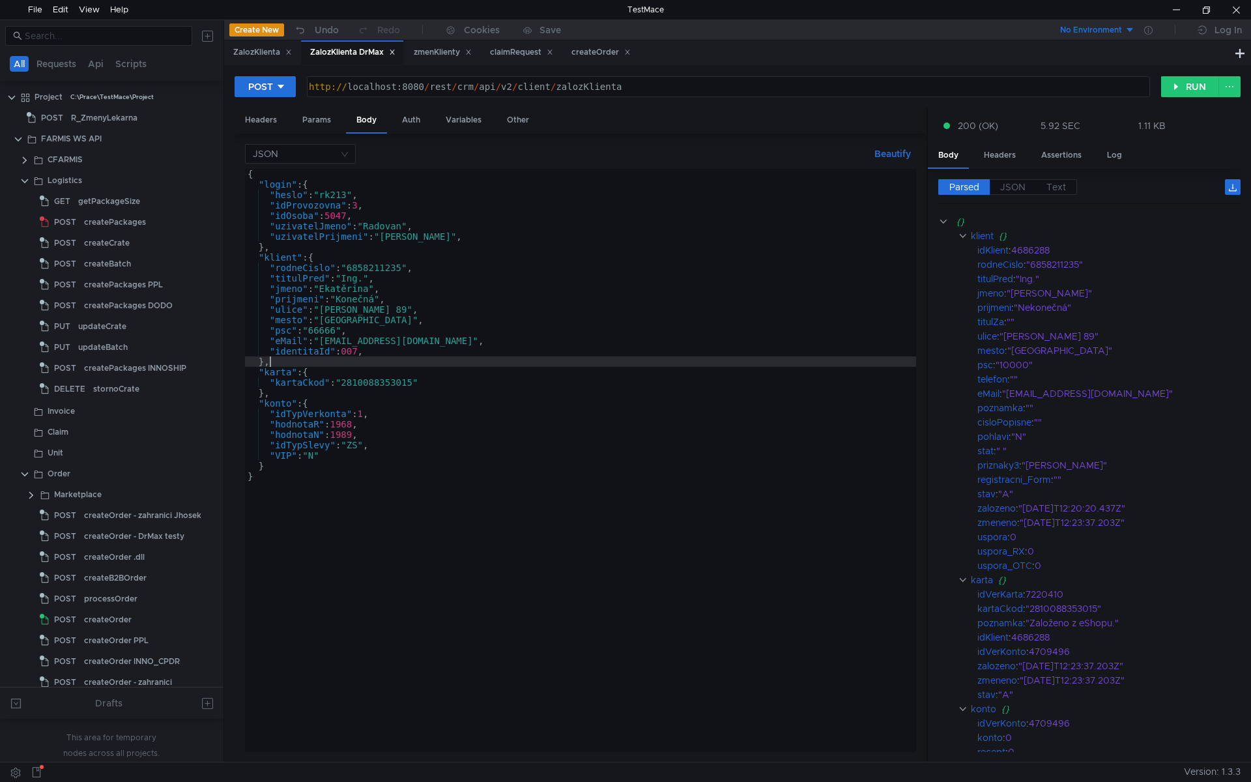
click at [446, 360] on div "{ "login" : { "heslo" : "rk213" , "idProvozovna" : 3 , "idOsoba" : 5047 , "uziv…" at bounding box center [580, 471] width 671 height 604
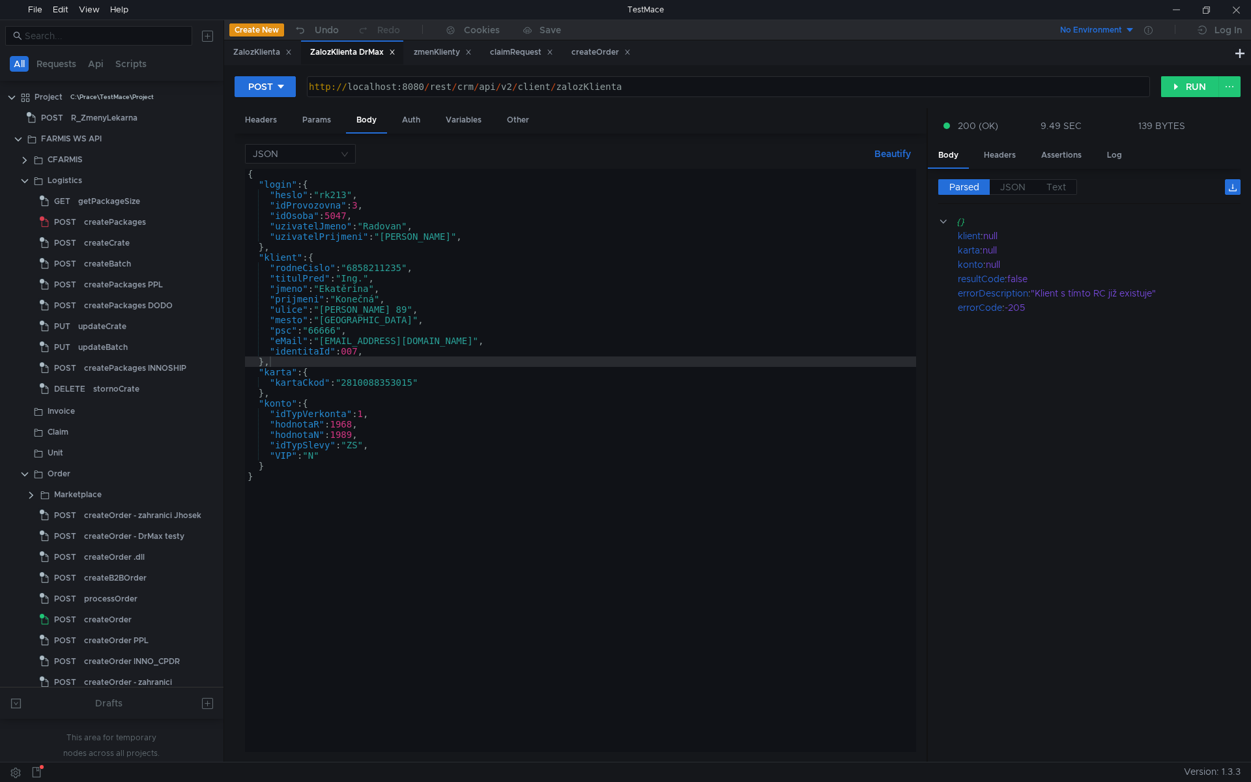
click at [276, 265] on div "{ "login" : { "heslo" : "rk213" , "idProvozovna" : 3 , "idOsoba" : 5047 , "uziv…" at bounding box center [580, 471] width 671 height 604
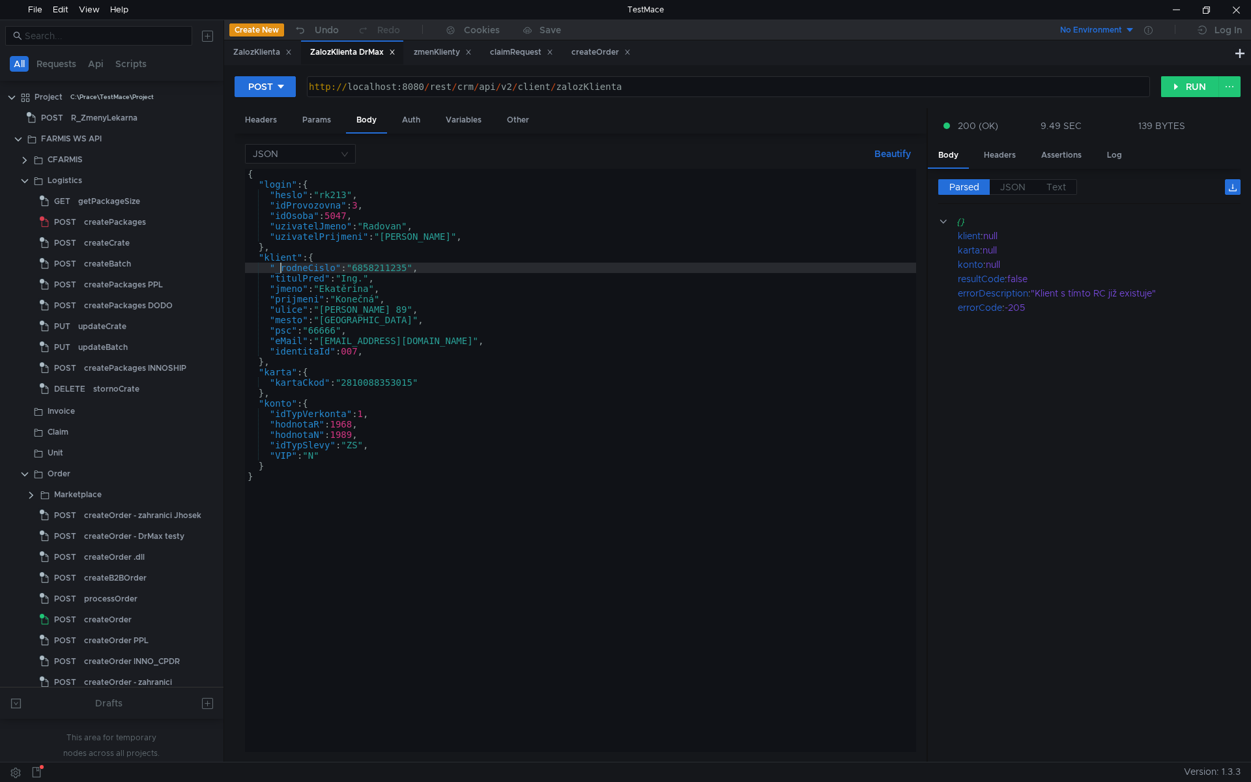
scroll to position [0, 3]
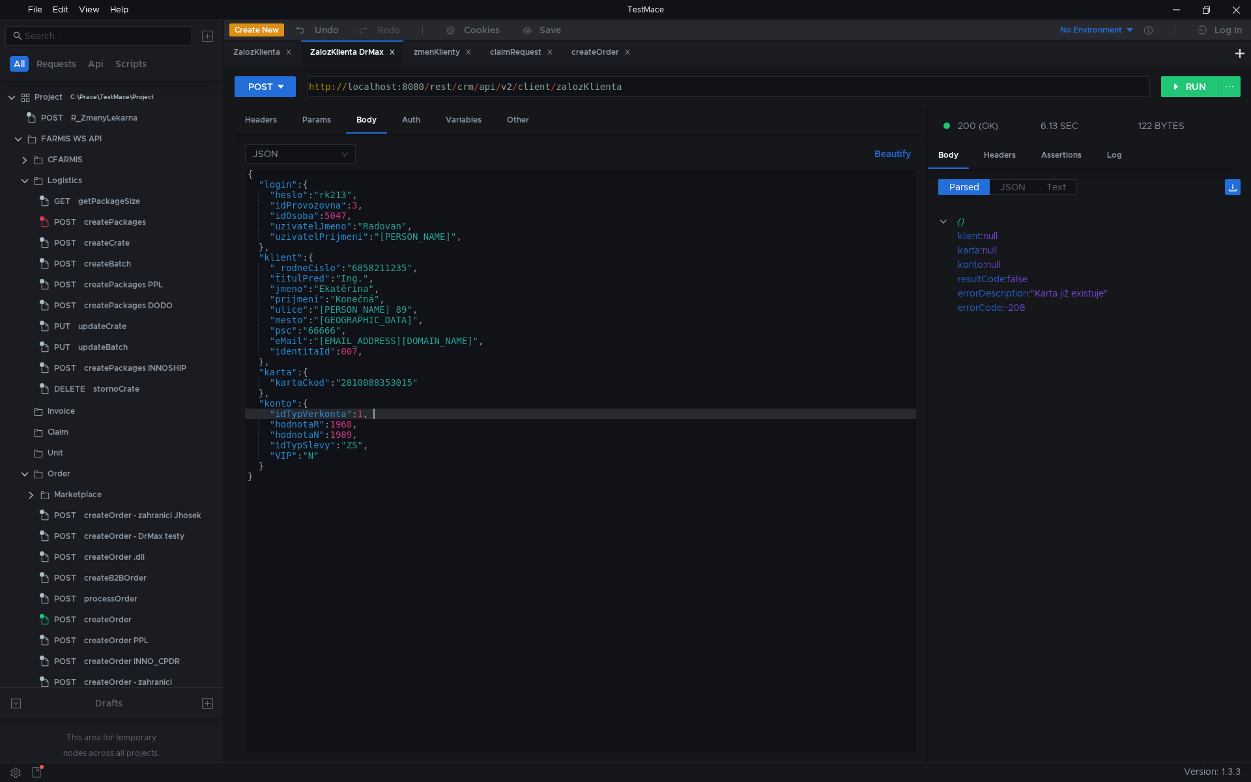
click at [416, 409] on div "{ "login" : { "heslo" : "rk213" , "idProvozovna" : 3 , "idOsoba" : 5047 , "uziv…" at bounding box center [580, 471] width 671 height 604
type textarea ""idTypVerkonta": 1,"
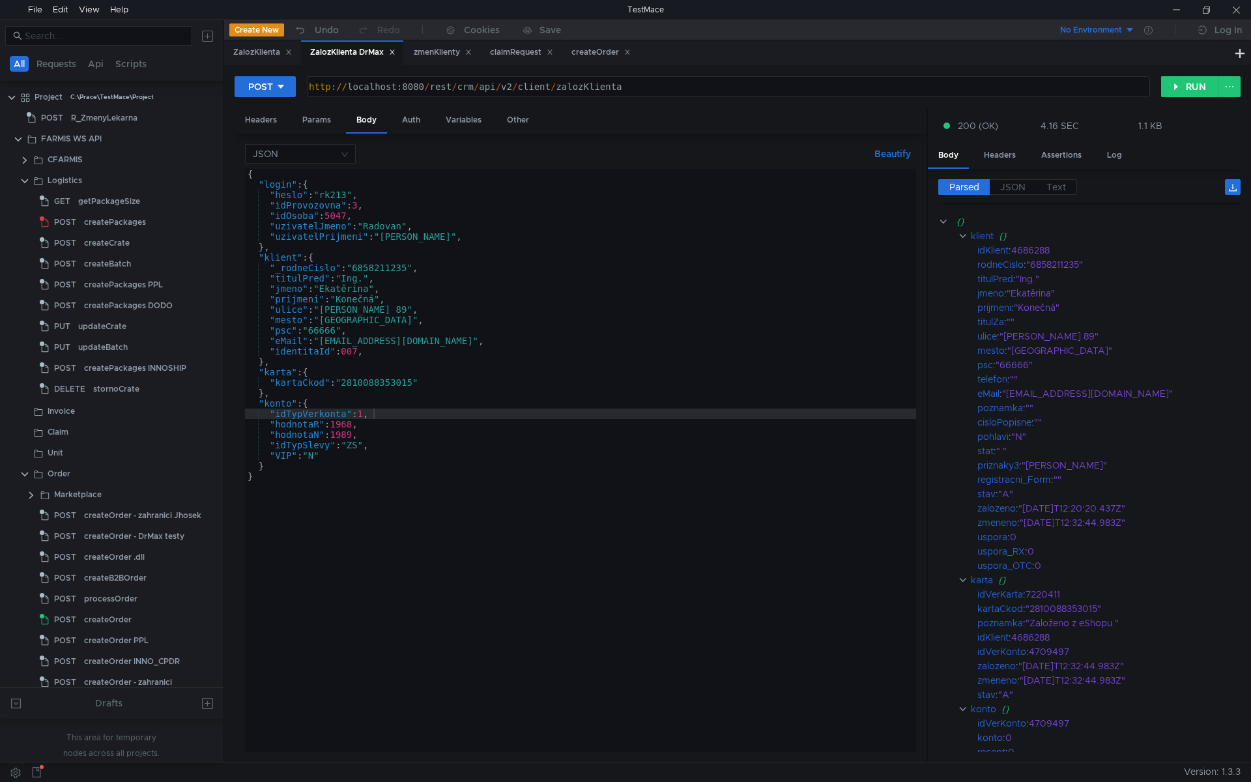
click at [364, 310] on div "{ "login" : { "heslo" : "rk213" , "idProvozovna" : 3 , "idOsoba" : 5047 , "uziv…" at bounding box center [580, 471] width 671 height 604
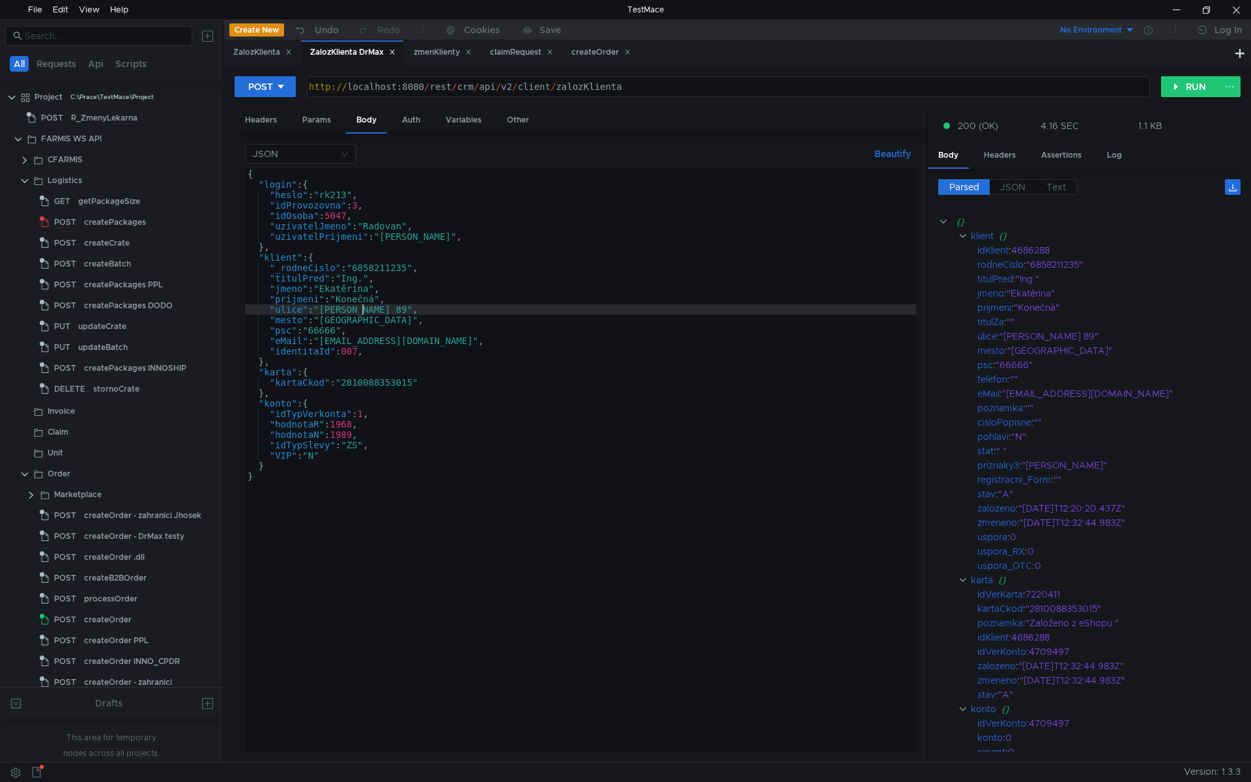
click at [467, 458] on div "{ "login" : { "heslo" : "rk213" , "idProvozovna" : 3 , "idOsoba" : 5047 , "uziv…" at bounding box center [580, 471] width 671 height 604
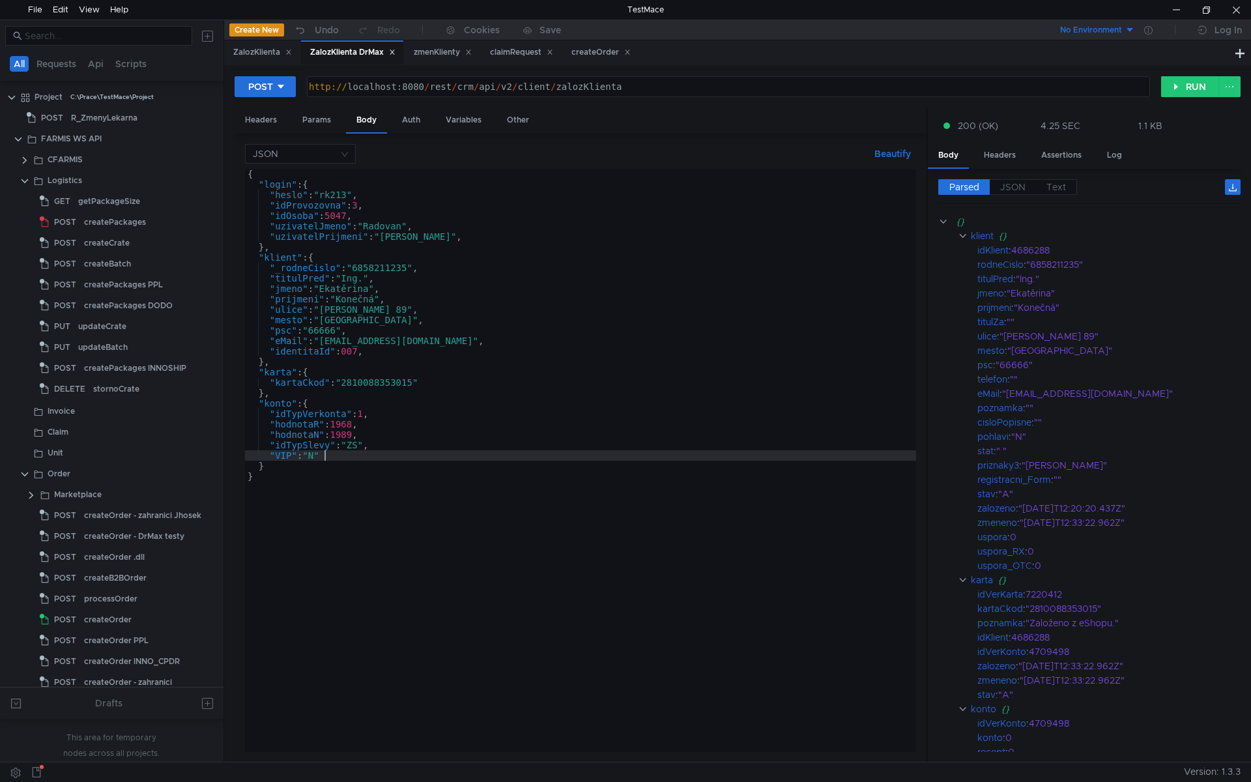
click at [354, 330] on div "{ "login" : { "heslo" : "rk213" , "idProvozovna" : 3 , "idOsoba" : 5047 , "uziv…" at bounding box center [580, 471] width 671 height 604
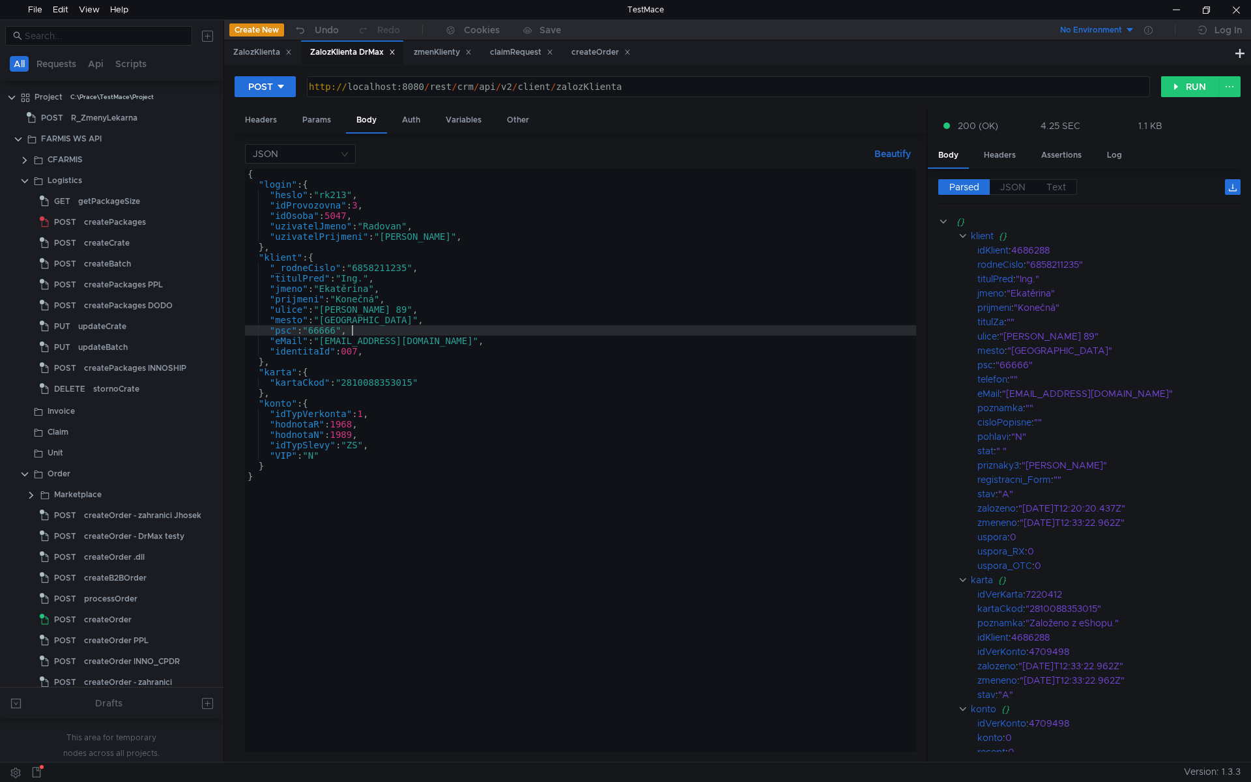
click at [371, 403] on div "{ "login" : { "heslo" : "rk213" , "idProvozovna" : 3 , "idOsoba" : 5047 , "uziv…" at bounding box center [580, 471] width 671 height 604
type textarea ""konto": {"
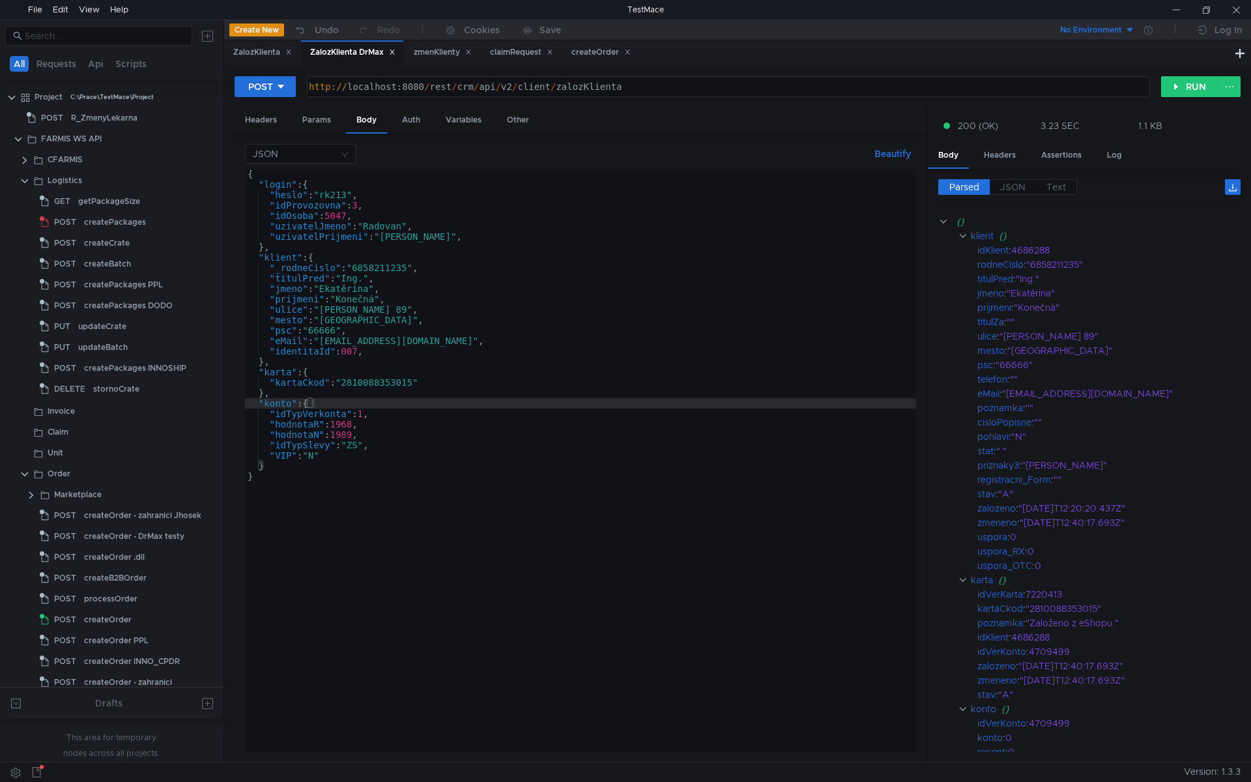
scroll to position [0, 3]
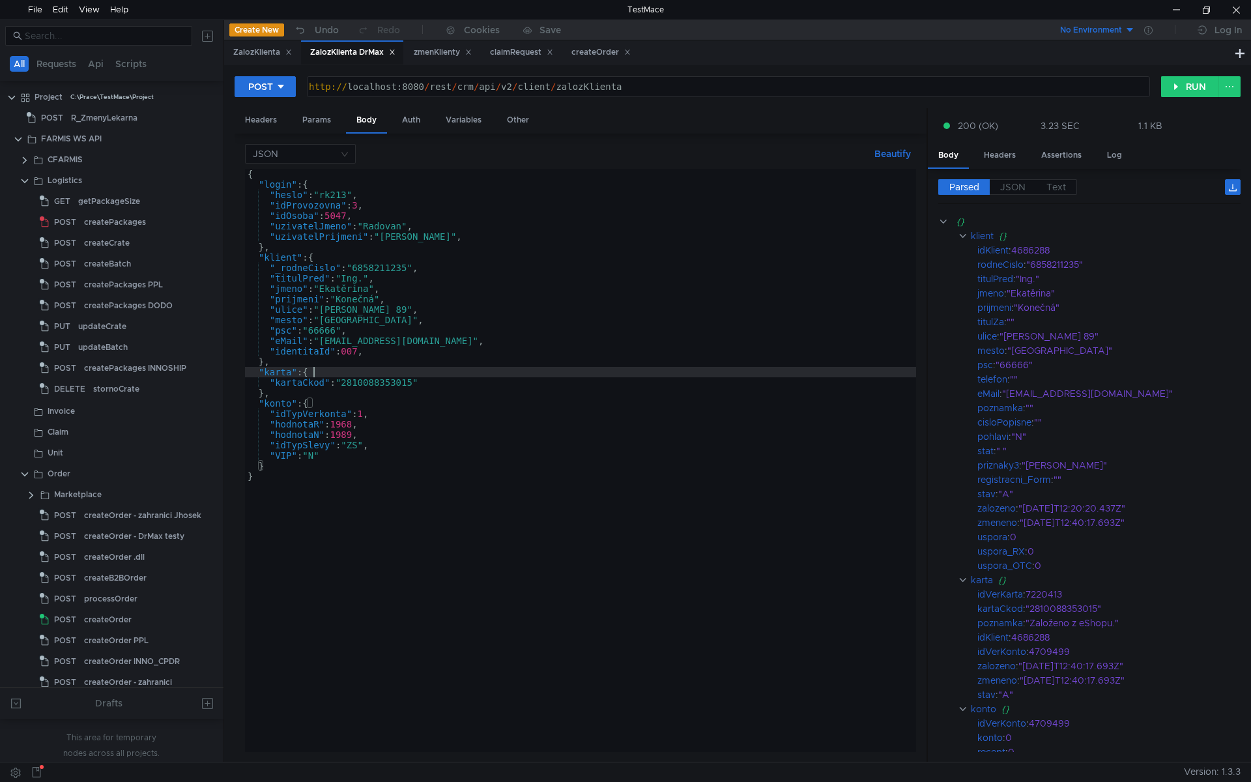
click at [553, 375] on div "{ "login" : { "heslo" : "rk213" , "idProvozovna" : 3 , "idOsoba" : 5047 , "uziv…" at bounding box center [580, 471] width 671 height 604
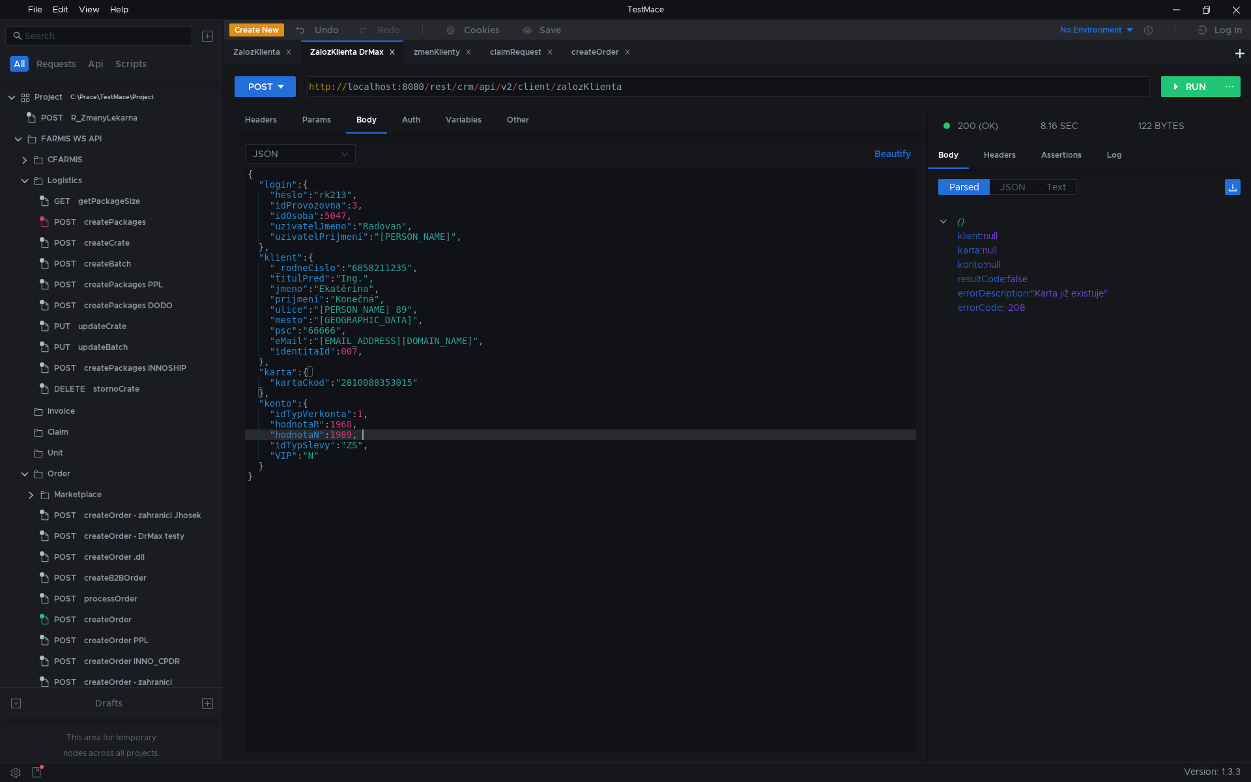
click at [441, 435] on div "{ "login" : { "heslo" : "rk213" , "idProvozovna" : 3 , "idOsoba" : 5047 , "uziv…" at bounding box center [580, 471] width 671 height 604
type textarea ""hodnotaN": 1989,"
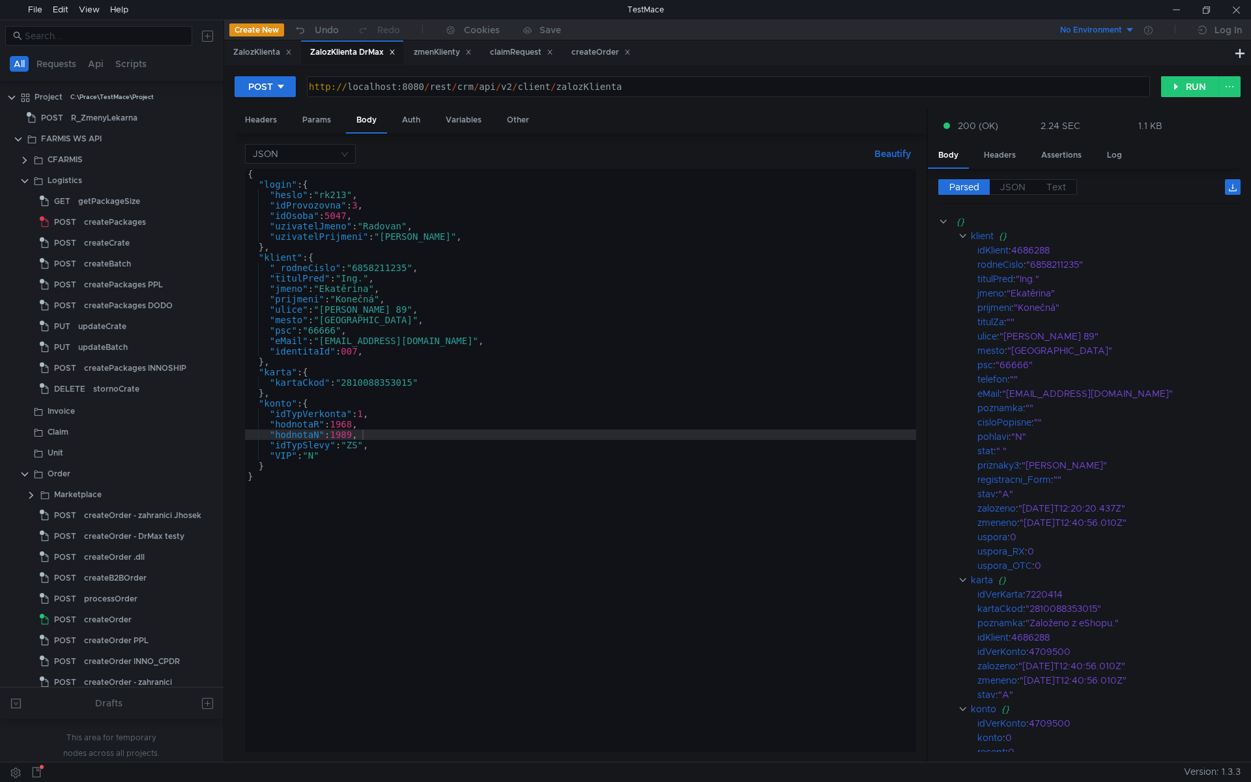
scroll to position [0, 3]
click at [403, 376] on div "{ "login" : { "heslo" : "rk213" , "idProvozovna" : 3 , "idOsoba" : 5047 , "uziv…" at bounding box center [580, 471] width 671 height 604
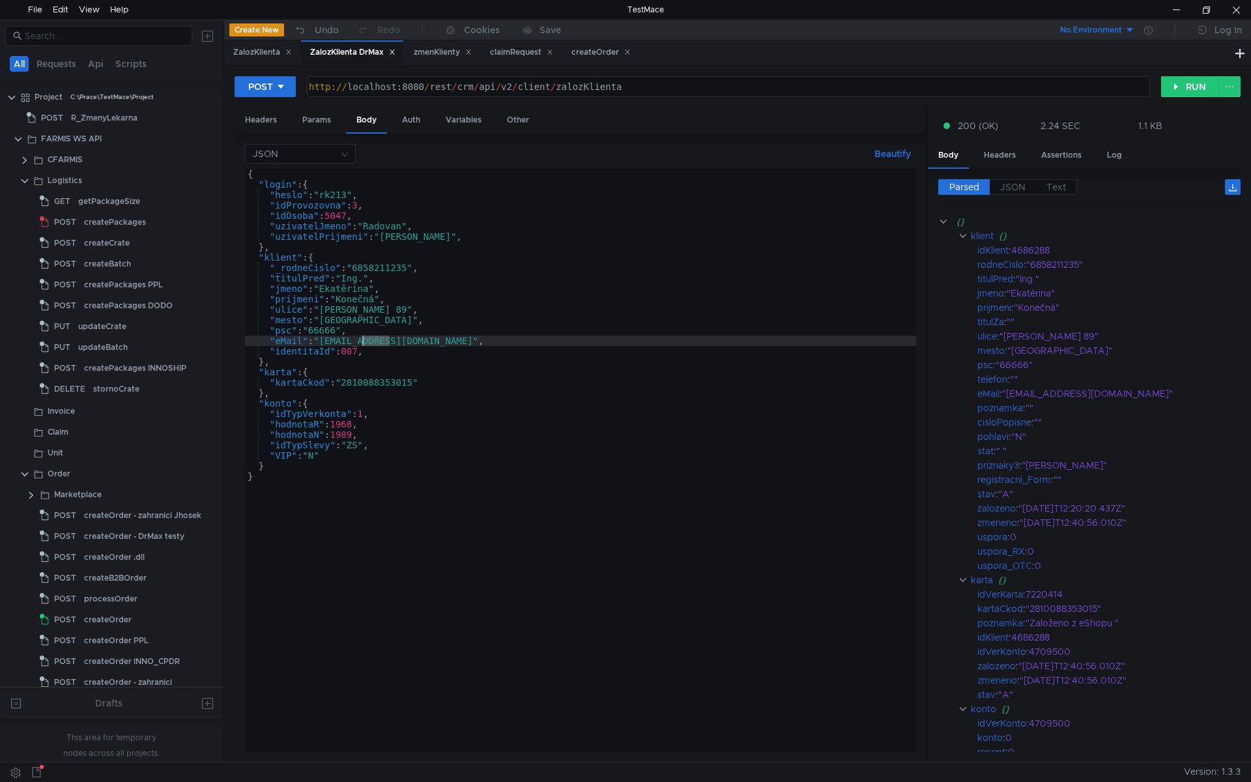
drag, startPoint x: 388, startPoint y: 343, endPoint x: 363, endPoint y: 342, distance: 24.8
click at [363, 342] on div "{ "login" : { "heslo" : "rk213" , "idProvozovna" : 3 , "idOsoba" : 5047 , "uziv…" at bounding box center [580, 471] width 671 height 604
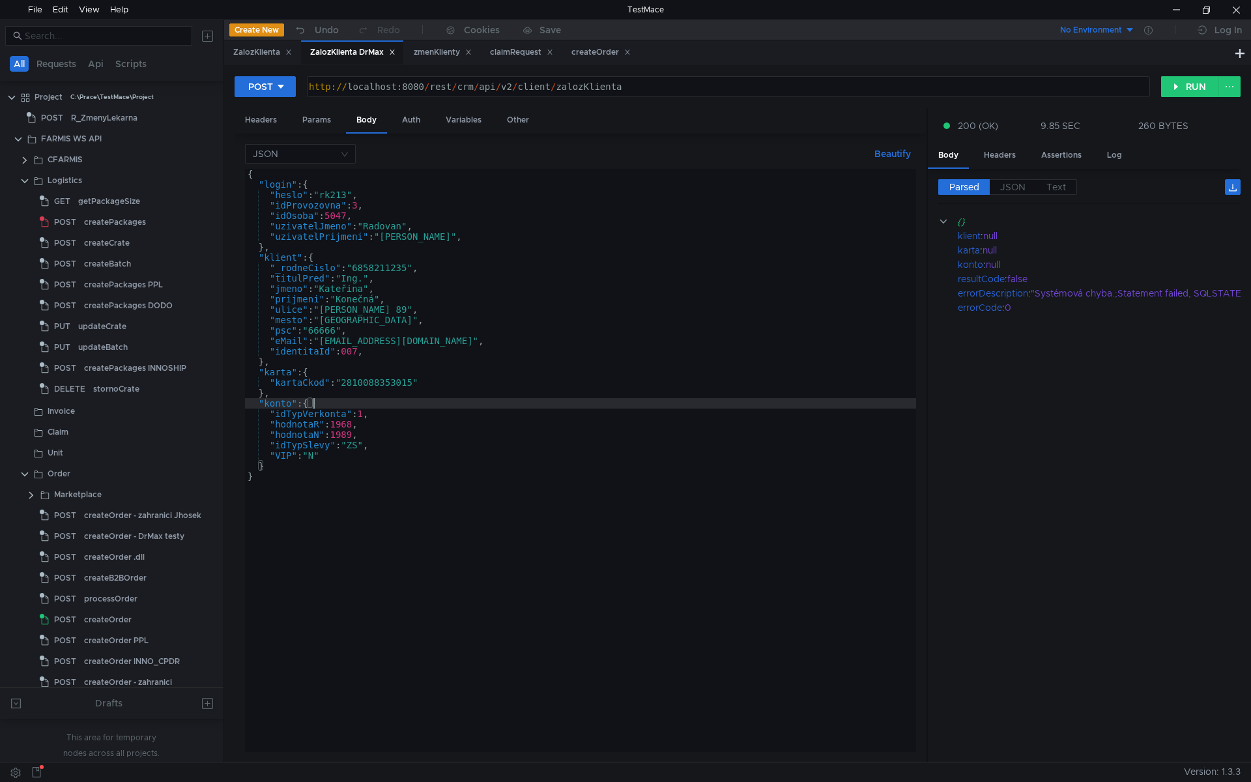
click at [360, 409] on div "{ "login" : { "heslo" : "rk213" , "idProvozovna" : 3 , "idOsoba" : 5047 , "uziv…" at bounding box center [580, 471] width 671 height 604
type textarea ""konto": {"
click at [474, 406] on div "{ "login" : { "heslo" : "rk213" , "idProvozovna" : 3 , "idOsoba" : 5047 , "uziv…" at bounding box center [580, 471] width 671 height 604
click at [362, 394] on div "{ "login" : { "heslo" : "rk213" , "idProvozovna" : 3 , "idOsoba" : 5047 , "uziv…" at bounding box center [580, 471] width 671 height 604
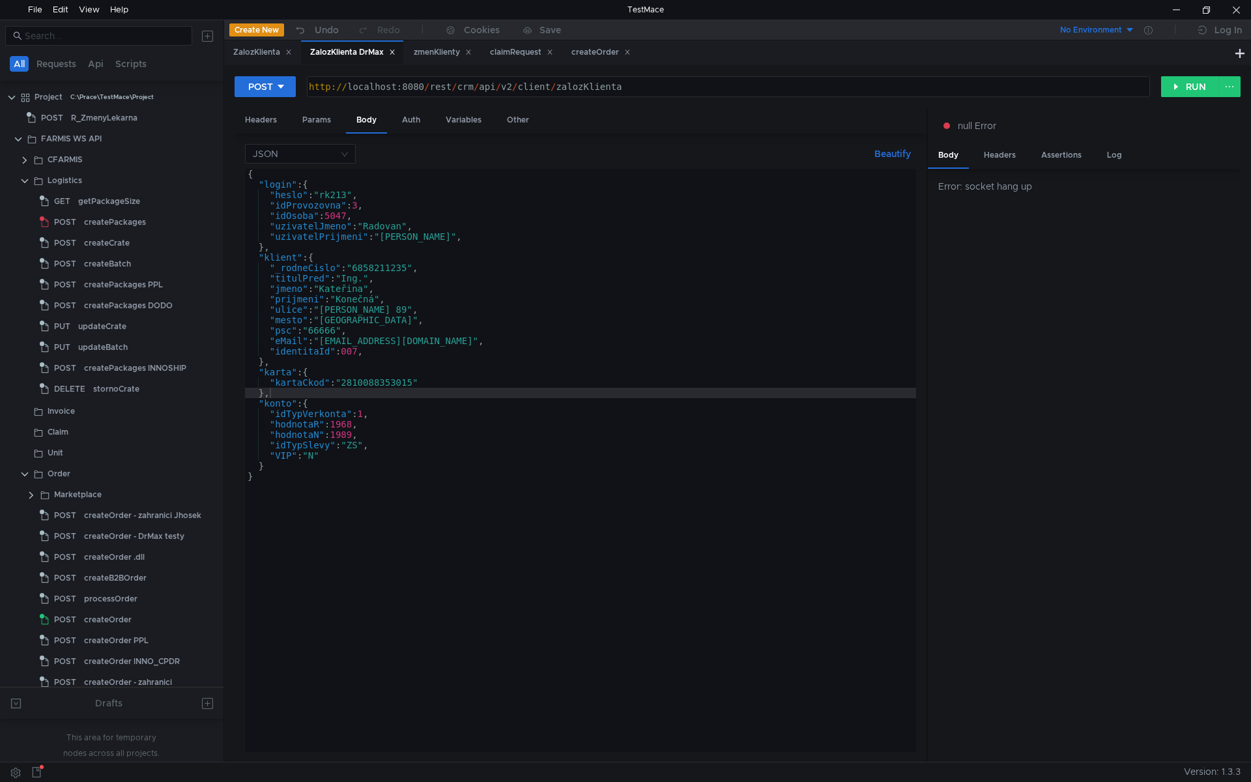
click at [301, 350] on div "{ "login" : { "heslo" : "rk213" , "idProvozovna" : 3 , "idOsoba" : 5047 , "uziv…" at bounding box center [580, 471] width 671 height 604
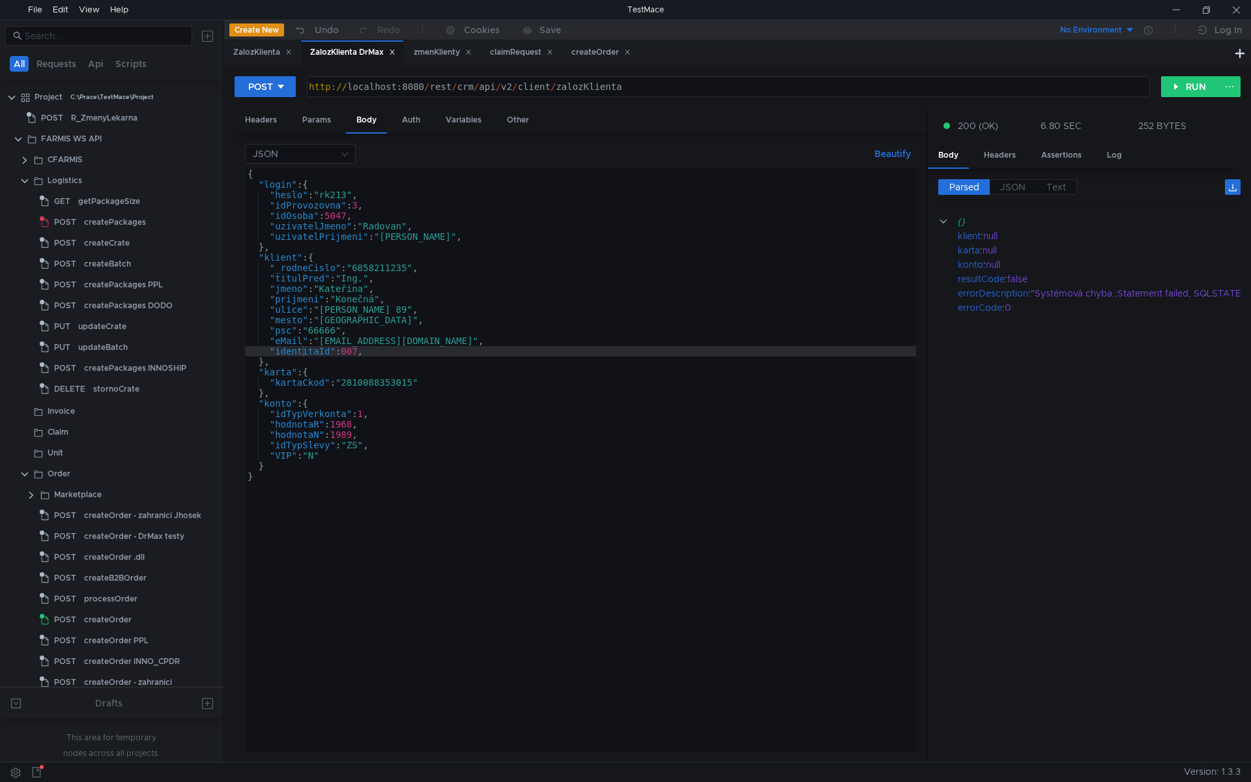
click at [728, 245] on div "{ "login" : { "heslo" : "rk213" , "idProvozovna" : 3 , "idOsoba" : 5047 , "uziv…" at bounding box center [580, 471] width 671 height 604
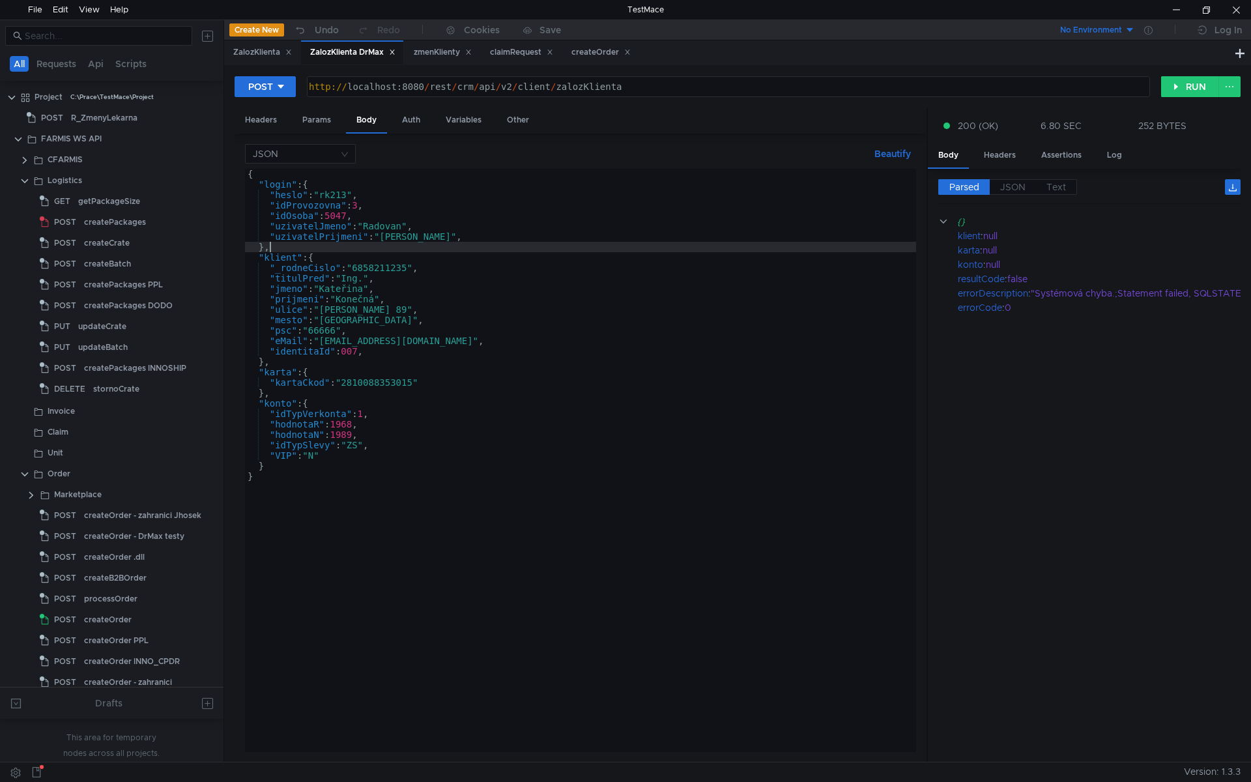
click at [606, 313] on div "{ "login" : { "heslo" : "rk213" , "idProvozovna" : 3 , "idOsoba" : 5047 , "uziv…" at bounding box center [580, 471] width 671 height 604
type textarea ""ulice": "[STREET_ADDRESS]","
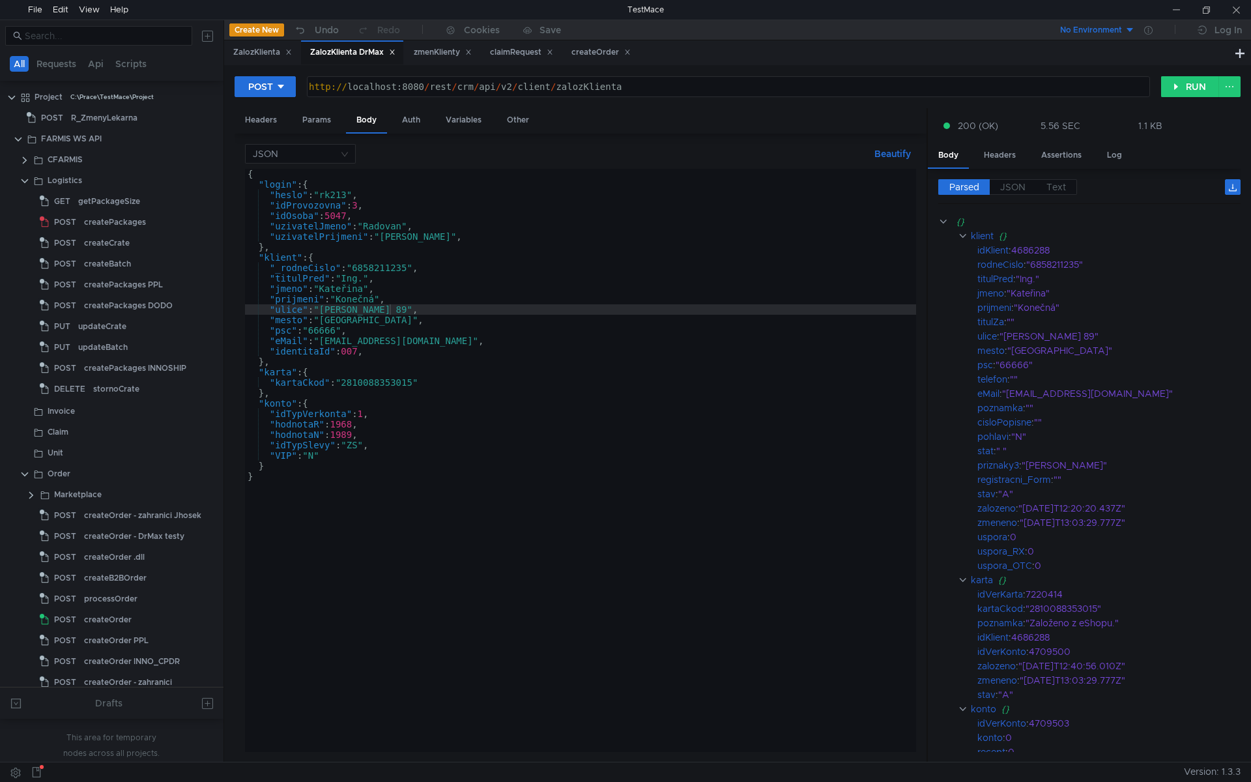
scroll to position [0, 1]
click at [391, 267] on div "{ "login" : { "heslo" : "rk213" , "idProvozovna" : 3 , "idOsoba" : 5047 , "uziv…" at bounding box center [580, 471] width 671 height 604
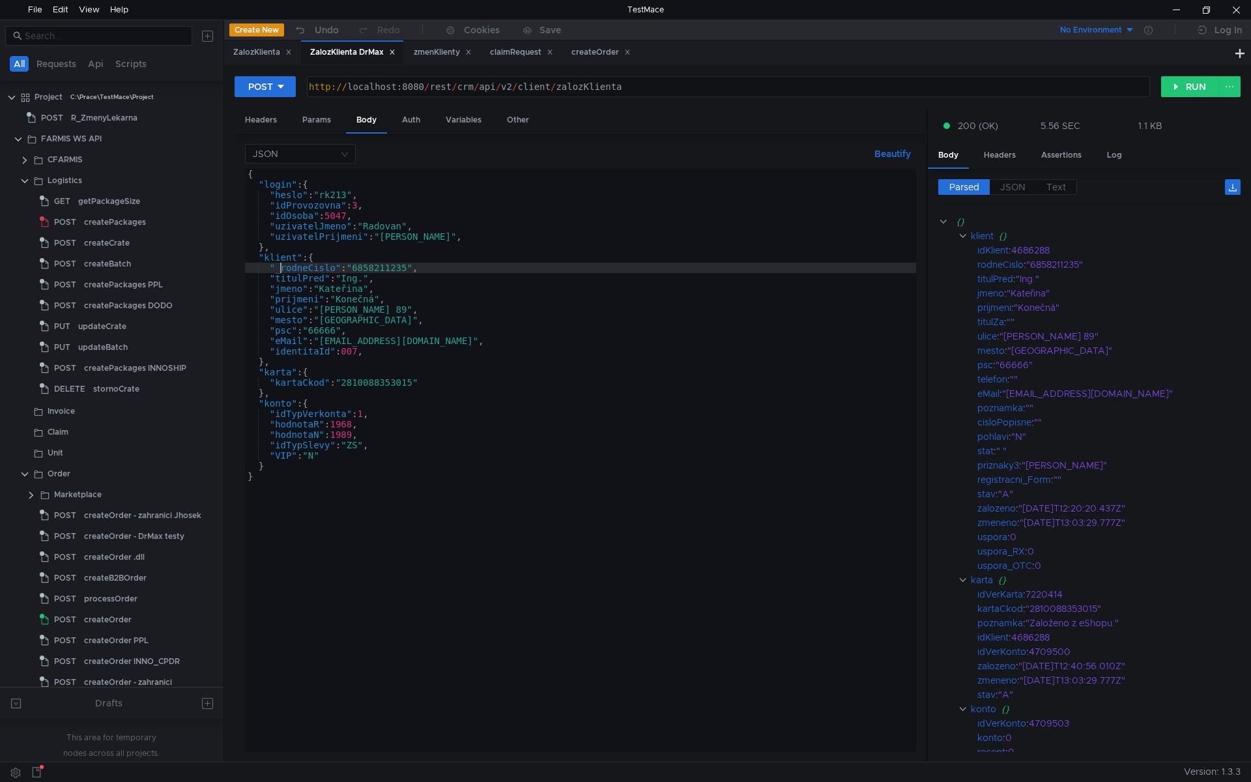
click at [281, 271] on div "{ "login" : { "heslo" : "rk213" , "idProvozovna" : 3 , "idOsoba" : 5047 , "uziv…" at bounding box center [580, 471] width 671 height 604
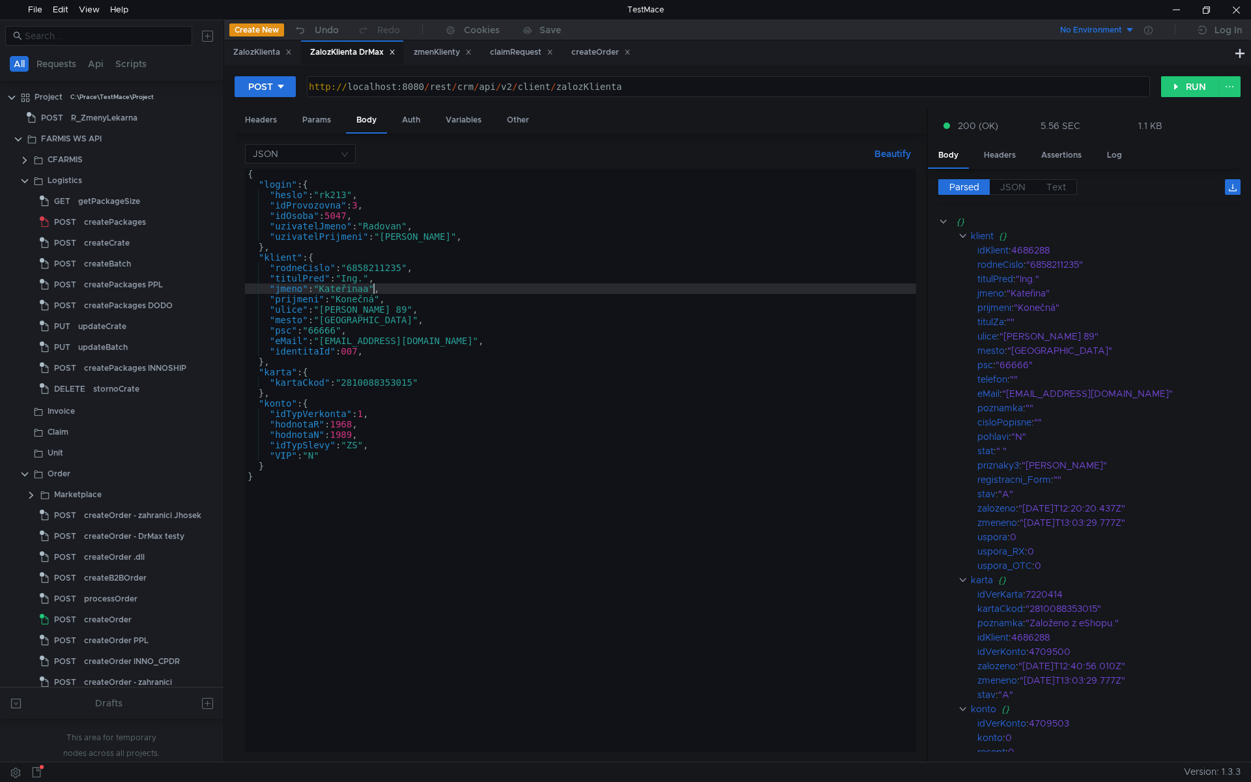
scroll to position [0, 10]
click at [474, 338] on div "{ "login" : { "heslo" : "rk213" , "idProvozovna" : 3 , "idOsoba" : 5047 , "uziv…" at bounding box center [580, 471] width 671 height 604
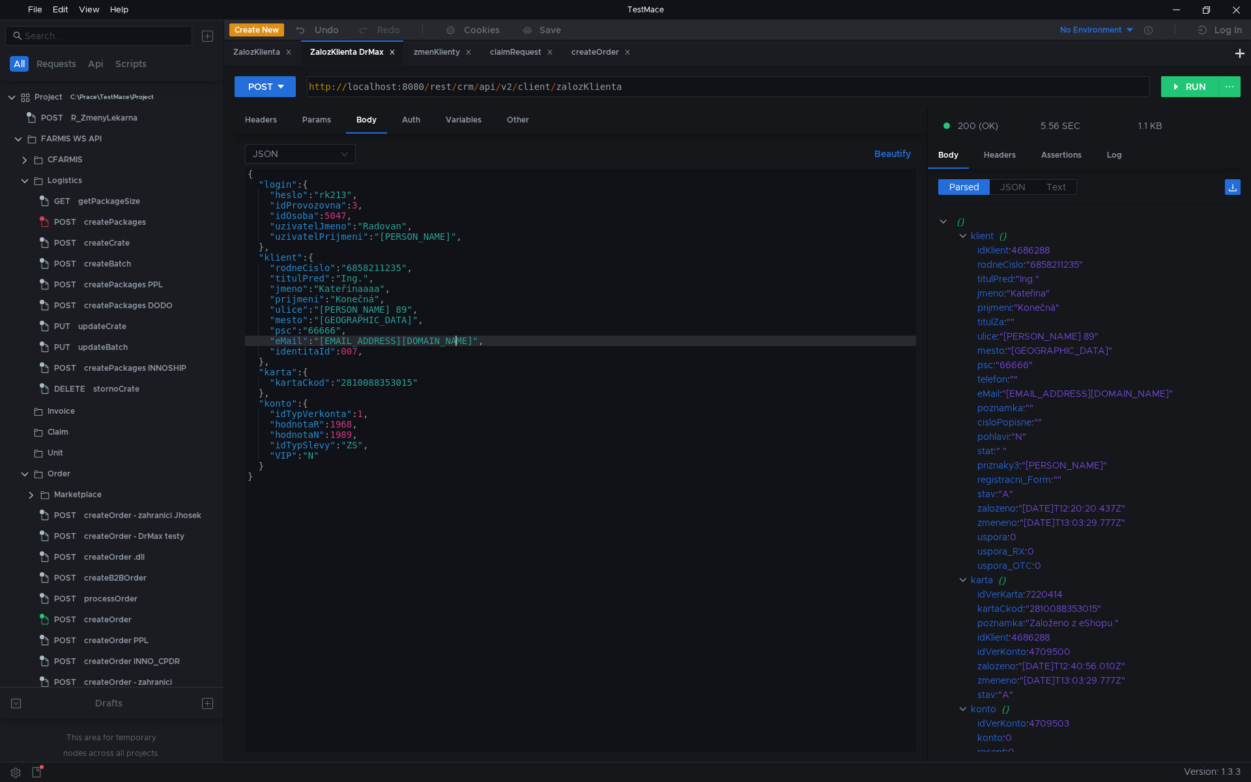
click at [457, 362] on div "{ "login" : { "heslo" : "rk213" , "idProvozovna" : 3 , "idOsoba" : 5047 , "uziv…" at bounding box center [580, 471] width 671 height 604
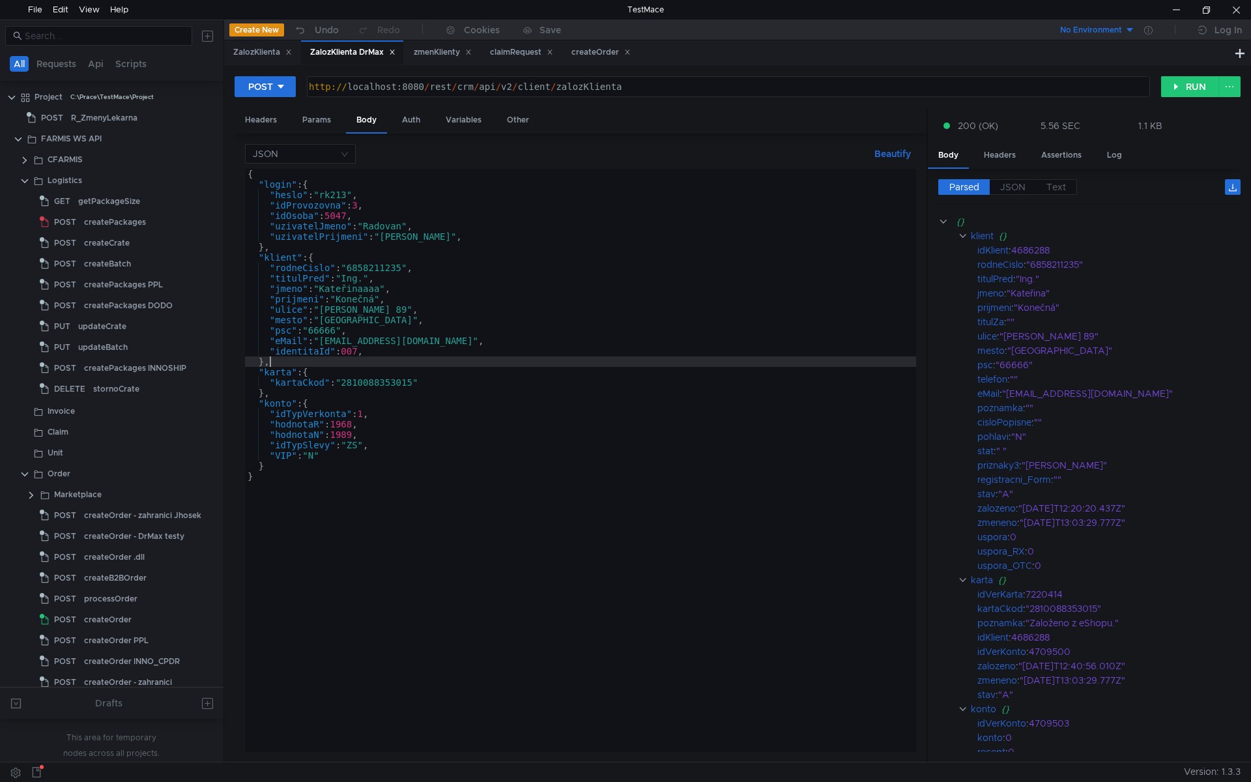
scroll to position [0, 1]
click at [536, 396] on div "{ "login" : { "heslo" : "rk213" , "idProvozovna" : 3 , "idOsoba" : 5047 , "uziv…" at bounding box center [580, 471] width 671 height 604
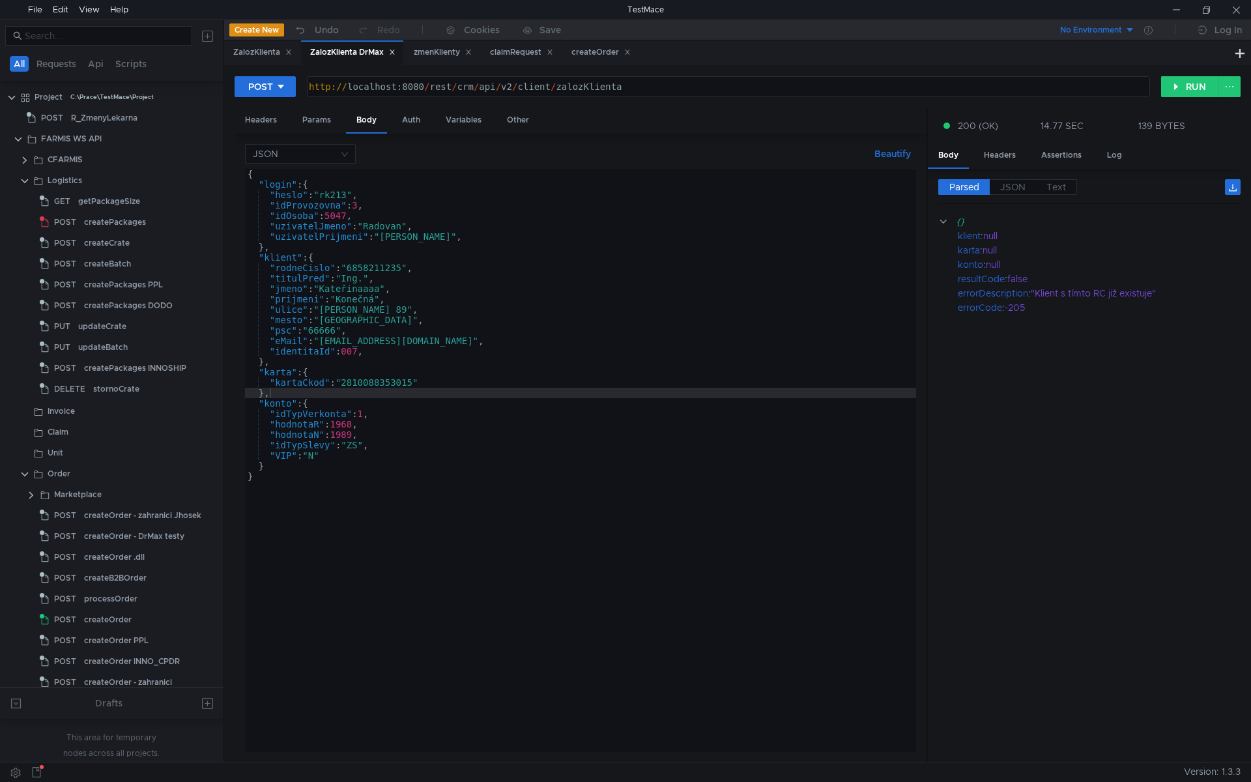
click at [275, 271] on div "{ "login" : { "heslo" : "rk213" , "idProvozovna" : 3 , "idOsoba" : 5047 , "uziv…" at bounding box center [580, 471] width 671 height 604
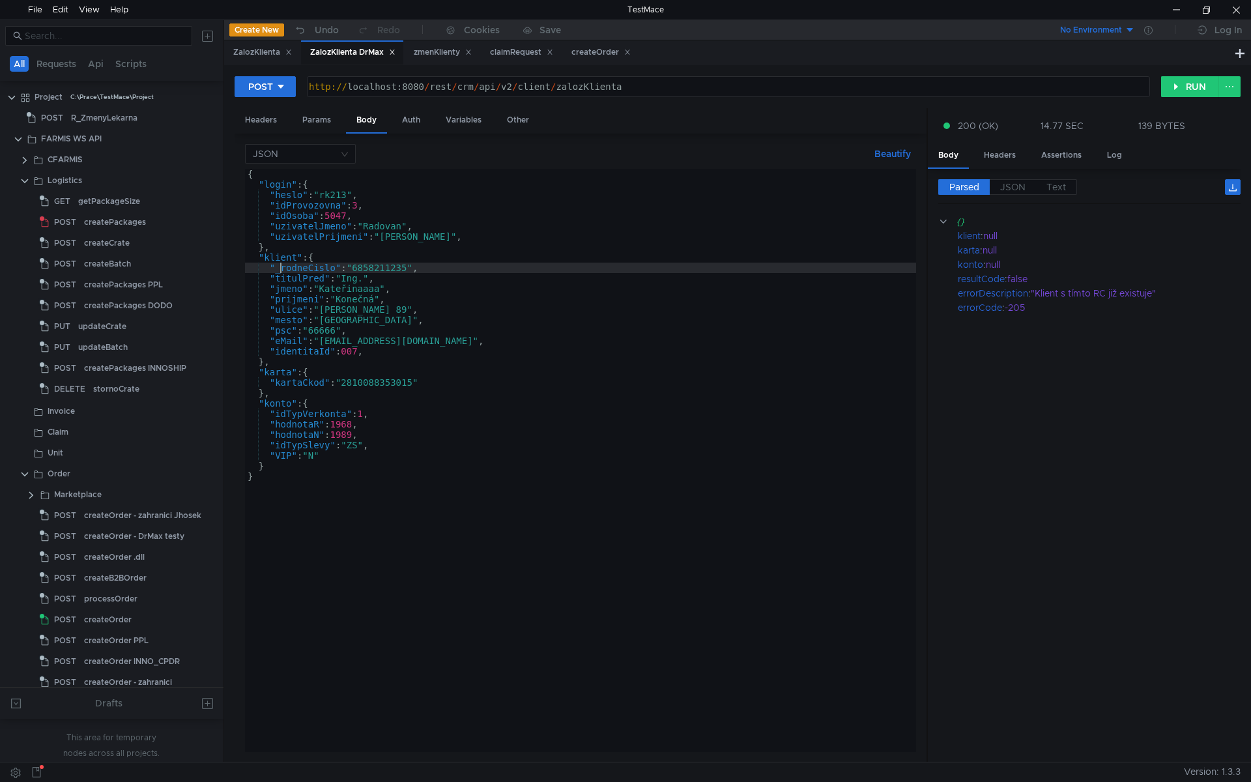
scroll to position [0, 3]
click at [359, 291] on div "{ "login" : { "heslo" : "rk213" , "idProvozovna" : 3 , "idOsoba" : 5047 , "uziv…" at bounding box center [580, 471] width 671 height 604
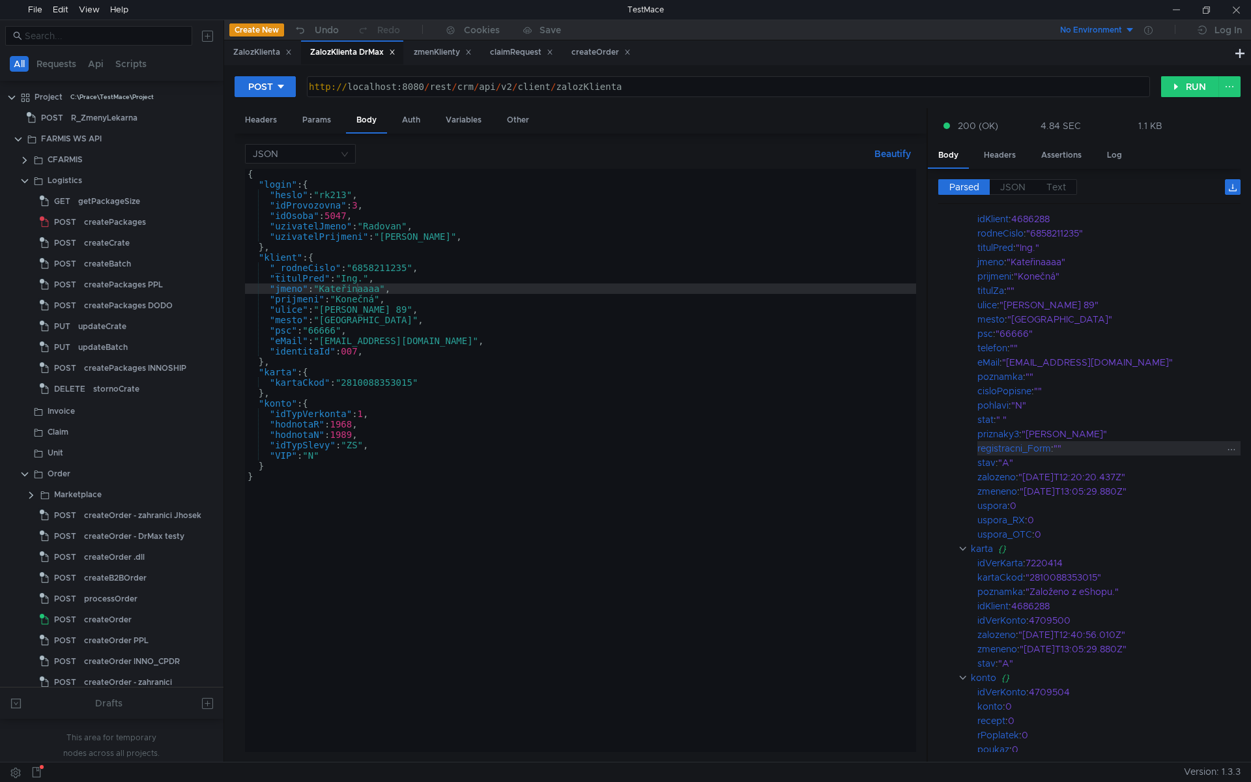
scroll to position [65, 0]
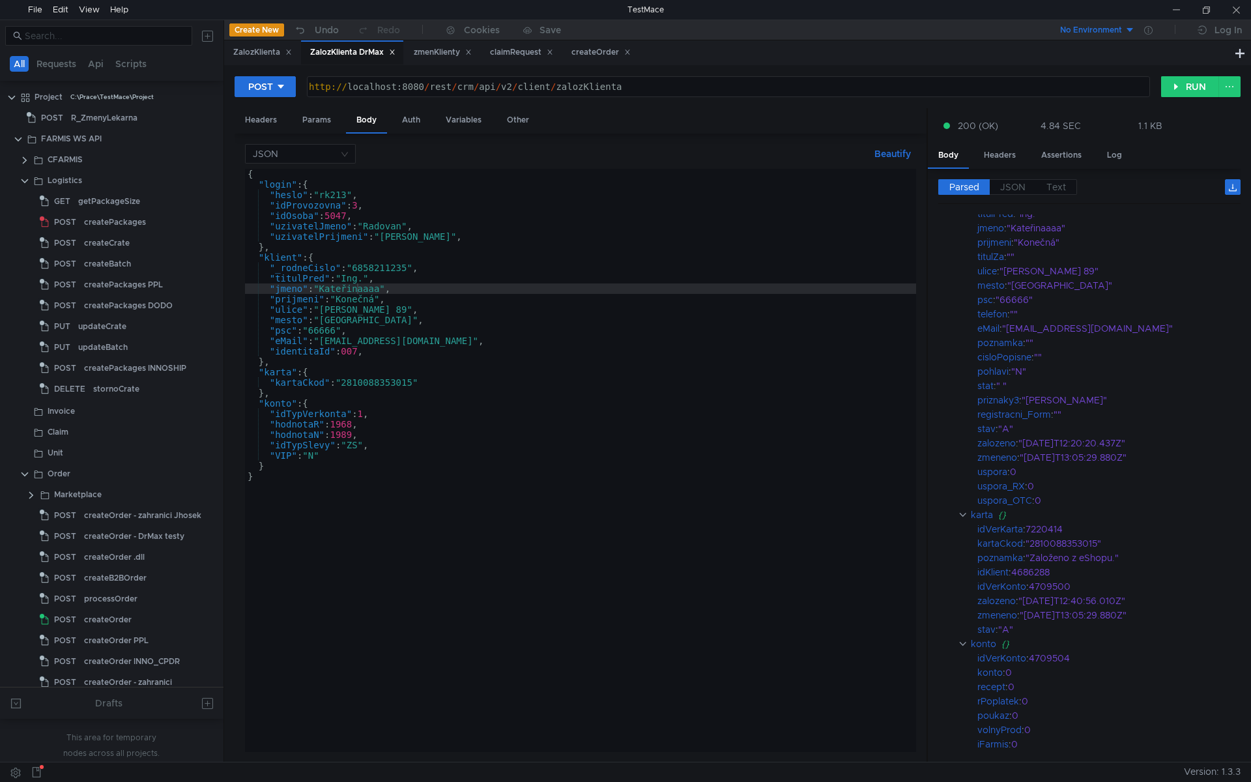
click at [399, 331] on div "{ "login" : { "heslo" : "rk213" , "idProvozovna" : 3 , "idOsoba" : 5047 , "uziv…" at bounding box center [580, 471] width 671 height 604
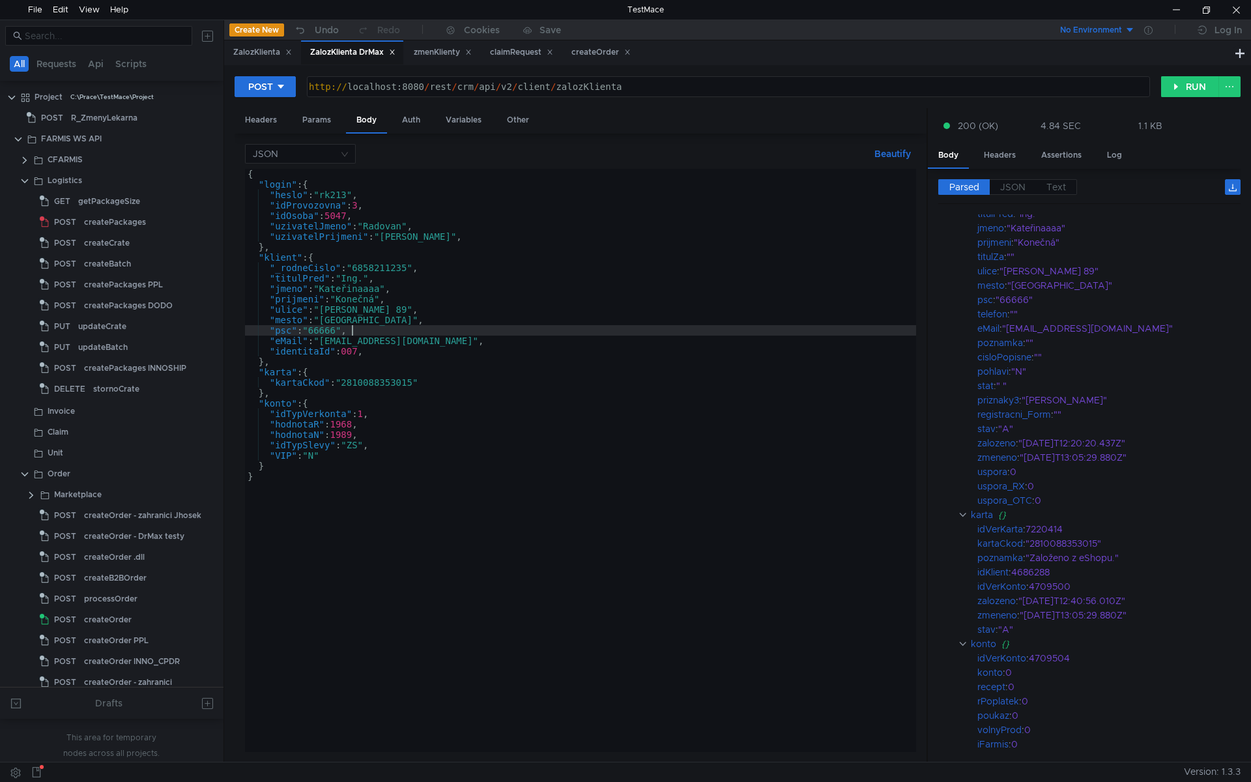
click at [377, 293] on div "{ "login" : { "heslo" : "rk213" , "idProvozovna" : 3 , "idOsoba" : 5047 , "uziv…" at bounding box center [580, 471] width 671 height 604
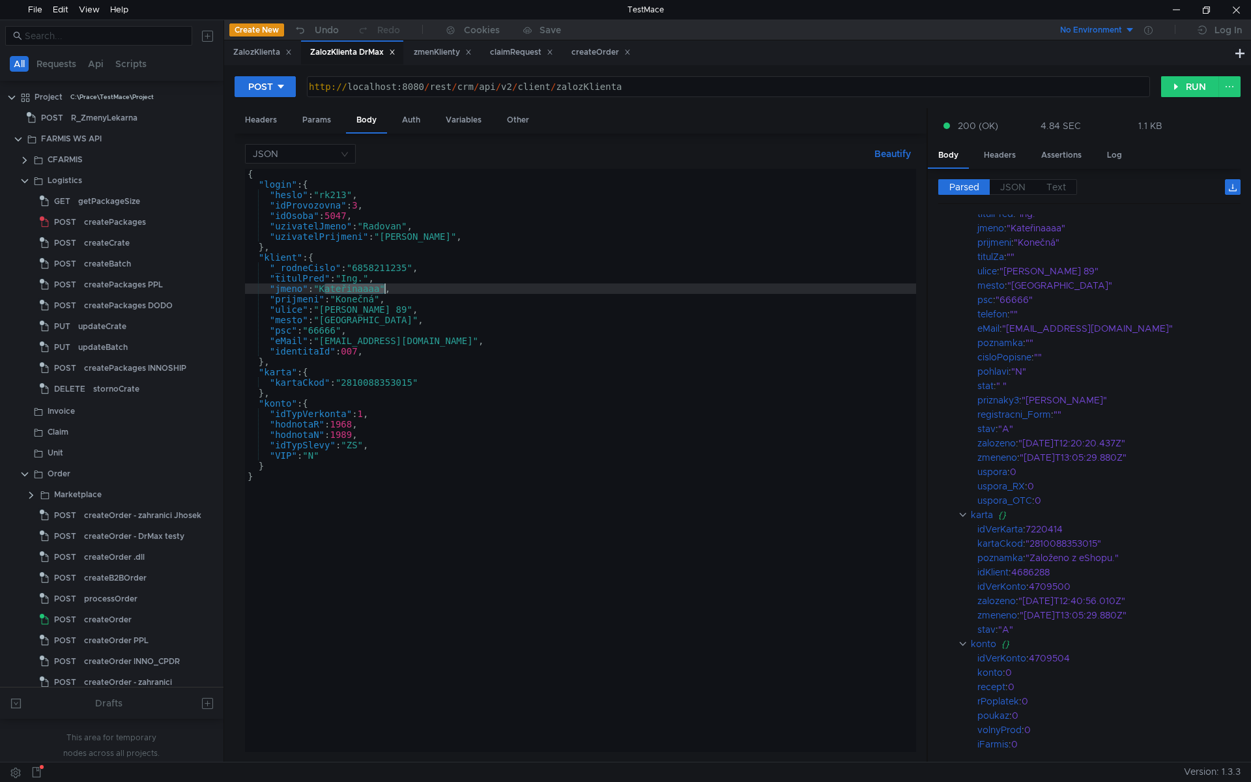
click at [377, 293] on div "{ "login" : { "heslo" : "rk213" , "idProvozovna" : 3 , "idOsoba" : 5047 , "uziv…" at bounding box center [580, 471] width 671 height 604
click at [362, 298] on div "{ "login" : { "heslo" : "rk213" , "idProvozovna" : 3 , "idOsoba" : 5047 , "uziv…" at bounding box center [580, 471] width 671 height 604
click at [347, 307] on div "{ "login" : { "heslo" : "rk213" , "idProvozovna" : 3 , "idOsoba" : 5047 , "uziv…" at bounding box center [580, 471] width 671 height 604
type textarea ""ulice": "Marxova 89","
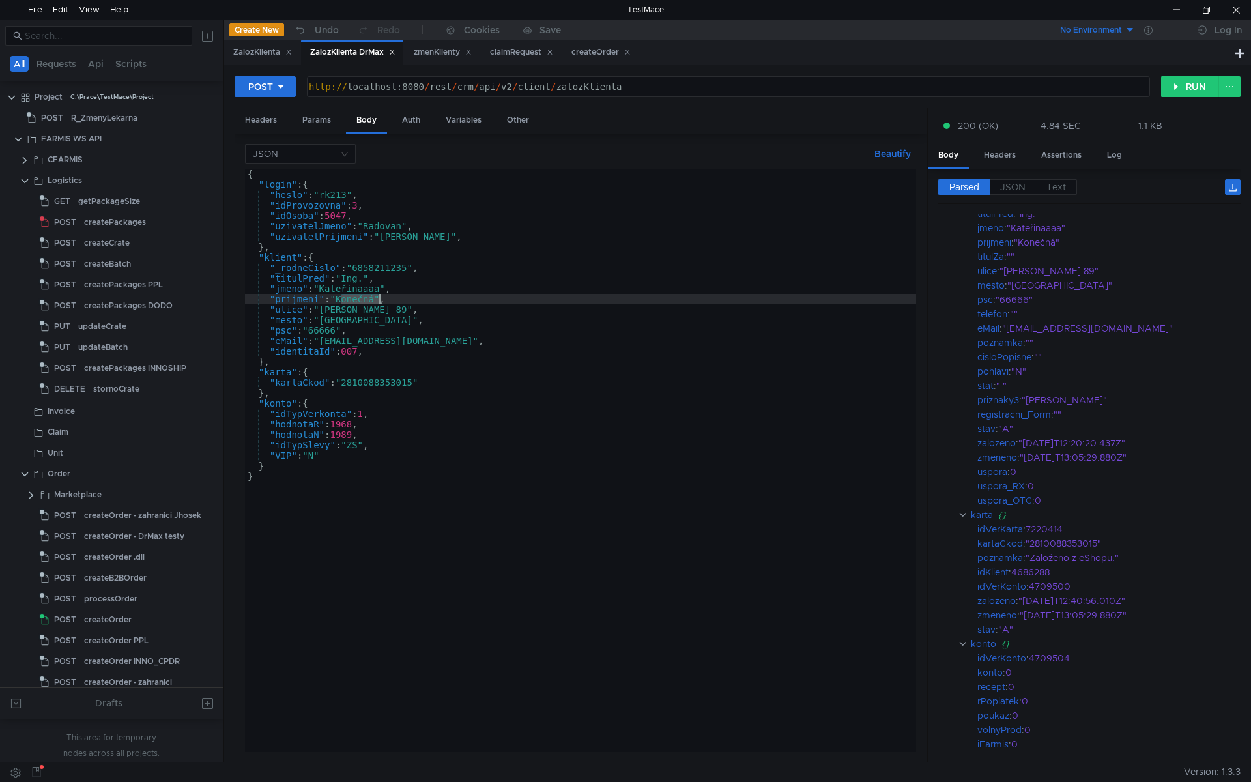
click at [347, 307] on div "{ "login" : { "heslo" : "rk213" , "idProvozovna" : 3 , "idOsoba" : 5047 , "uziv…" at bounding box center [580, 471] width 671 height 604
click at [1122, 377] on div ""N"" at bounding box center [1118, 371] width 214 height 14
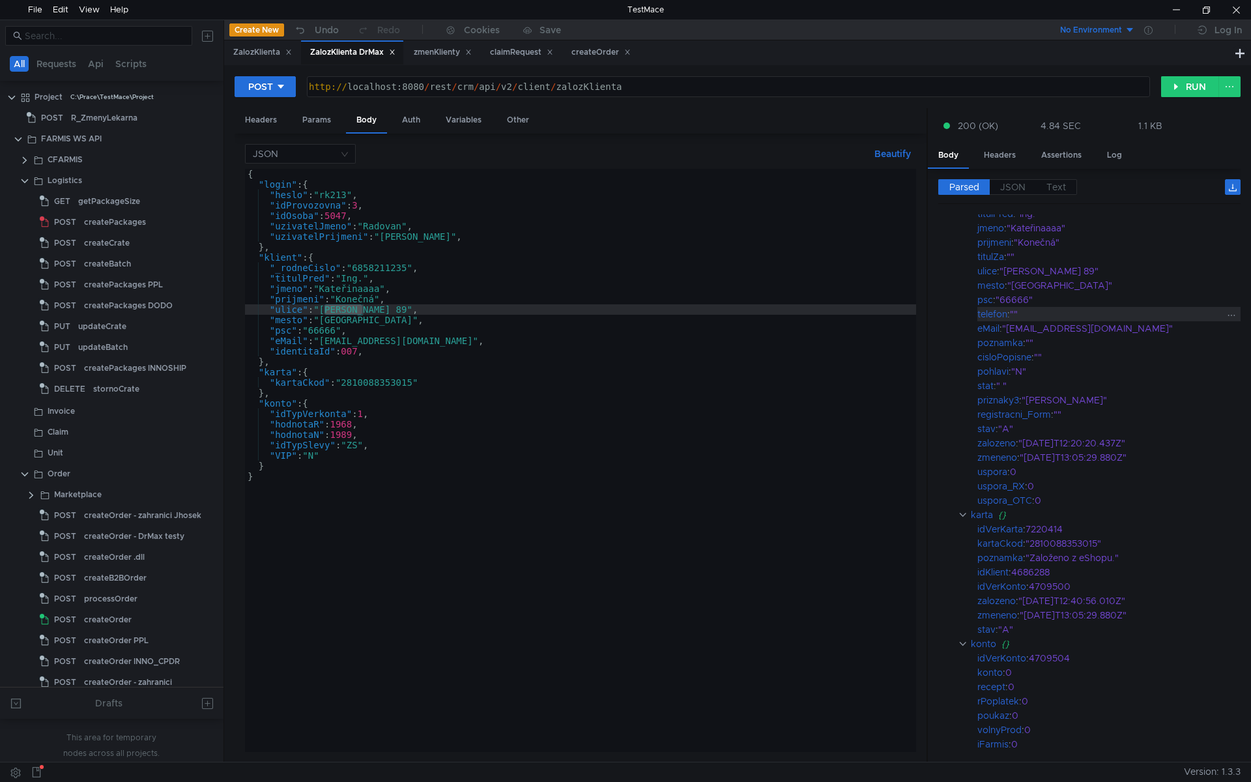
scroll to position [0, 0]
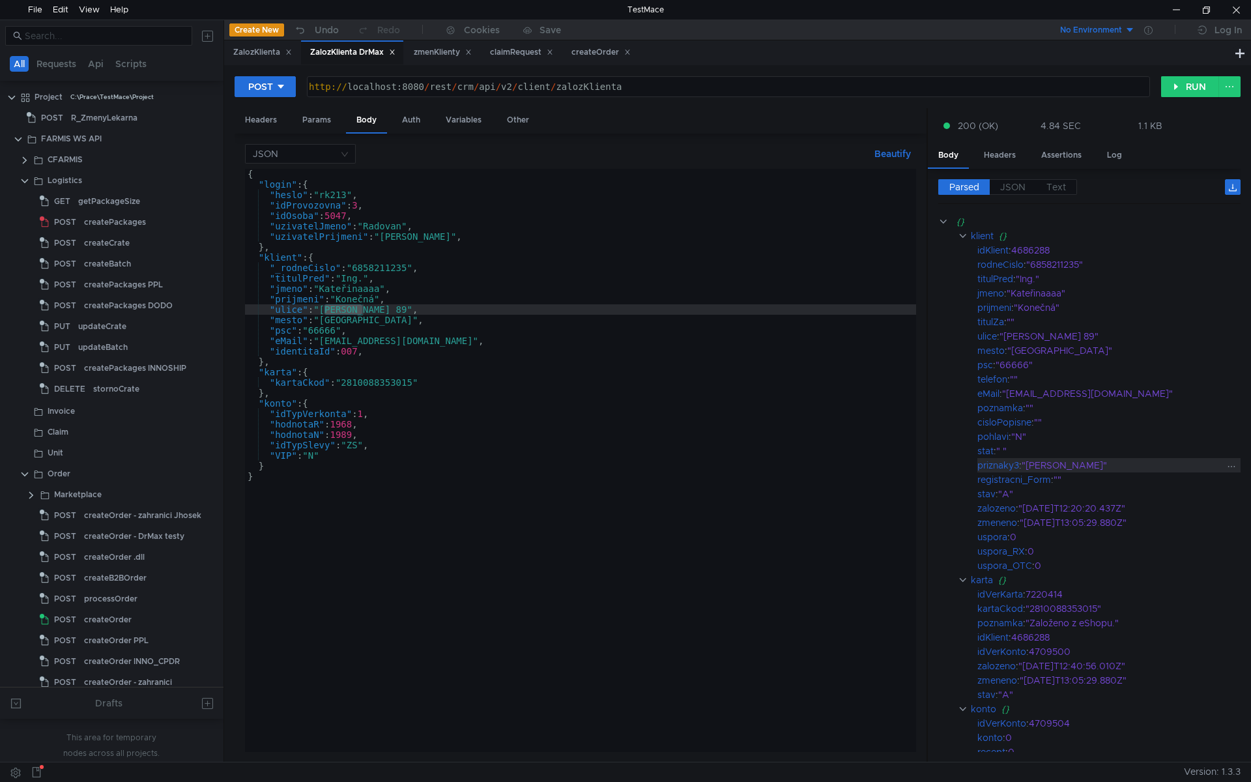
click at [1116, 469] on div ""[PERSON_NAME]"" at bounding box center [1124, 465] width 204 height 14
click at [1051, 439] on div ""N"" at bounding box center [1118, 436] width 214 height 14
click at [1050, 395] on div ""leninjevjecny@email.cz"" at bounding box center [1113, 393] width 222 height 14
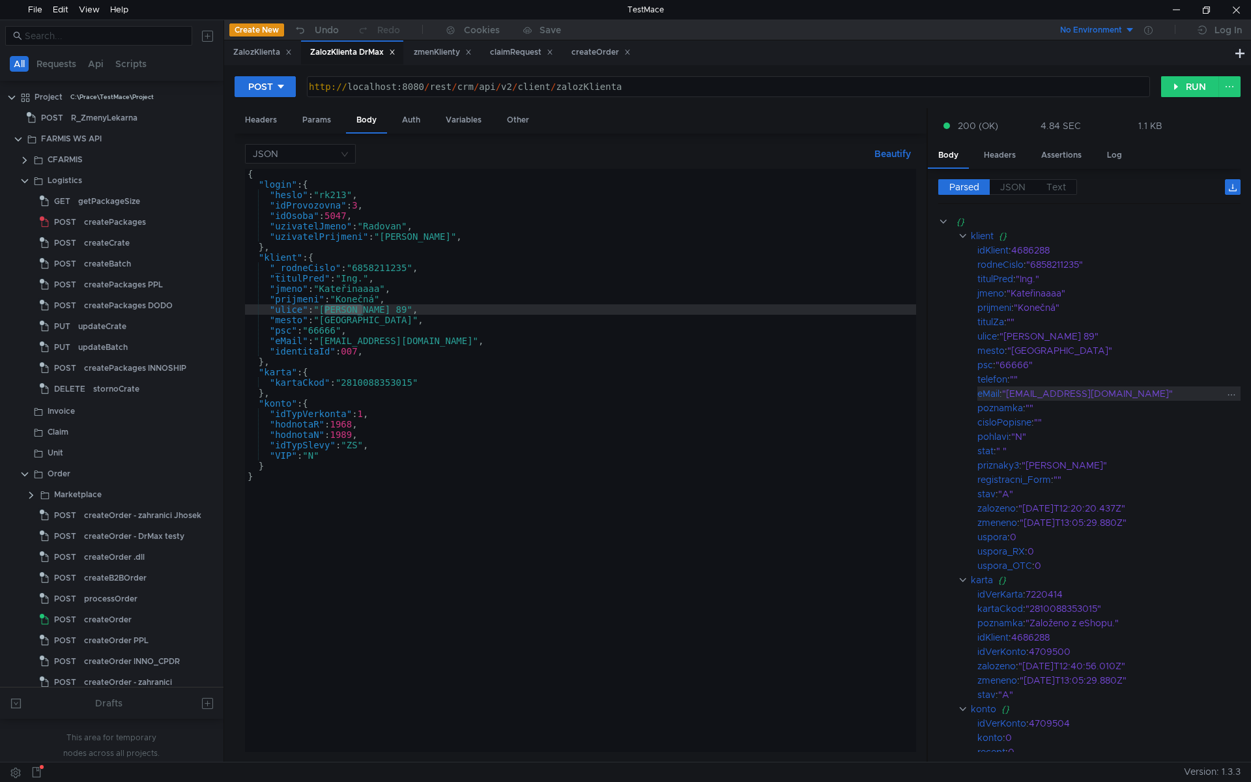
click at [1080, 396] on div ""leninjevjecny@email.cz"" at bounding box center [1113, 393] width 222 height 14
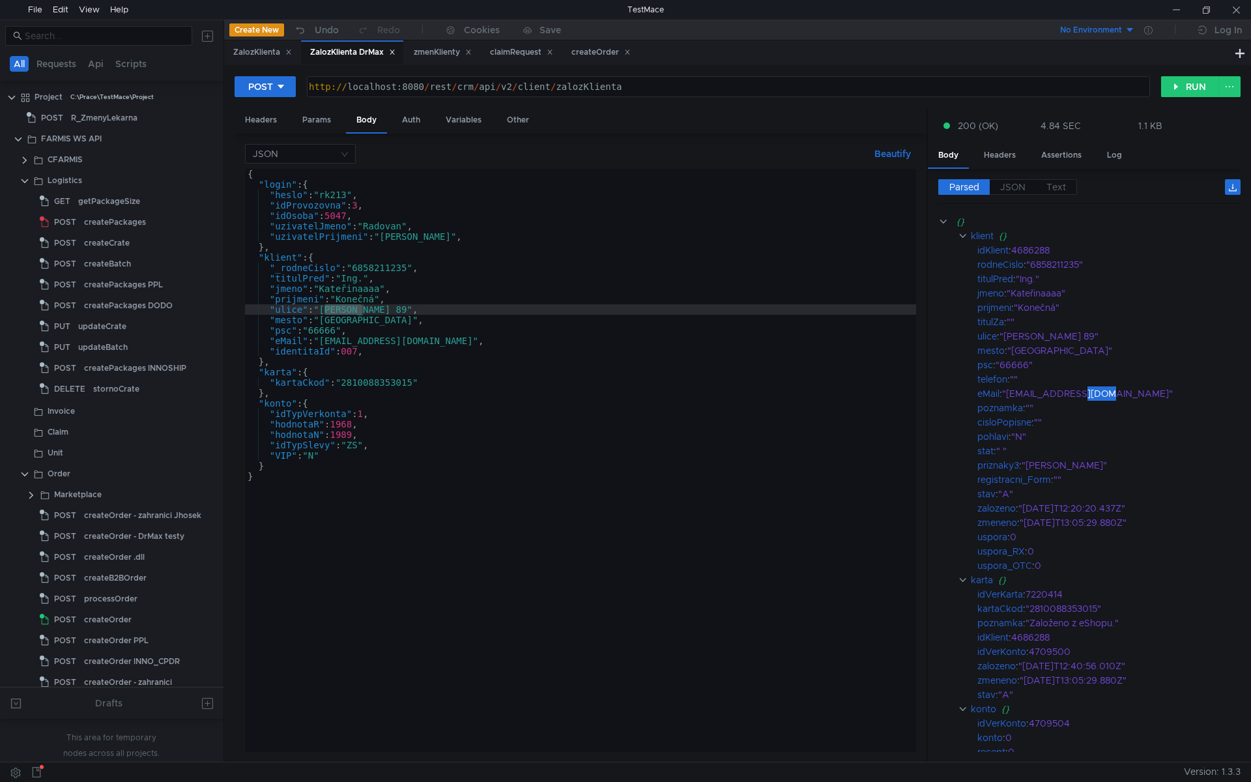
scroll to position [0, 3]
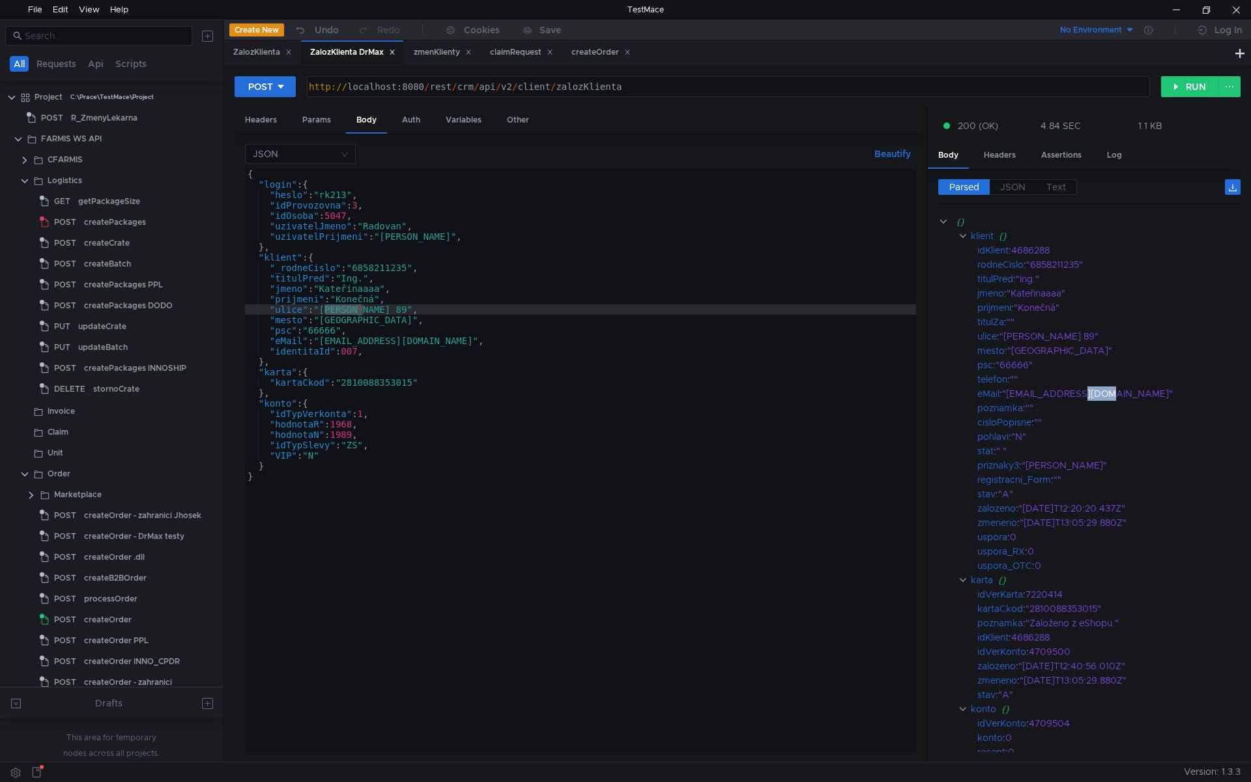
click at [384, 356] on div "{ "login" : { "heslo" : "rk213" , "idProvozovna" : 3 , "idOsoba" : 5047 , "uziv…" at bounding box center [580, 471] width 671 height 604
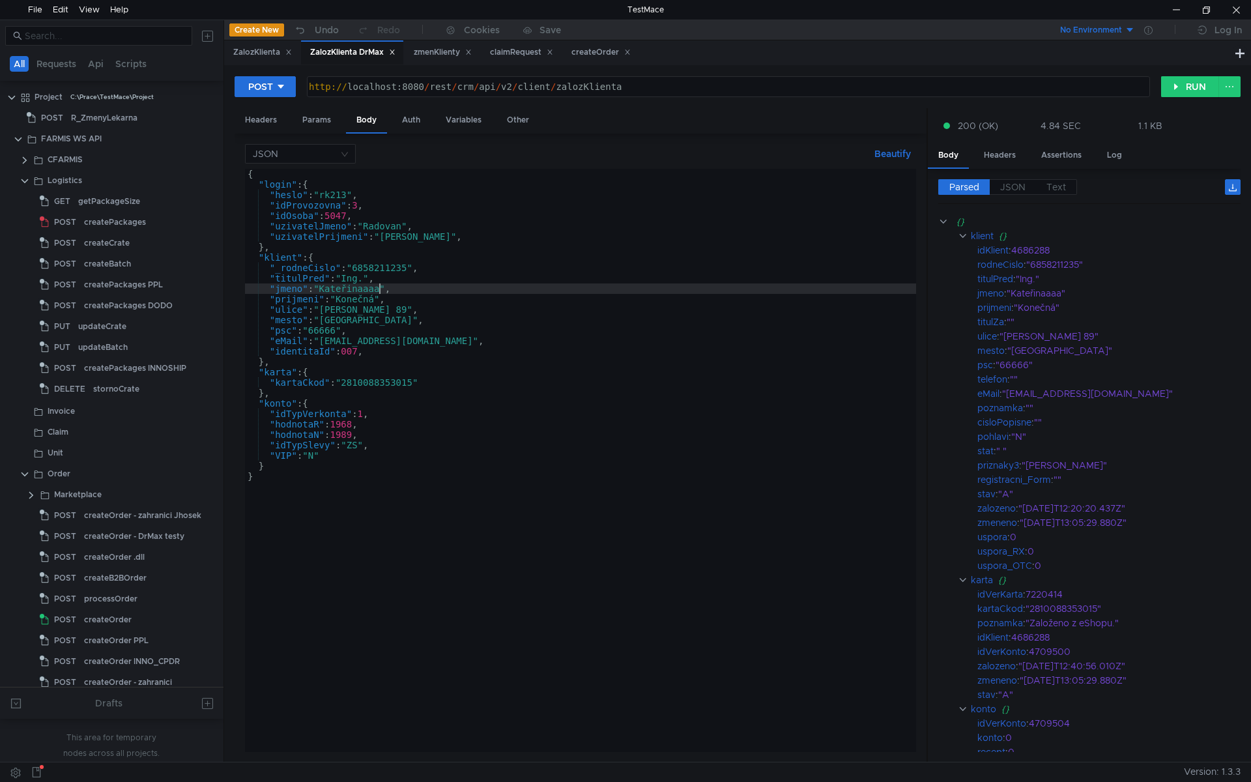
click at [377, 291] on div "{ "login" : { "heslo" : "rk213" , "idProvozovna" : 3 , "idOsoba" : 5047 , "uziv…" at bounding box center [580, 471] width 671 height 604
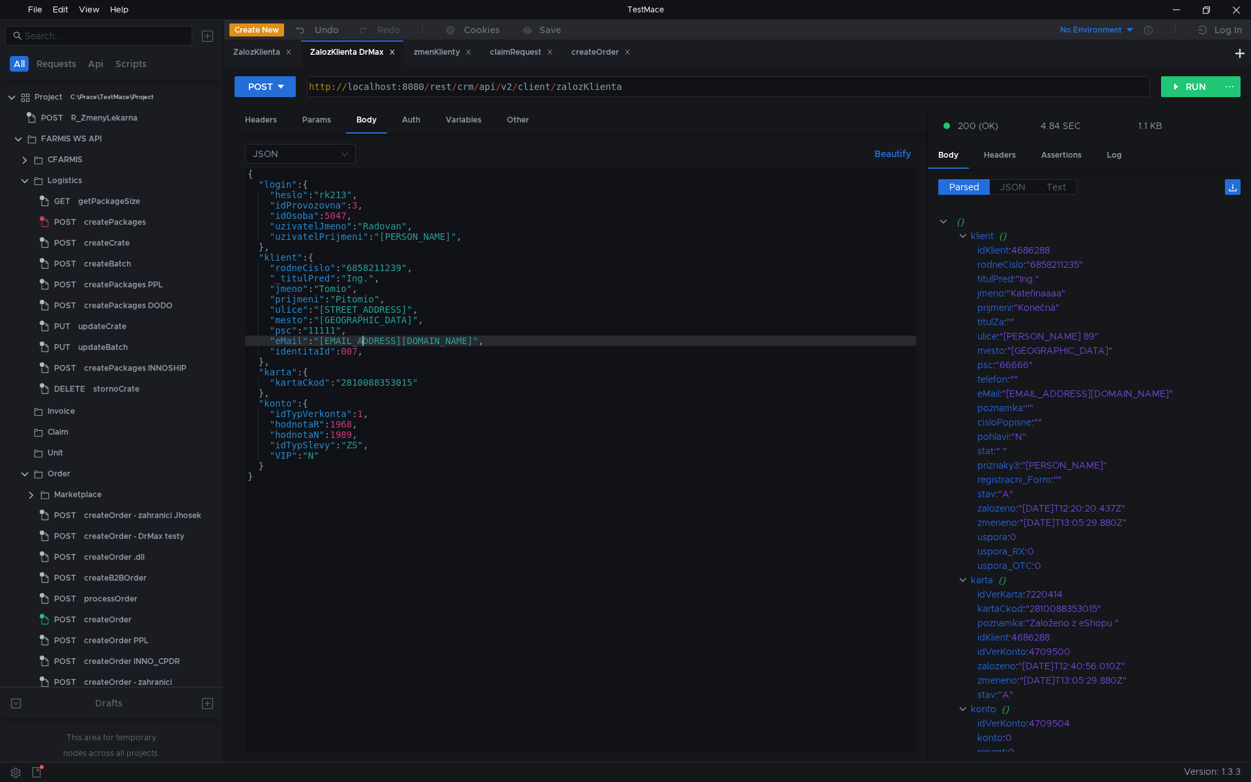
scroll to position [0, 8]
click at [323, 341] on div "{ "login" : { "heslo" : "rk213" , "idProvozovna" : 3 , "idOsoba" : 5047 , "uziv…" at bounding box center [580, 471] width 671 height 604
paste textarea "tomio"
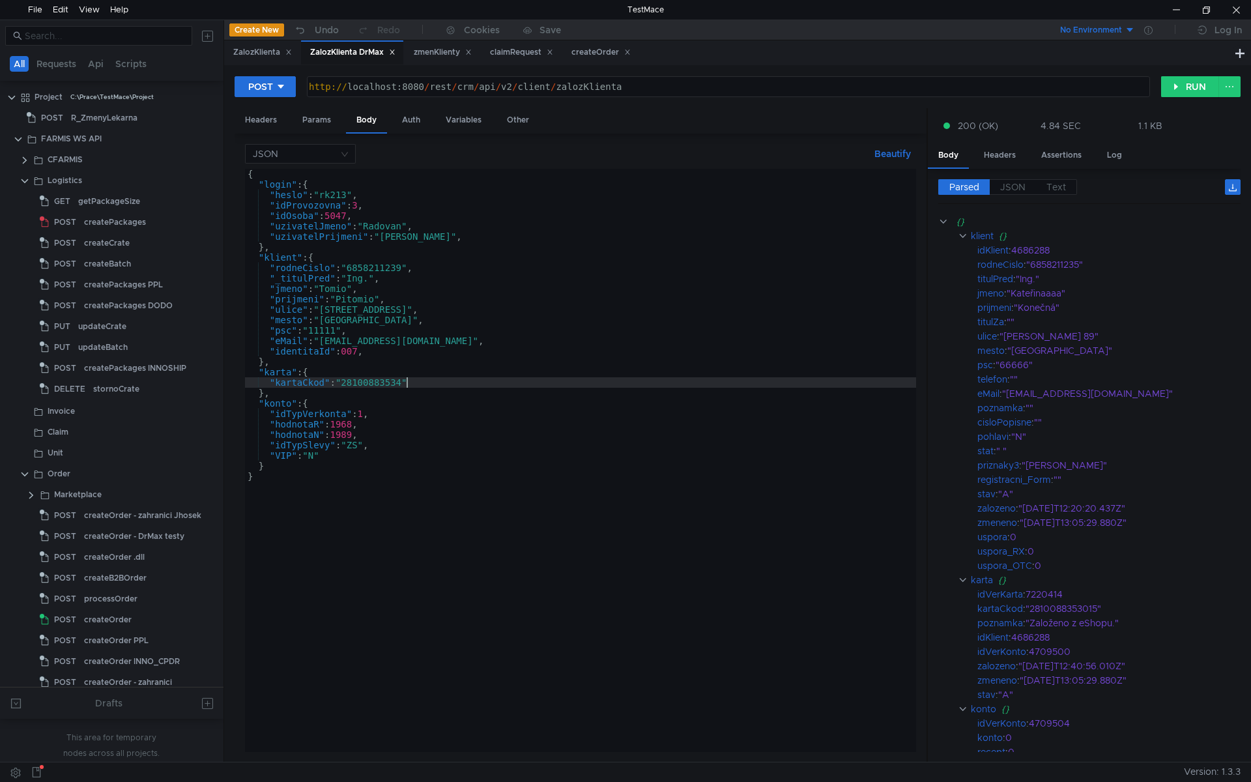
scroll to position [0, 12]
click at [348, 426] on div "{ "login" : { "heslo" : "rk213" , "idProvozovna" : 3 , "idOsoba" : 5047 , "uziv…" at bounding box center [580, 471] width 671 height 604
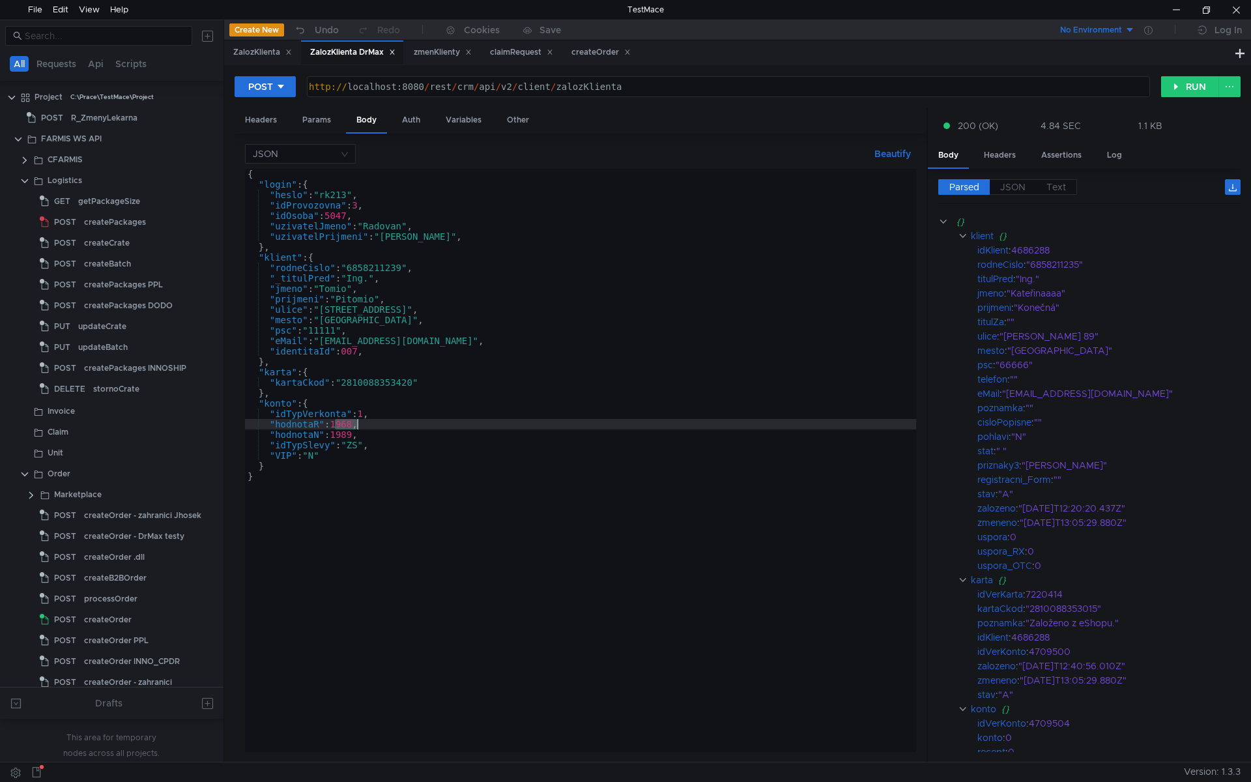
scroll to position [0, 7]
click at [347, 434] on div "{ "login" : { "heslo" : "rk213" , "idProvozovna" : 3 , "idOsoba" : 5047 , "uziv…" at bounding box center [580, 471] width 671 height 604
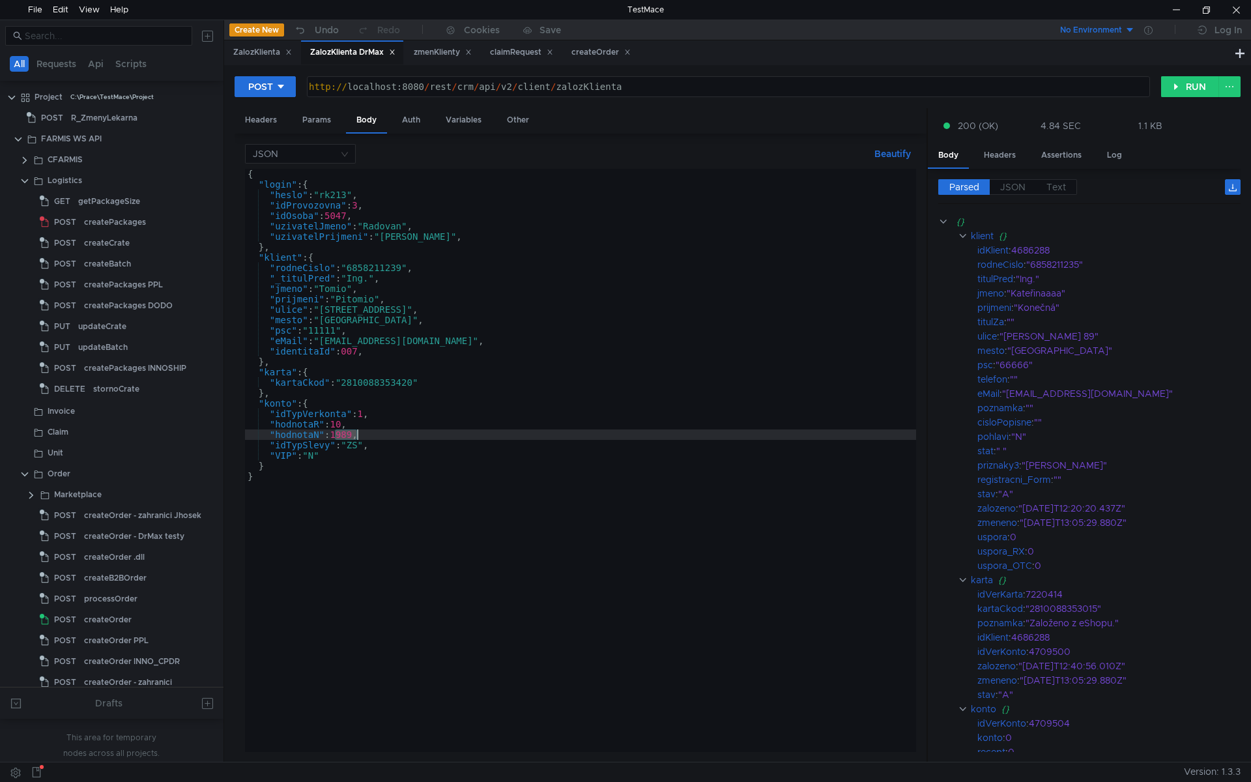
click at [347, 434] on div "{ "login" : { "heslo" : "rk213" , "idProvozovna" : 3 , "idOsoba" : 5047 , "uziv…" at bounding box center [580, 471] width 671 height 604
click at [357, 446] on div "{ "login" : { "heslo" : "rk213" , "idProvozovna" : 3 , "idOsoba" : 5047 , "uziv…" at bounding box center [580, 471] width 671 height 604
click at [341, 329] on div "{ "login" : { "heslo" : "rk213" , "idProvozovna" : 3 , "idOsoba" : 5047 , "uziv…" at bounding box center [580, 471] width 671 height 604
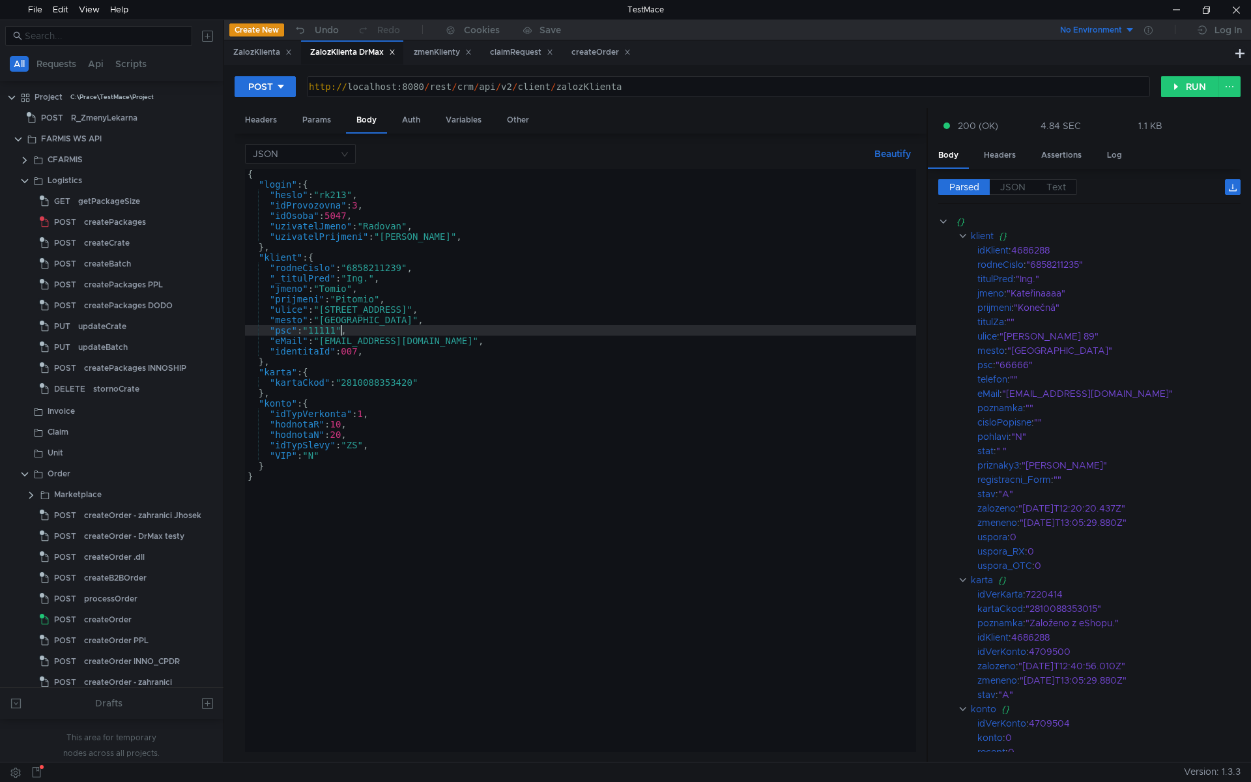
click at [438, 374] on div "{ "login" : { "heslo" : "rk213" , "idProvozovna" : 3 , "idOsoba" : 5047 , "uziv…" at bounding box center [580, 471] width 671 height 604
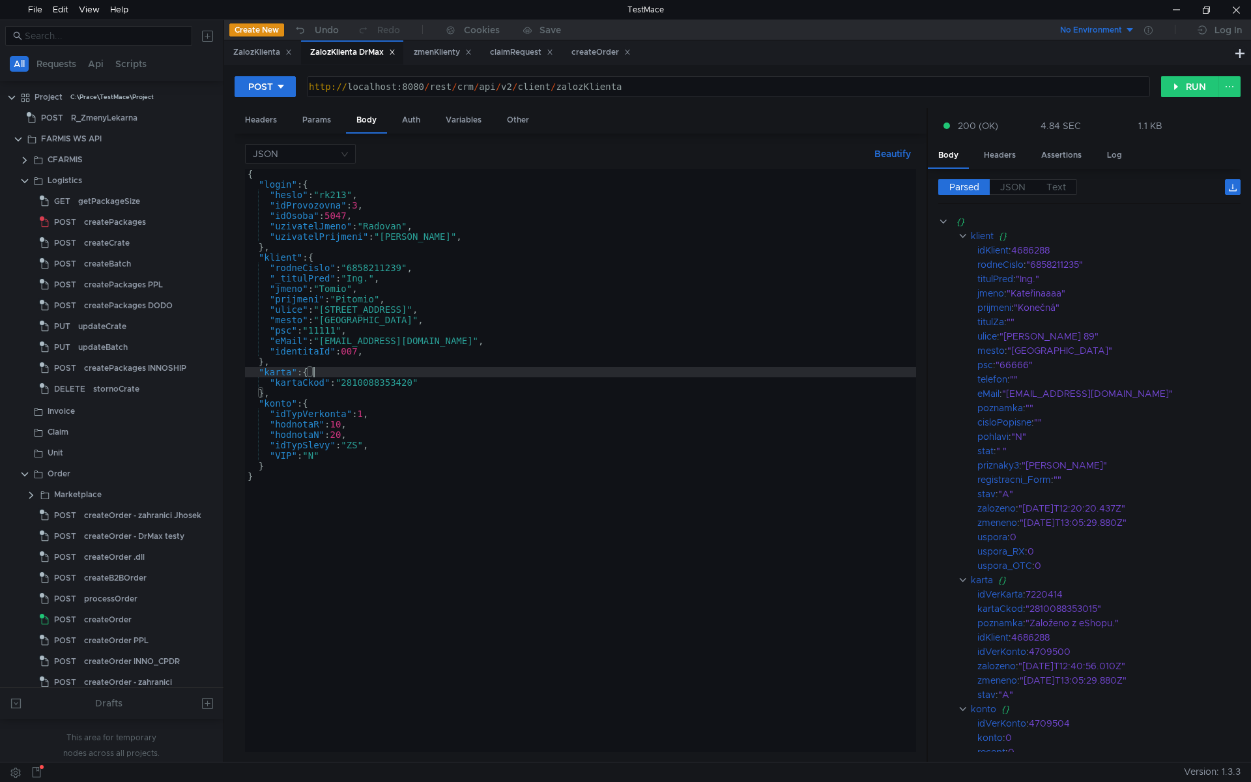
scroll to position [0, 4]
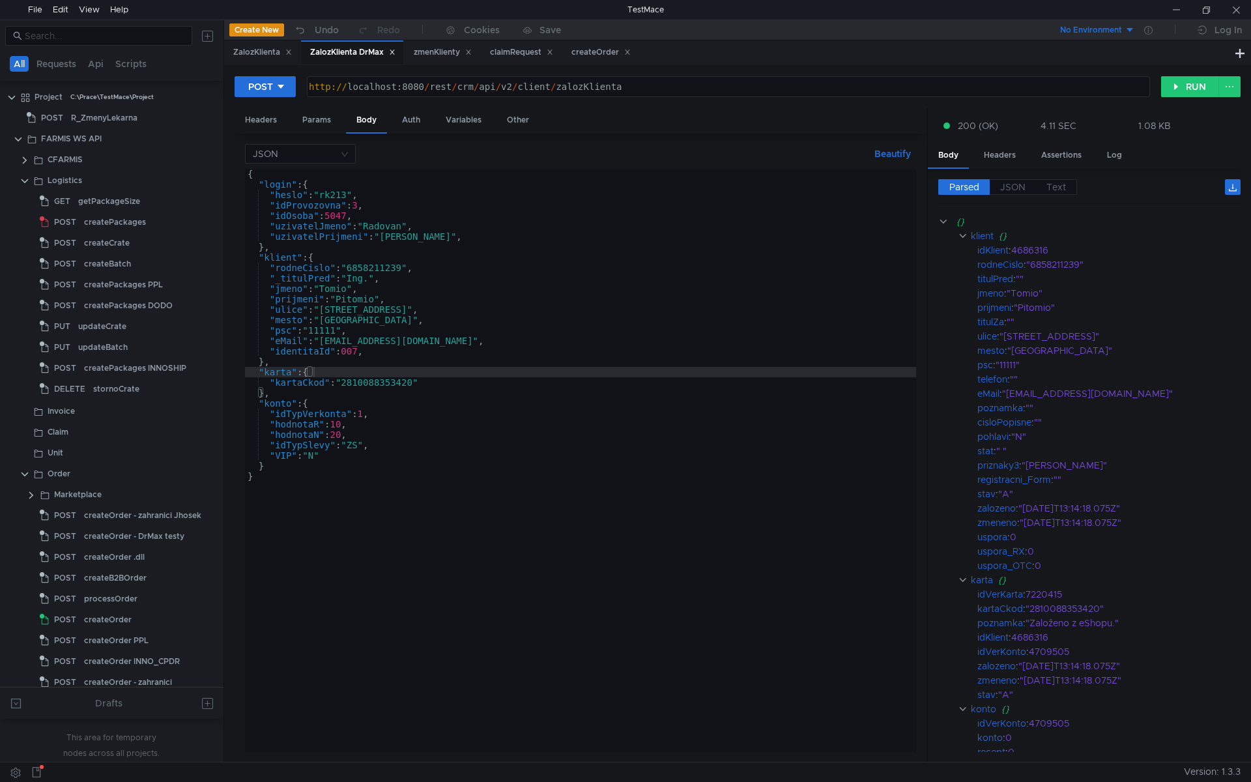
click at [376, 388] on div "{ "login" : { "heslo" : "rk213" , "idProvozovna" : 3 , "idOsoba" : 5047 , "uziv…" at bounding box center [580, 471] width 671 height 604
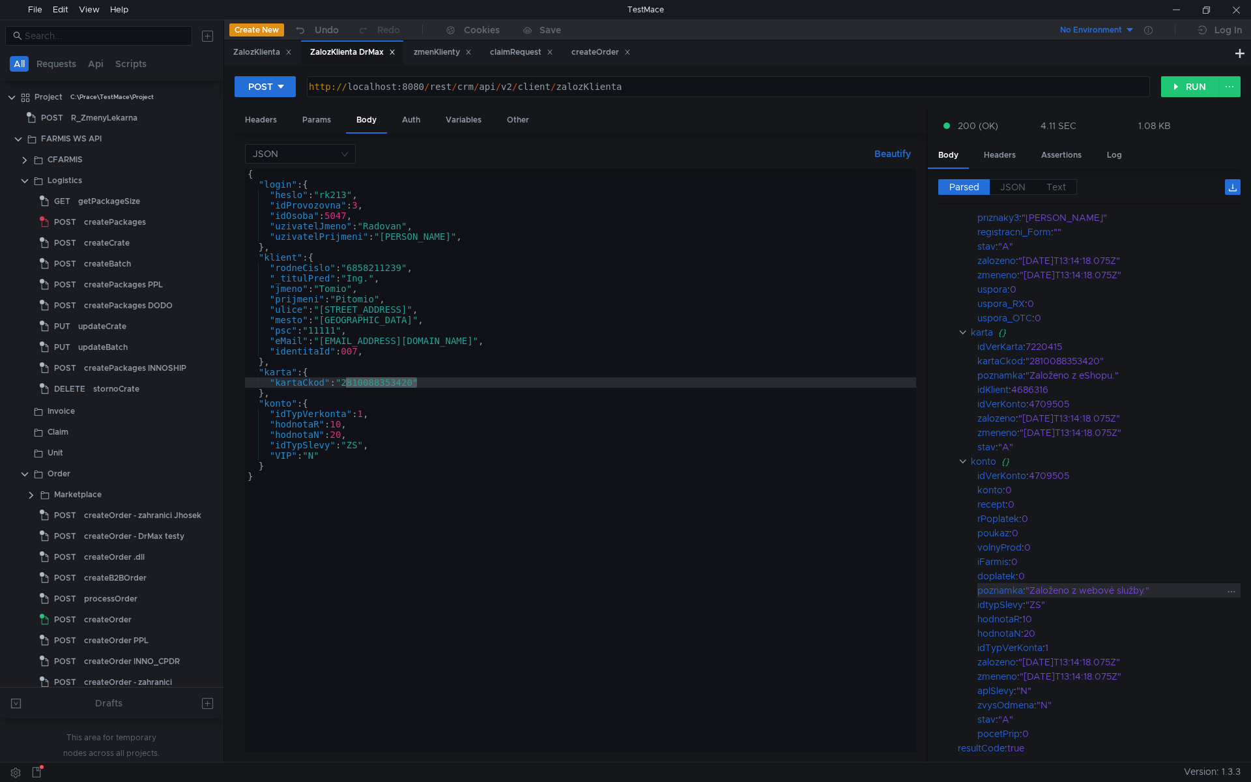
scroll to position [354, 0]
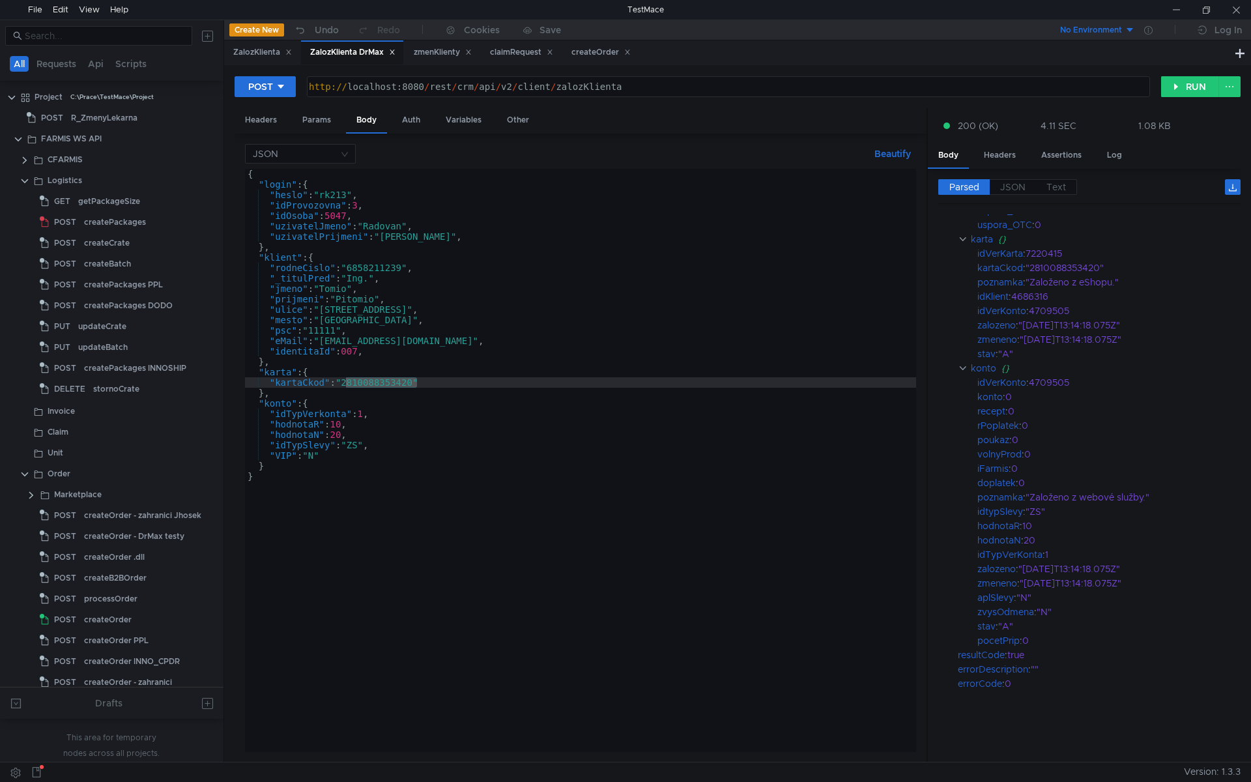
click at [416, 400] on div "{ "login" : { "heslo" : "rk213" , "idProvozovna" : 3 , "idOsoba" : 5047 , "uziv…" at bounding box center [580, 471] width 671 height 604
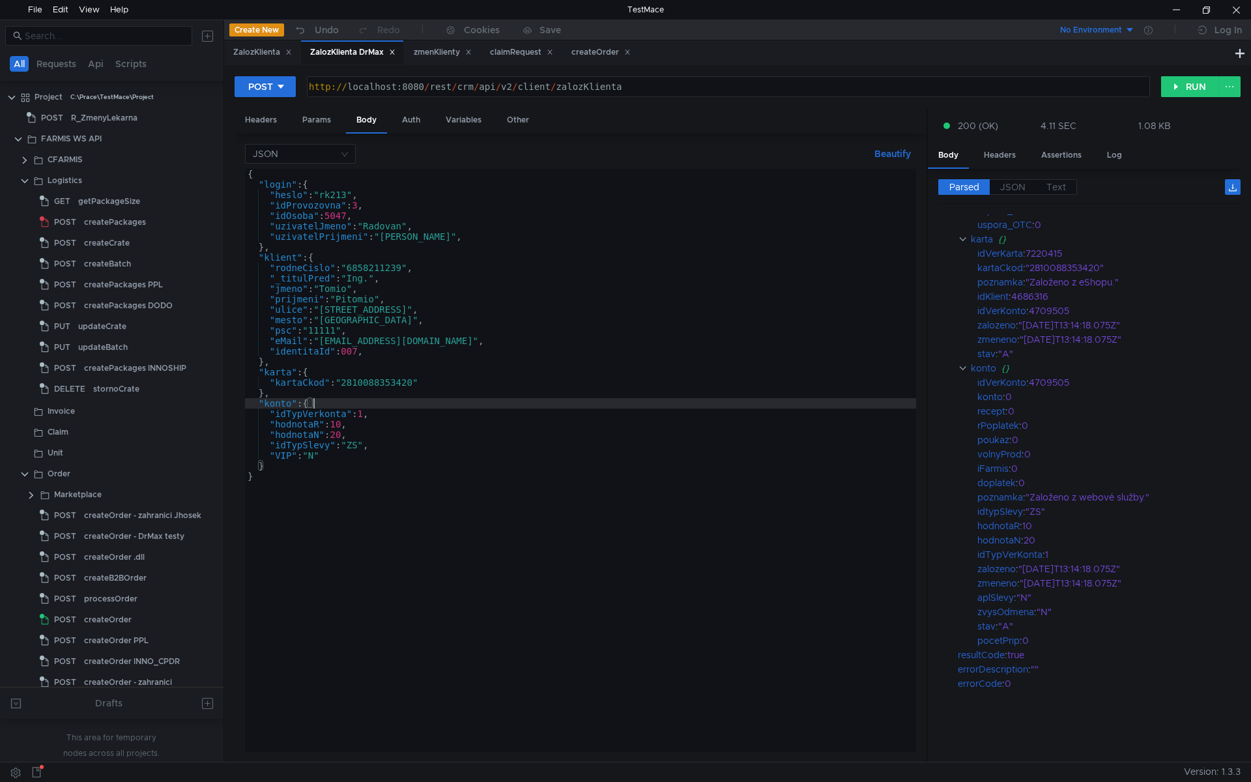
click at [274, 265] on div "{ "login" : { "heslo" : "rk213" , "idProvozovna" : 3 , "idOsoba" : 5047 , "uziv…" at bounding box center [580, 471] width 671 height 604
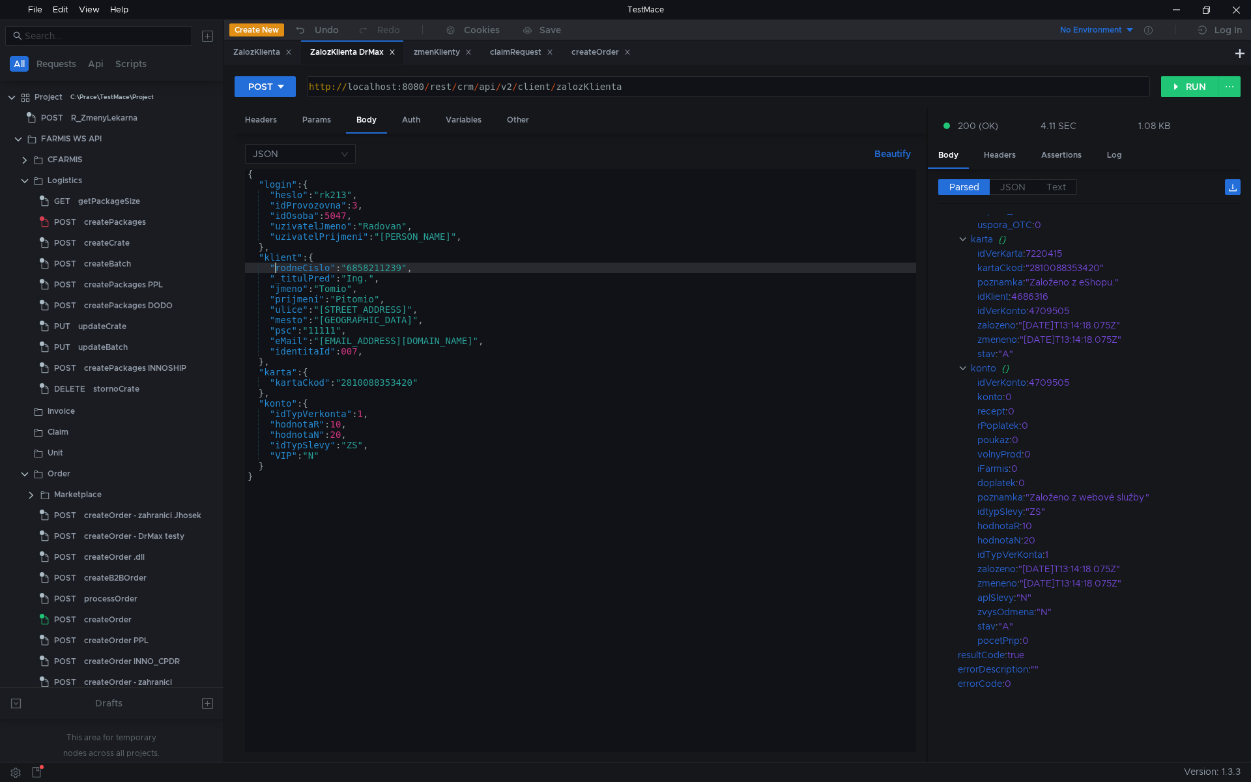
scroll to position [0, 3]
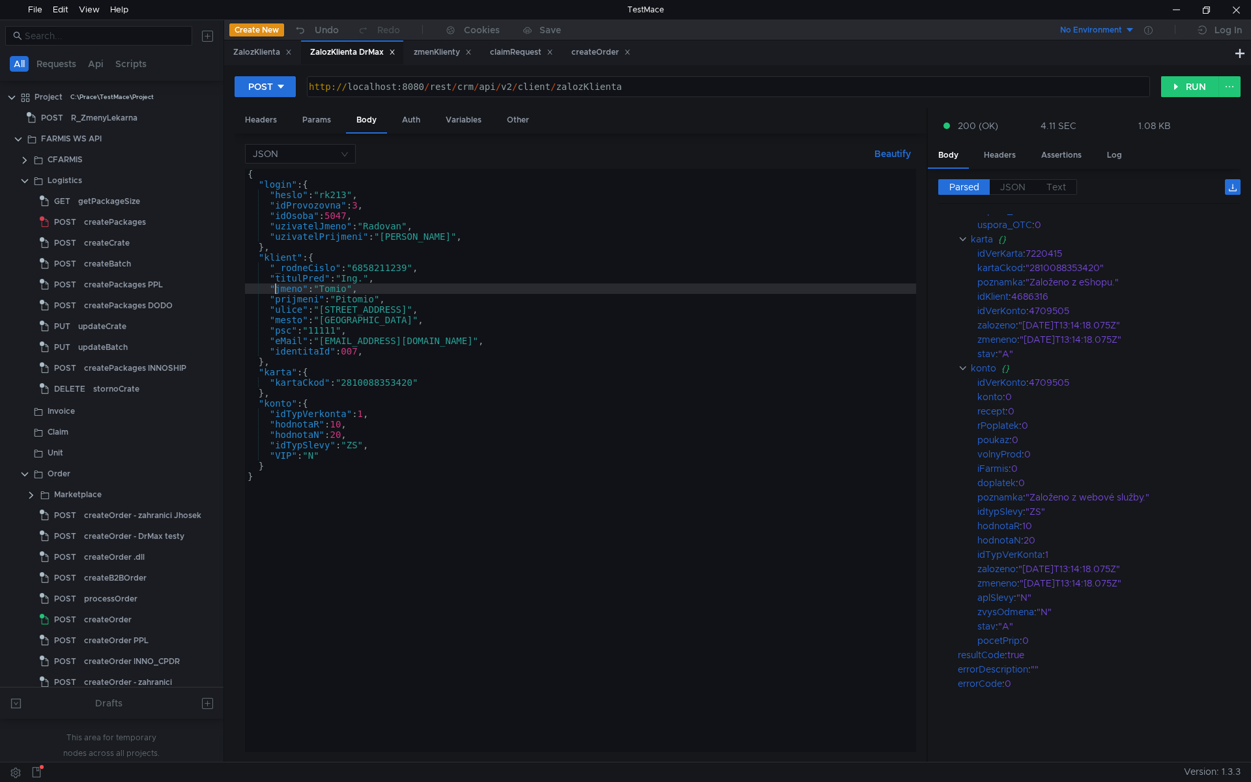
type textarea ""prijmeni": "Pitomio","
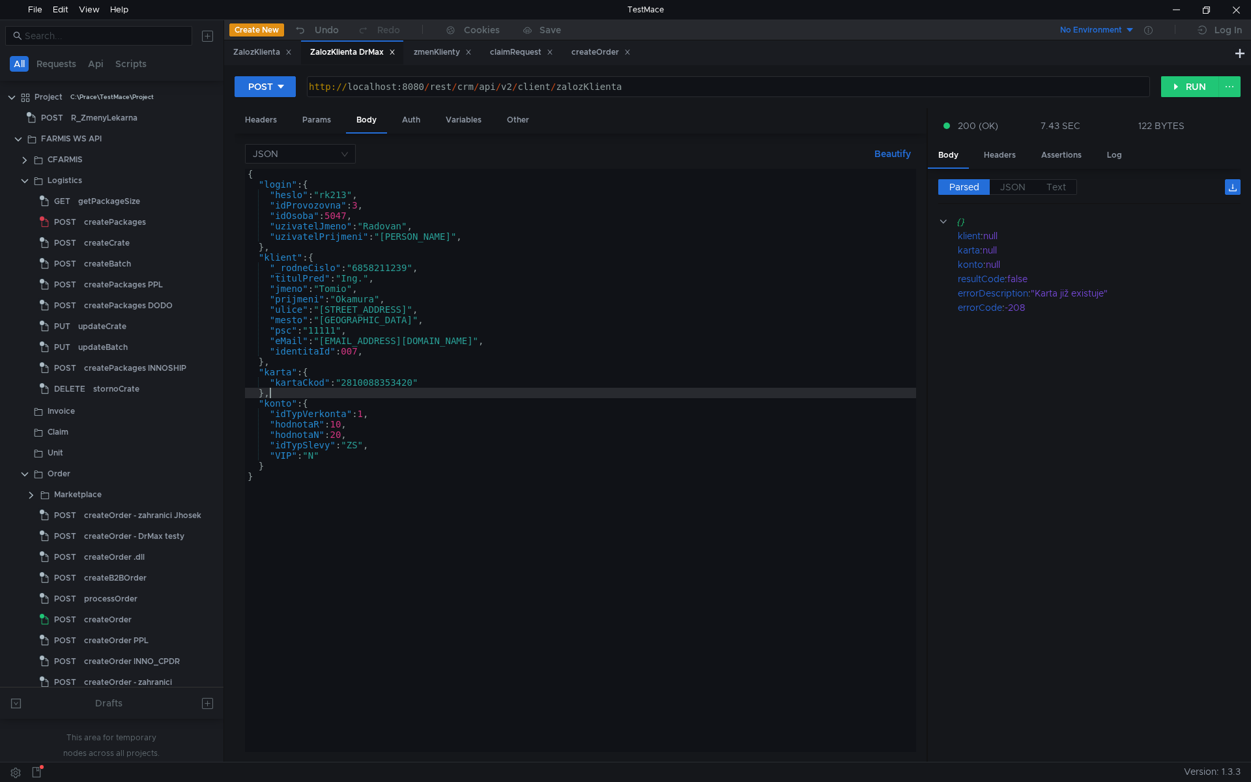
click at [489, 395] on div "{ "login" : { "heslo" : "rk213" , "idProvozovna" : 3 , "idOsoba" : 5047 , "uziv…" at bounding box center [580, 471] width 671 height 604
type textarea "},"
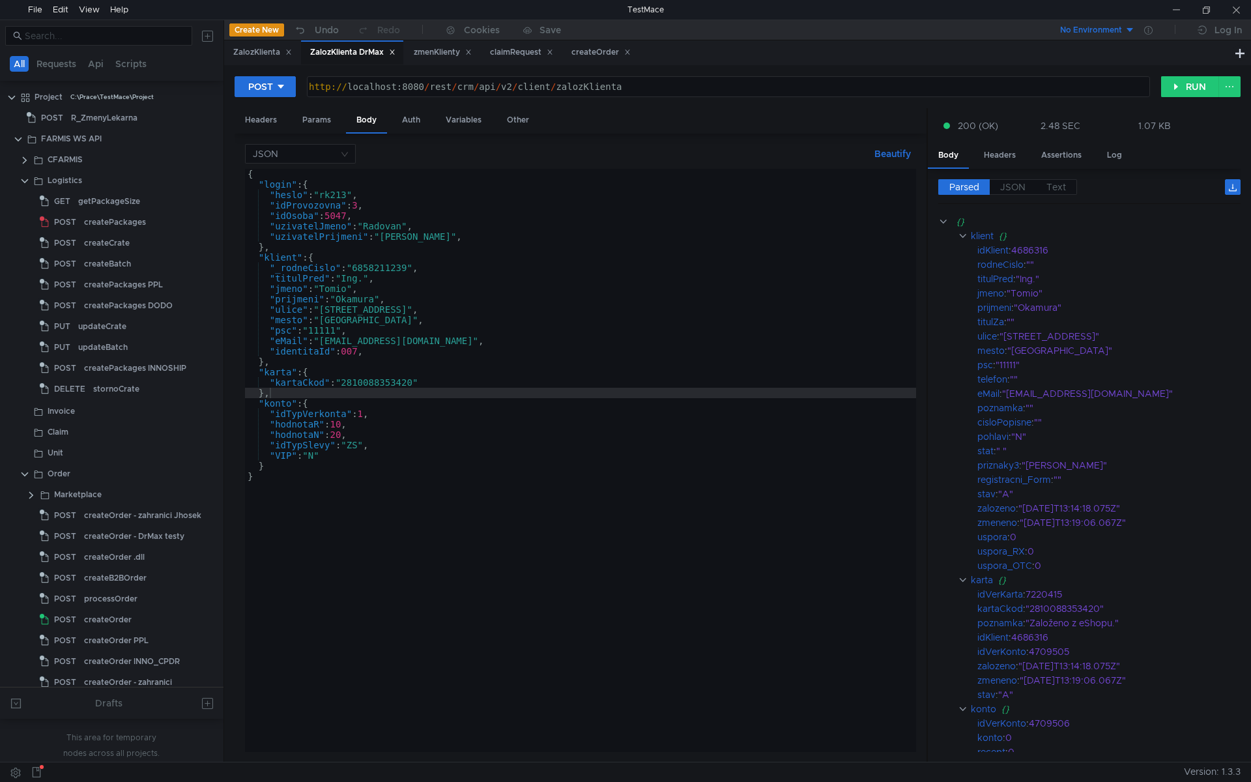
scroll to position [0, 1]
